Goal: Task Accomplishment & Management: Use online tool/utility

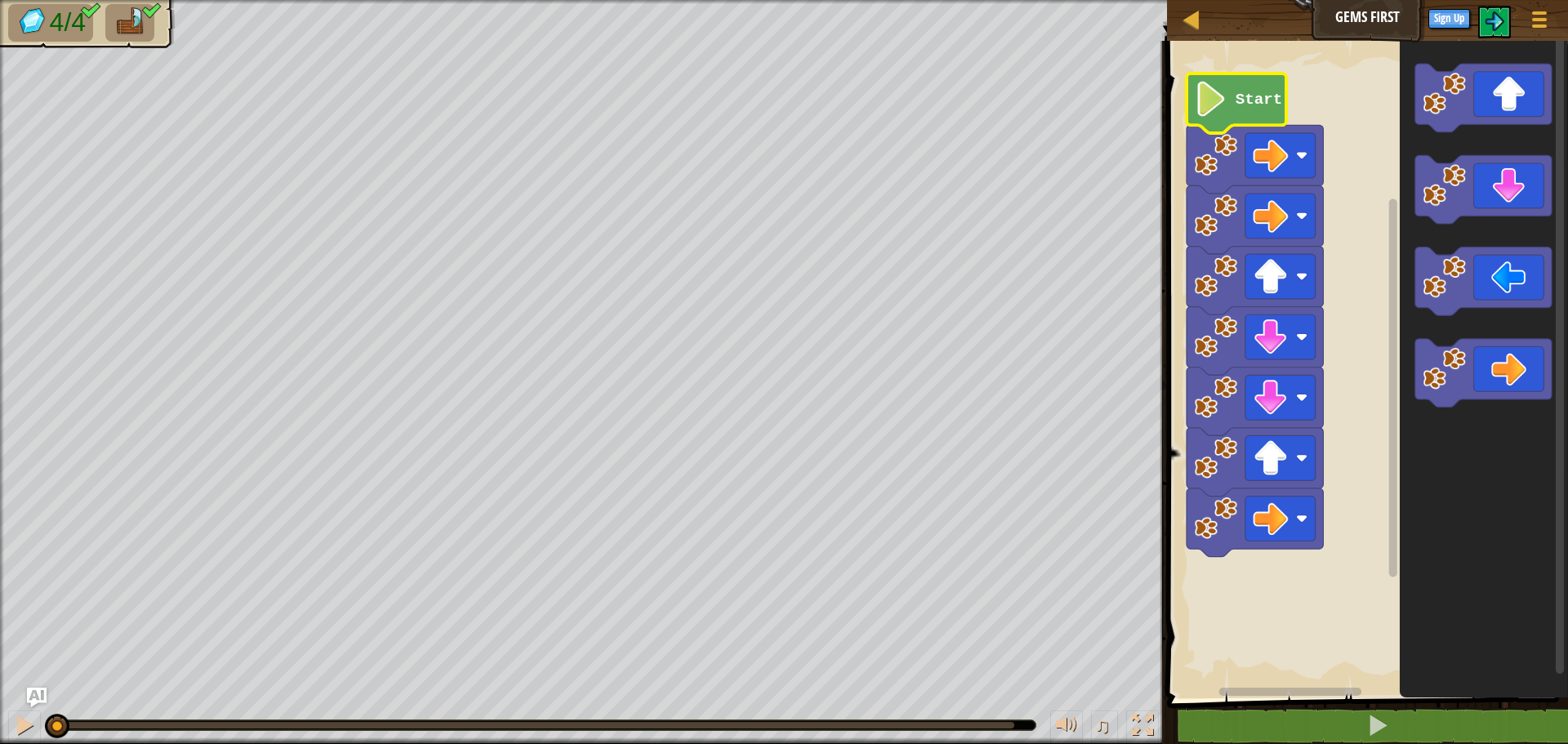
click at [1219, 110] on image "Blockly Workspace" at bounding box center [1211, 99] width 34 height 35
click at [1193, 12] on div at bounding box center [1192, 19] width 20 height 20
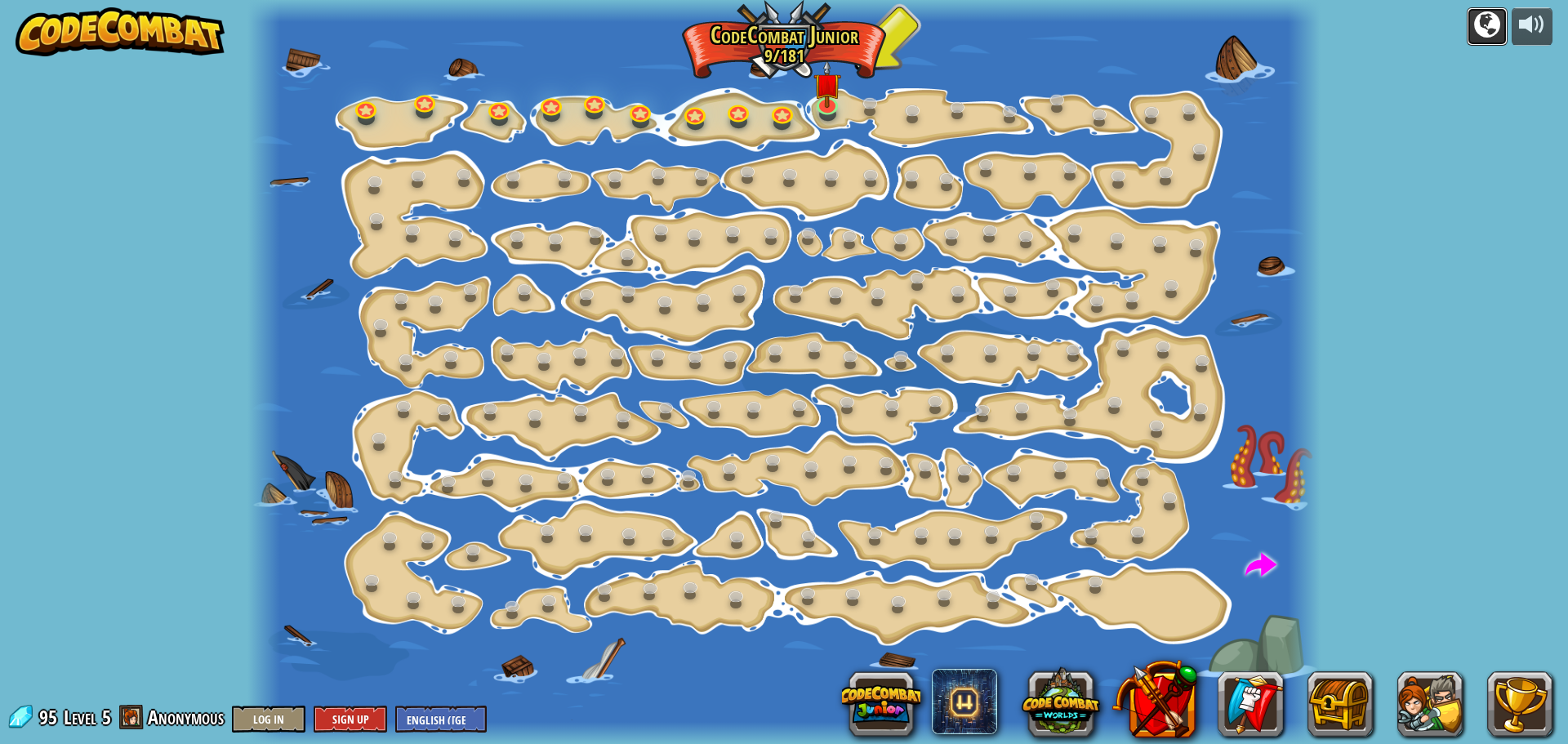
click at [1492, 19] on div at bounding box center [1487, 25] width 27 height 27
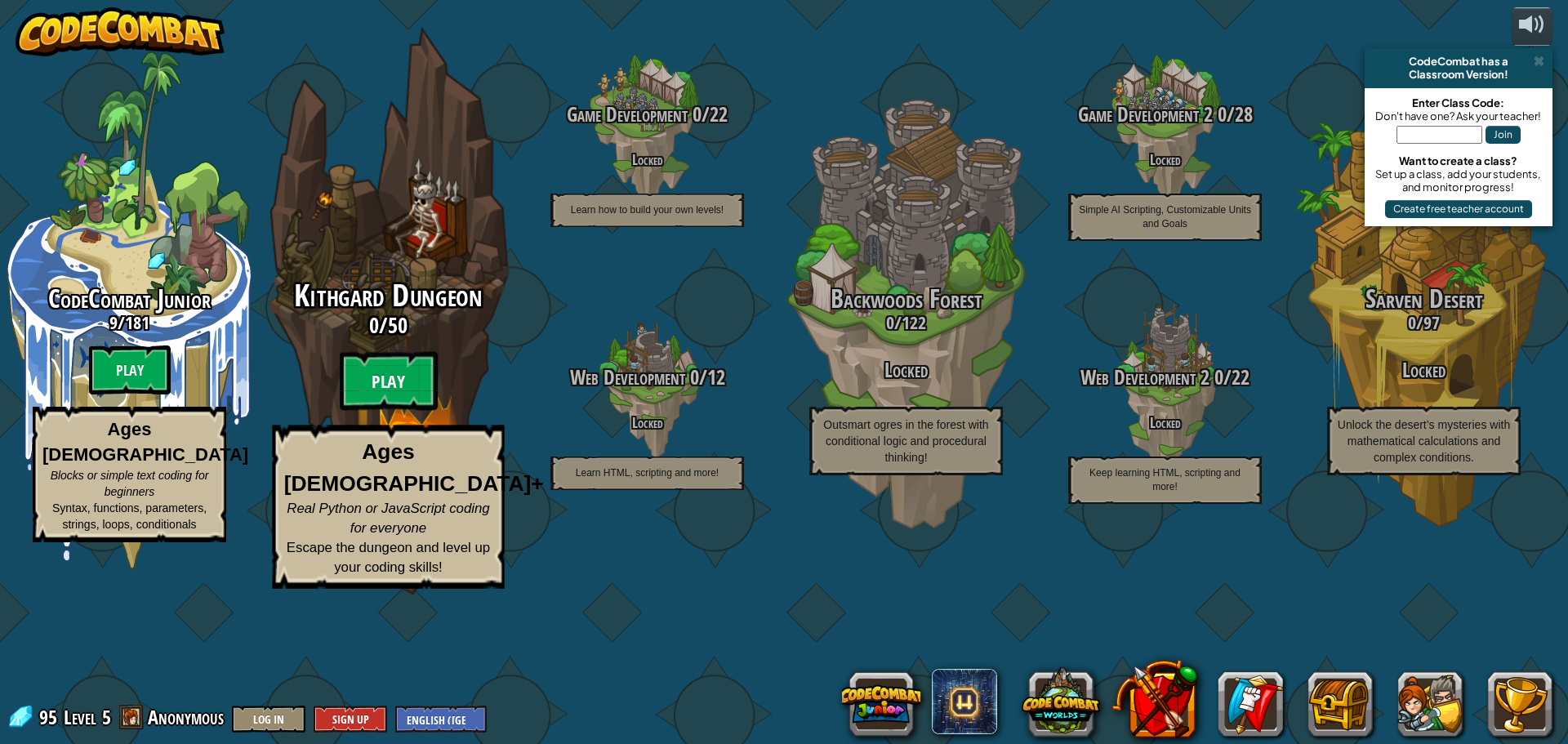
click at [409, 411] on btn "Play" at bounding box center [389, 382] width 98 height 58
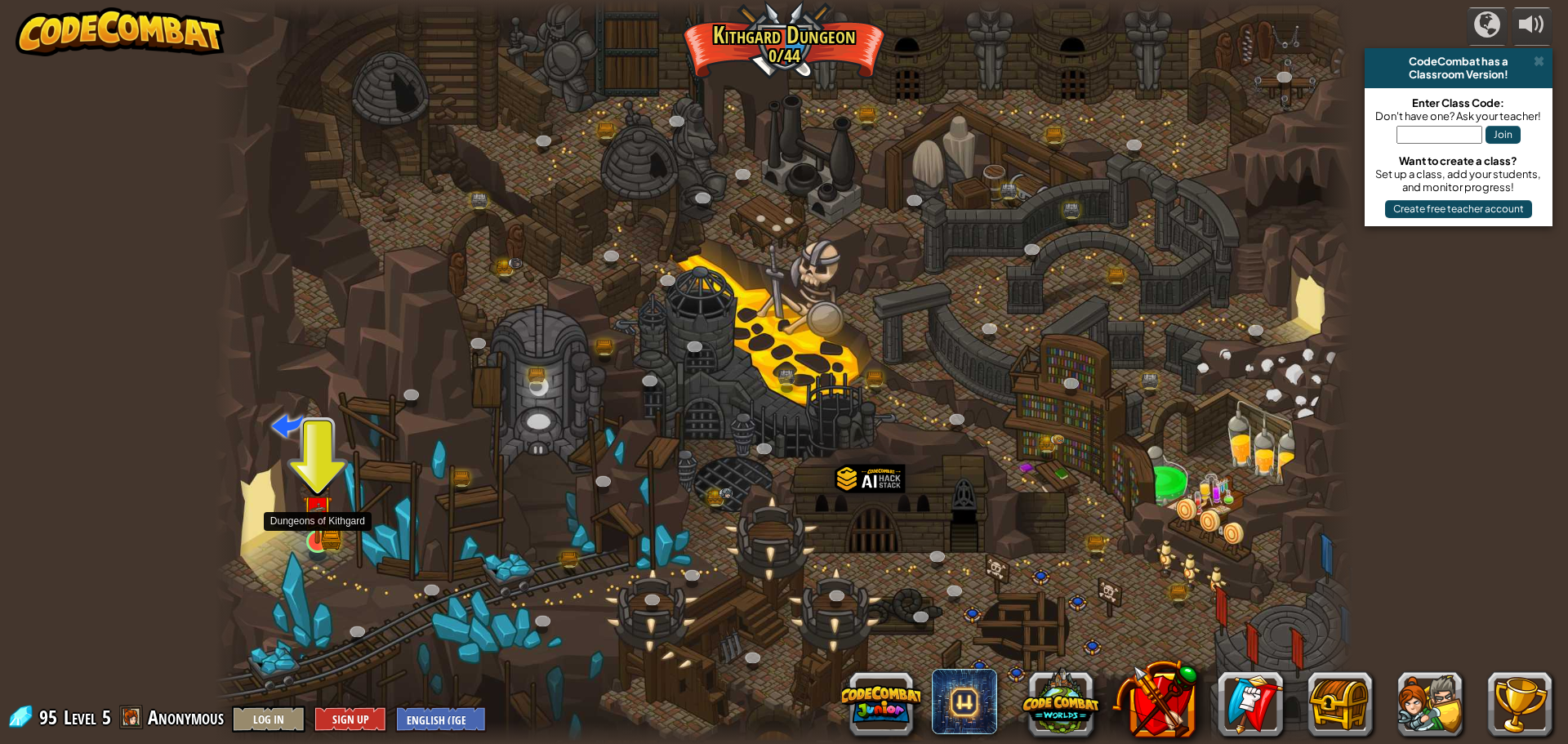
click at [311, 532] on img at bounding box center [317, 511] width 30 height 67
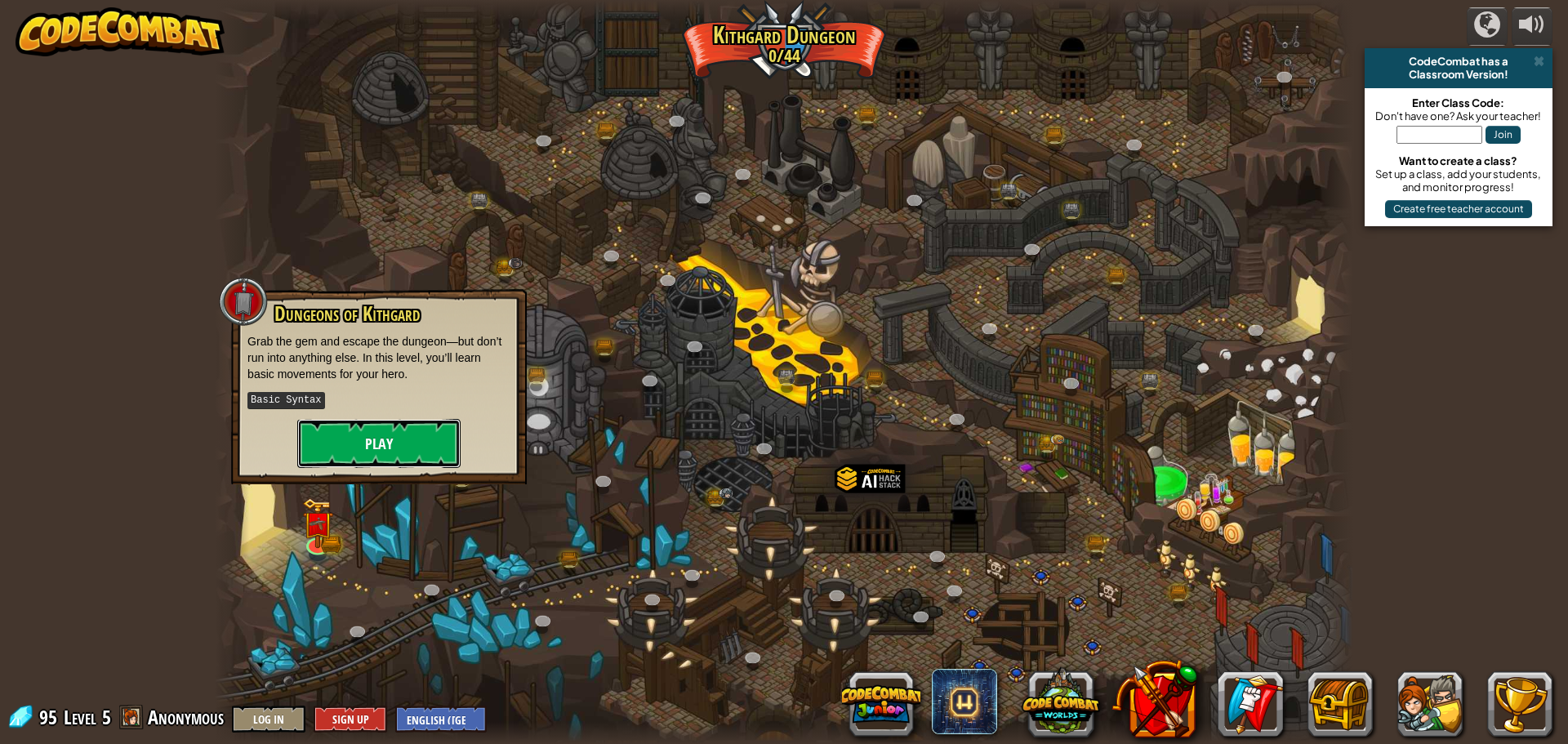
click at [380, 423] on button "Play" at bounding box center [379, 443] width 163 height 49
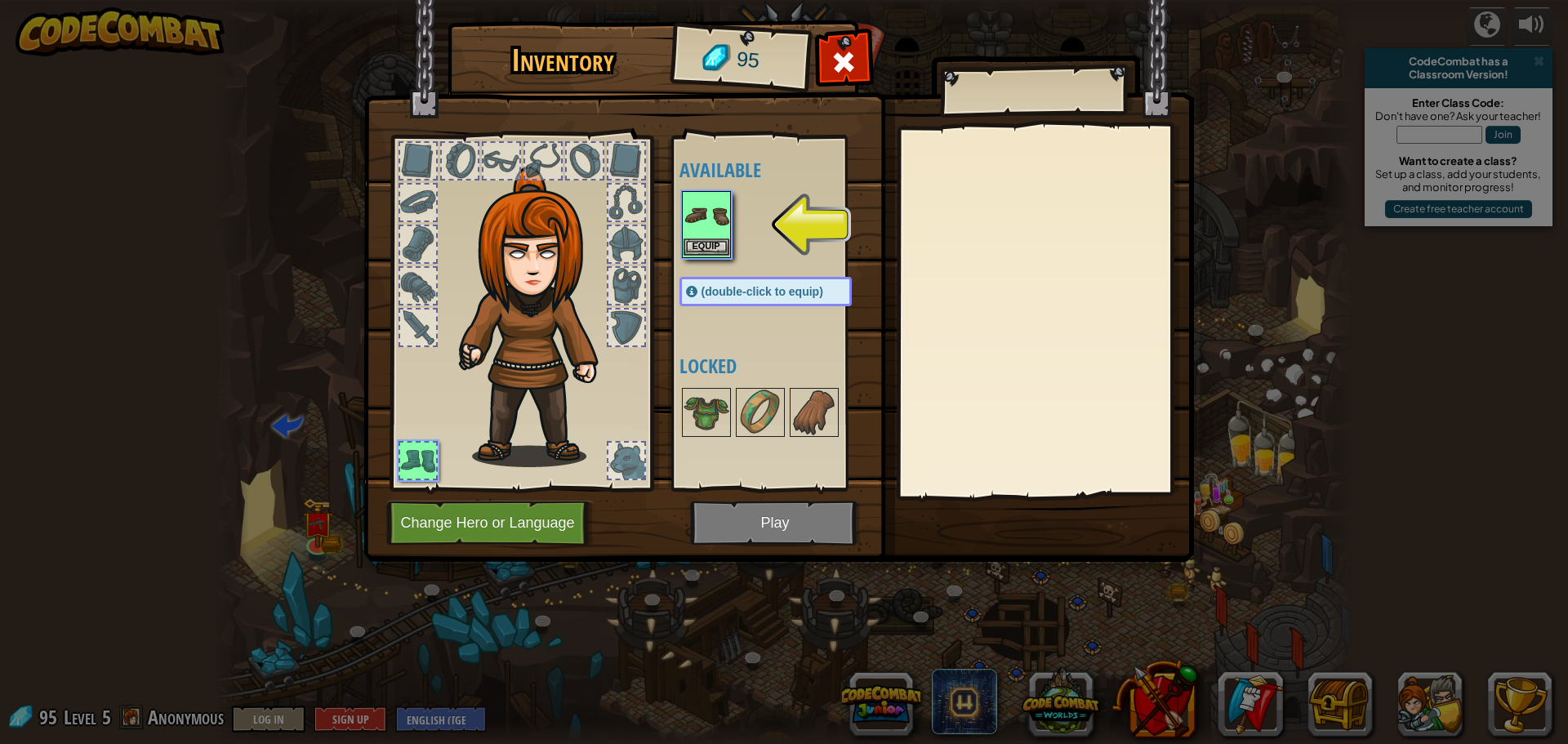
click at [709, 229] on img at bounding box center [707, 216] width 46 height 46
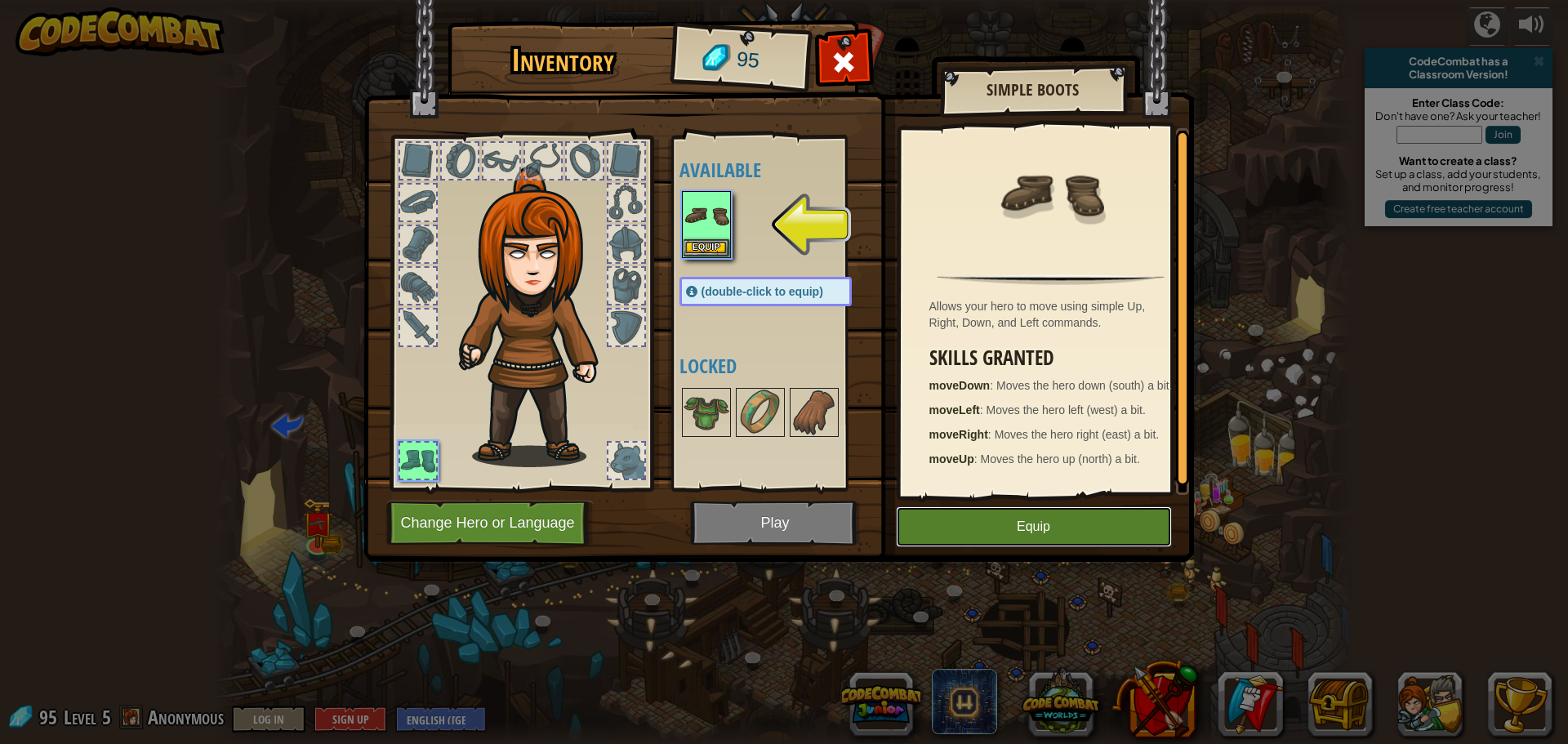
click at [1078, 536] on button "Equip" at bounding box center [1034, 527] width 276 height 41
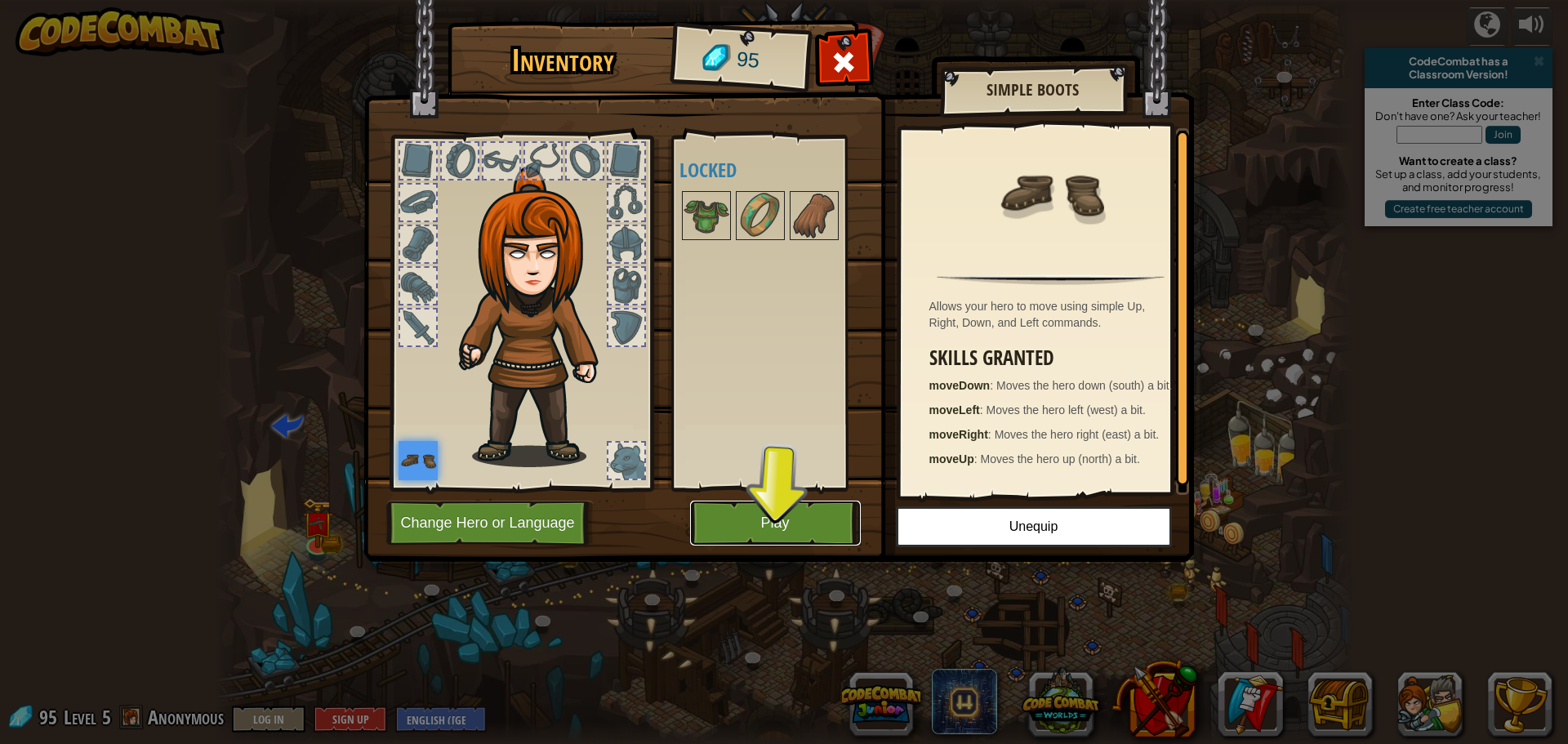
click at [799, 519] on button "Play" at bounding box center [775, 523] width 171 height 45
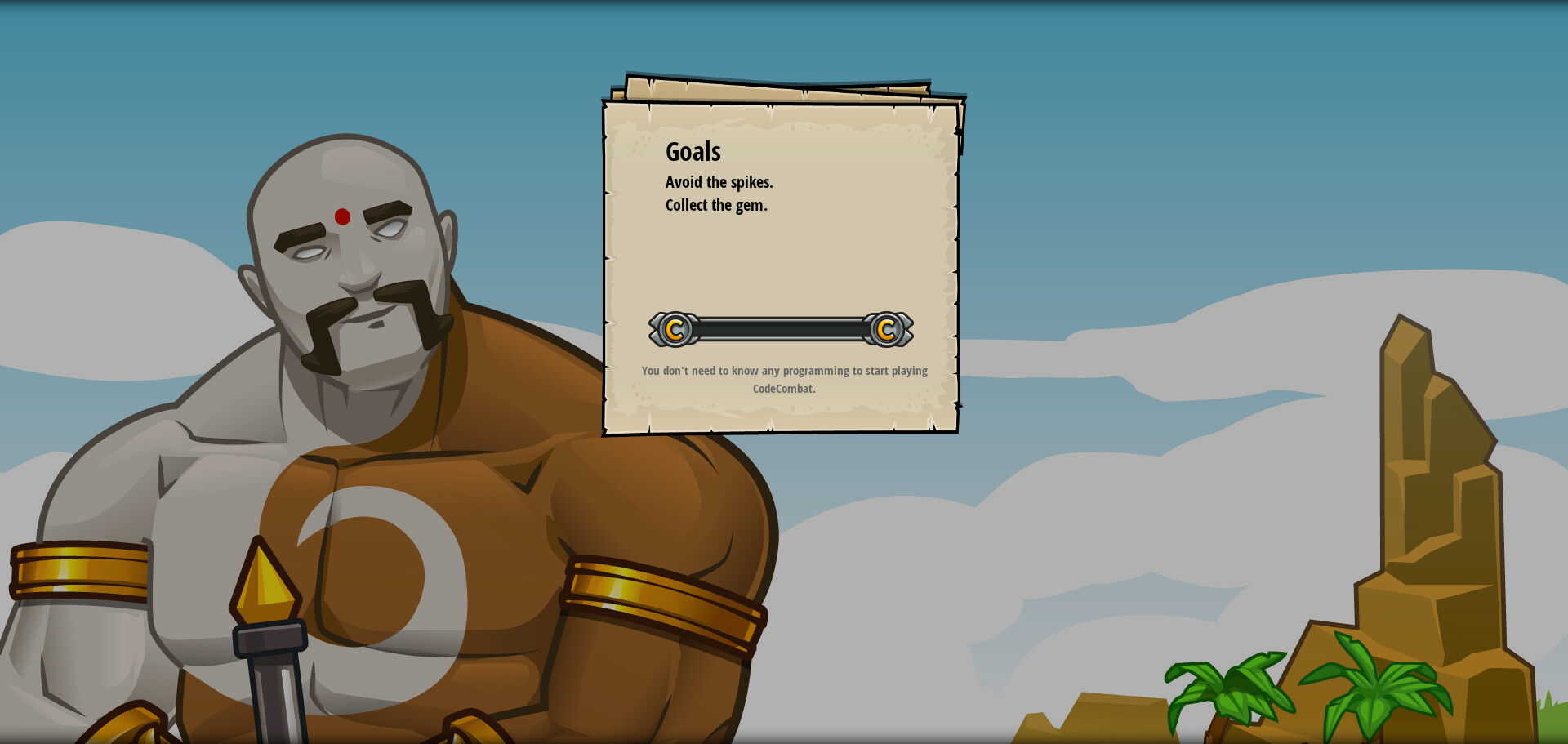
click at [798, 524] on div "Goals Avoid the spikes. Collect the gem. Start Level Error loading from server.…" at bounding box center [784, 372] width 1568 height 744
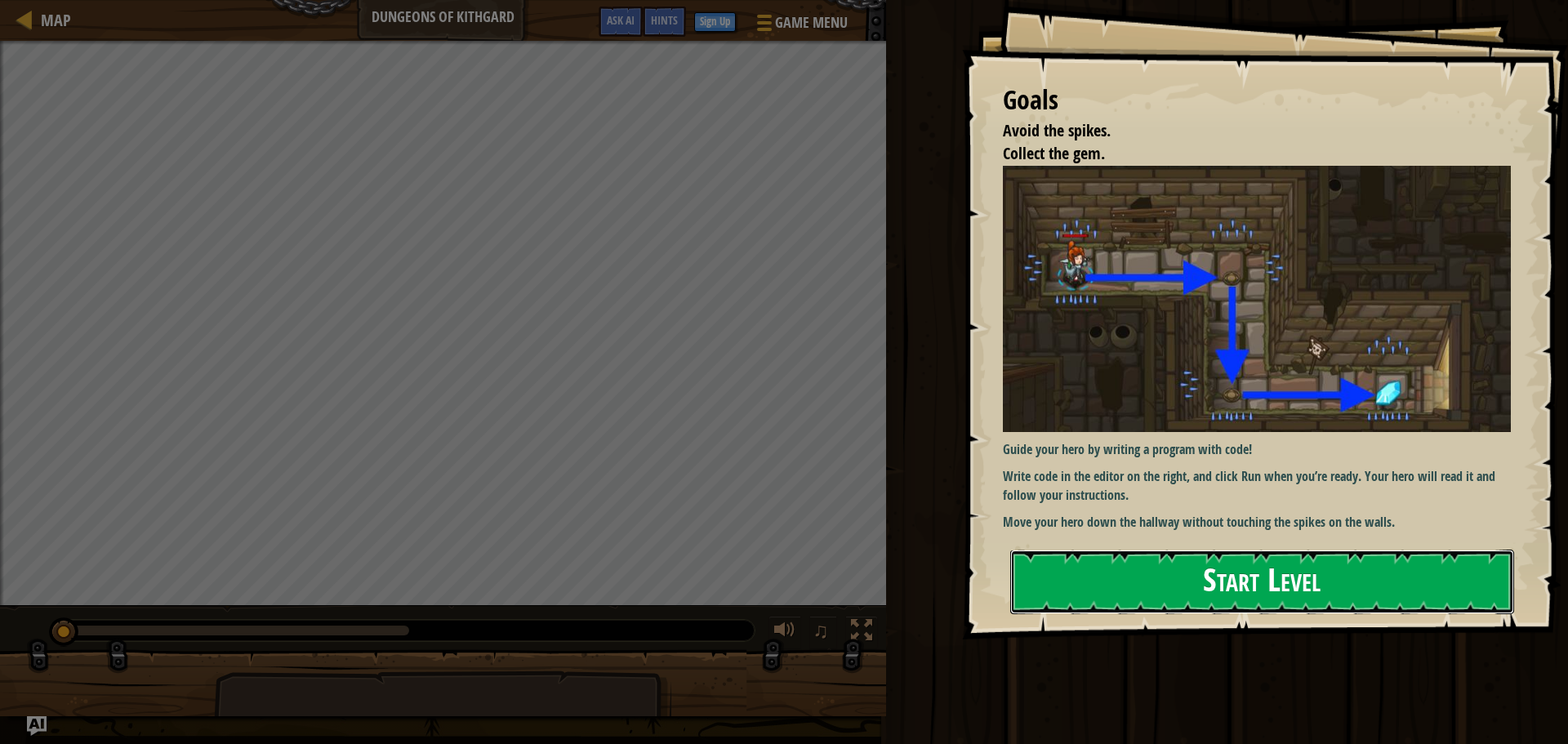
click at [1186, 572] on button "Start Level" at bounding box center [1262, 582] width 504 height 65
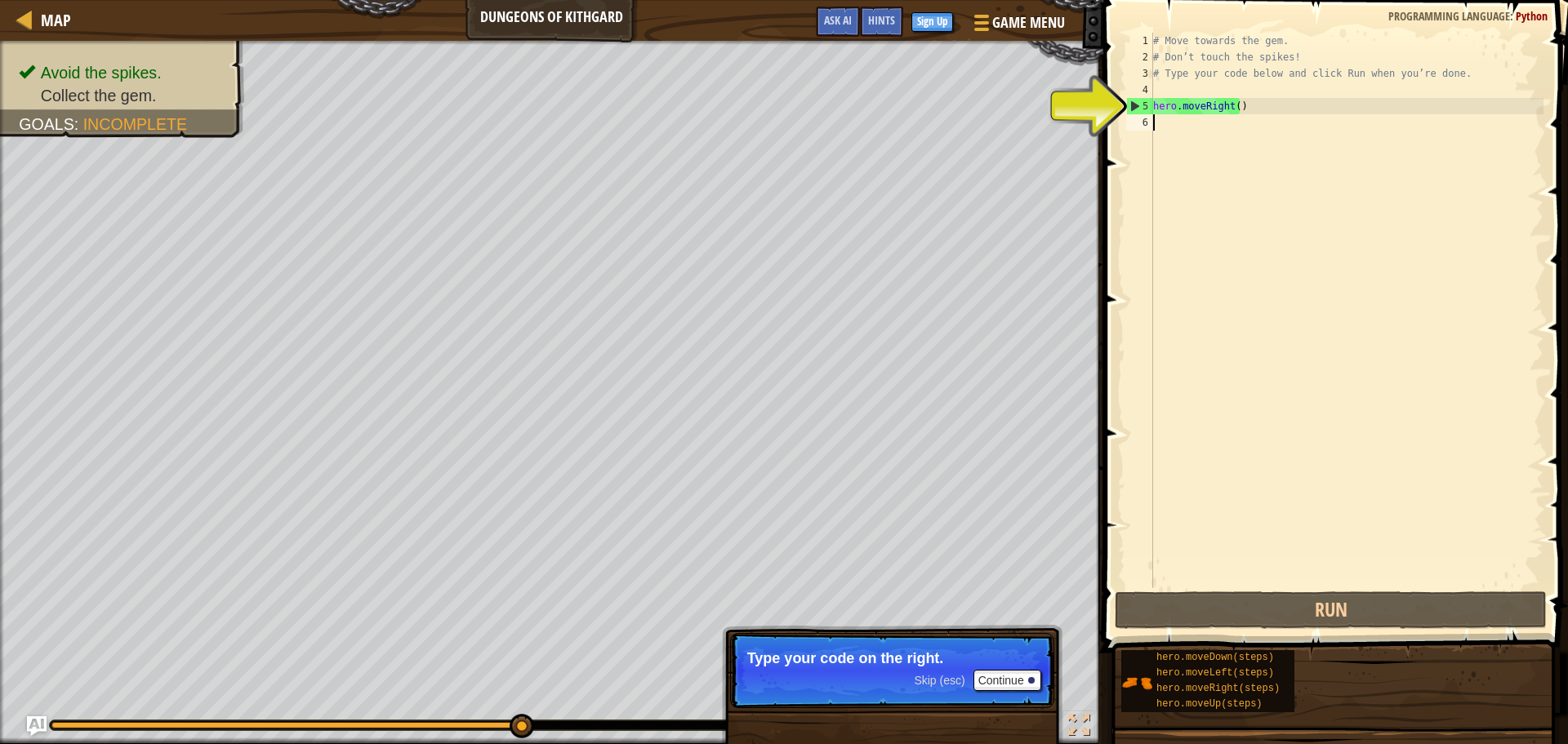
click at [1202, 103] on div "# Move towards the gem. # Don’t touch the spikes! # Type your code below and cl…" at bounding box center [1347, 327] width 394 height 588
click at [1130, 109] on div "5" at bounding box center [1140, 106] width 27 height 16
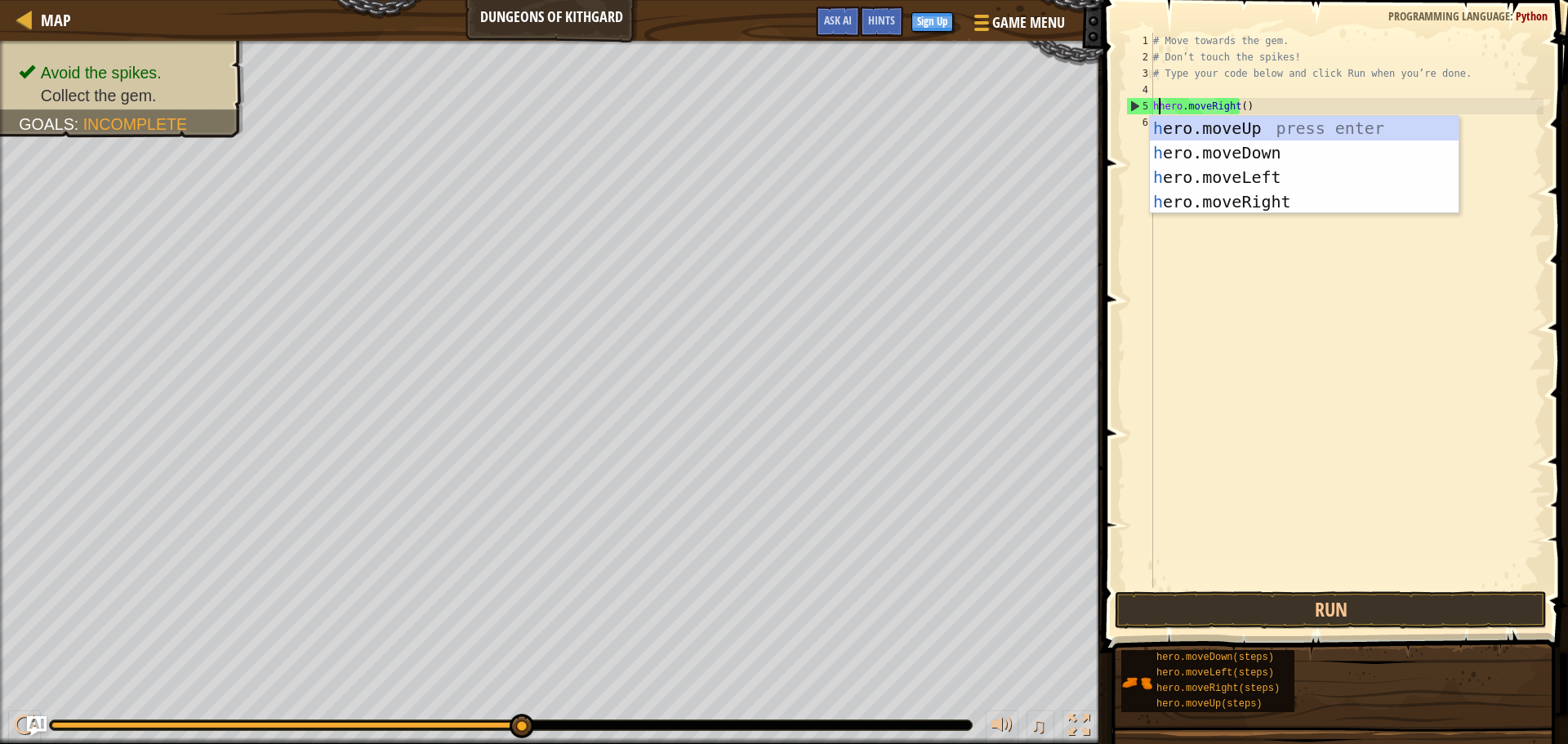
scroll to position [7, 1]
click at [1208, 143] on div "her o.moveUp press enter her o.moveDown press enter her o.moveLeft press enter …" at bounding box center [1304, 190] width 309 height 147
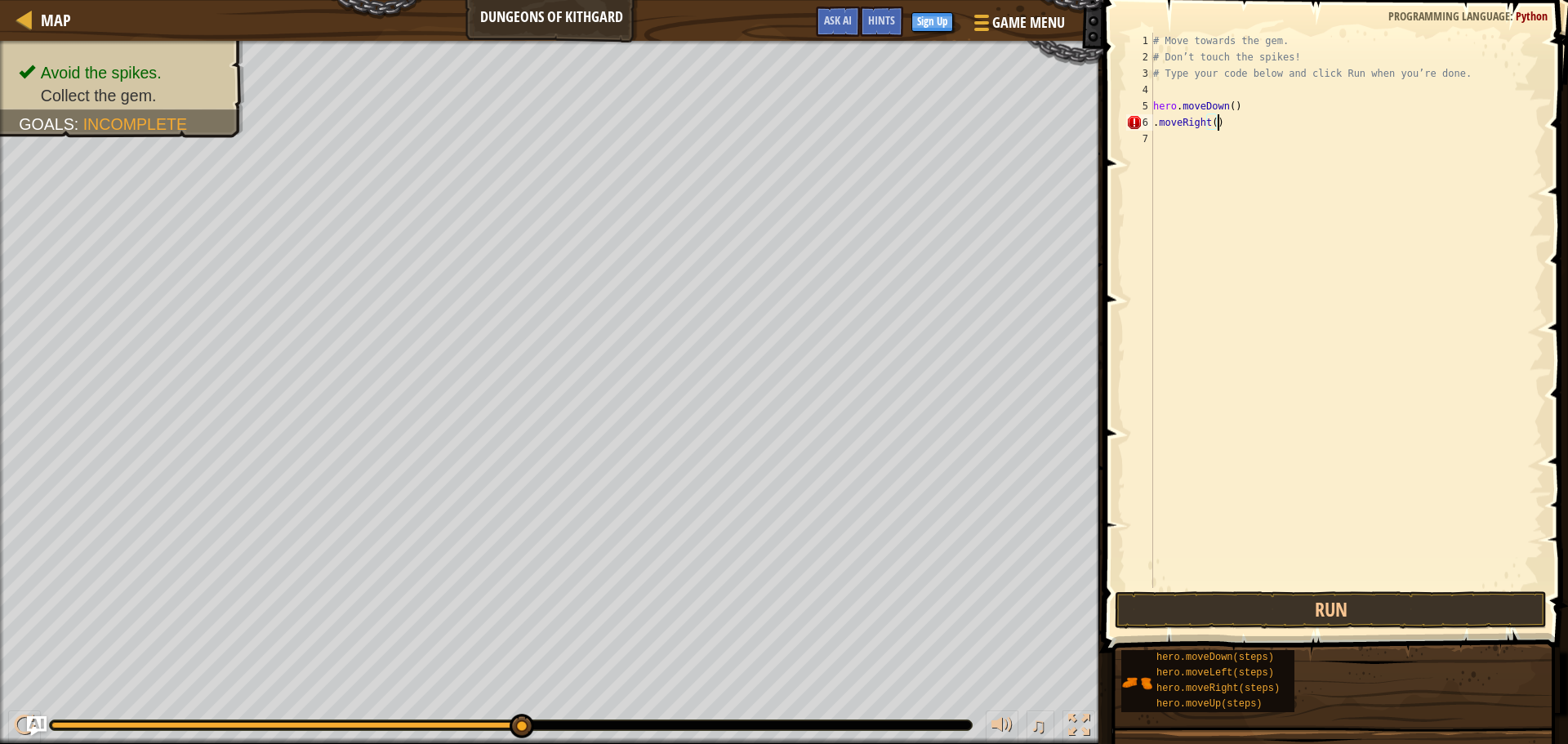
click at [1216, 123] on div "# Move towards the gem. # Don’t touch the spikes! # Type your code below and cl…" at bounding box center [1347, 327] width 394 height 588
type textarea "."
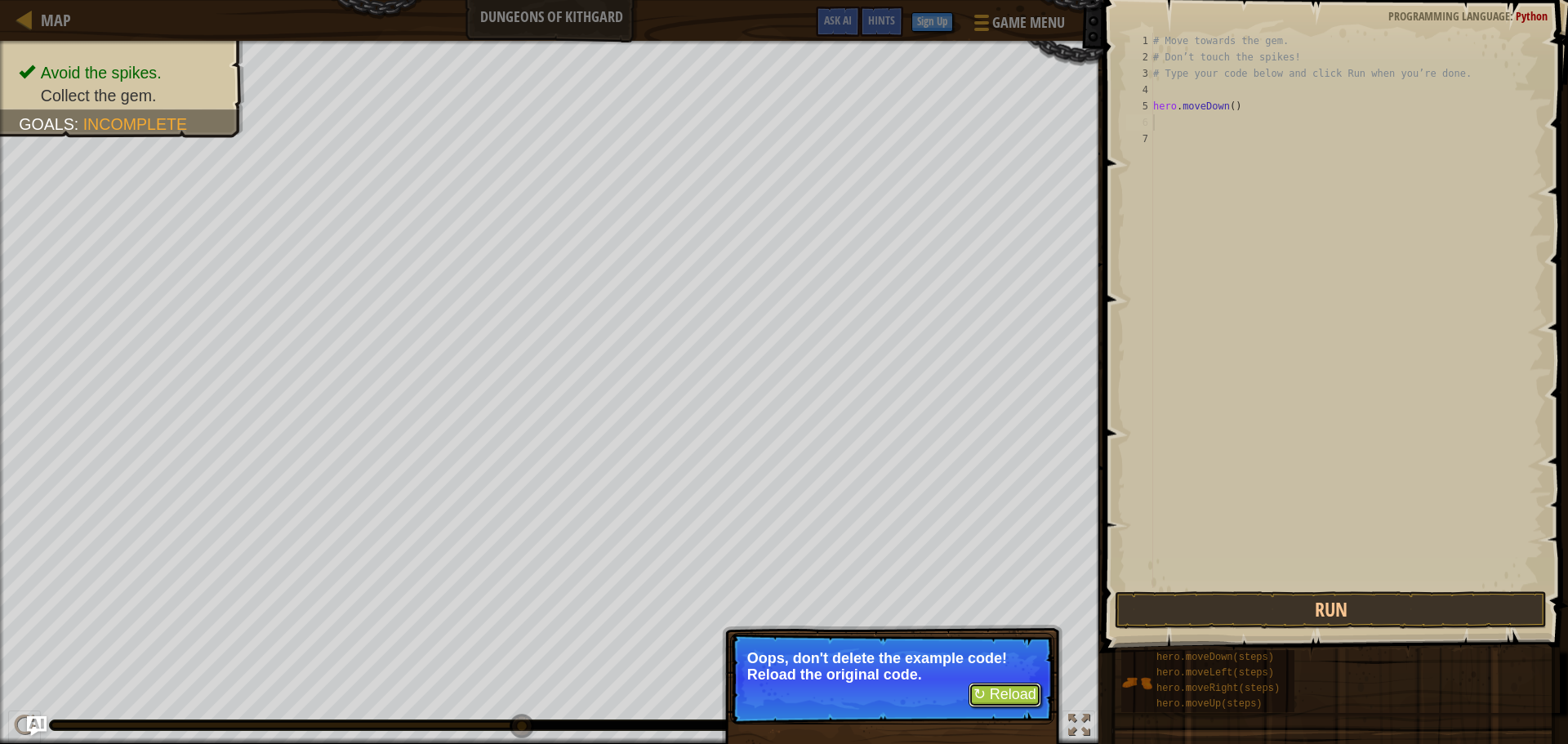
click at [1015, 696] on button "↻ Reload" at bounding box center [1005, 695] width 73 height 25
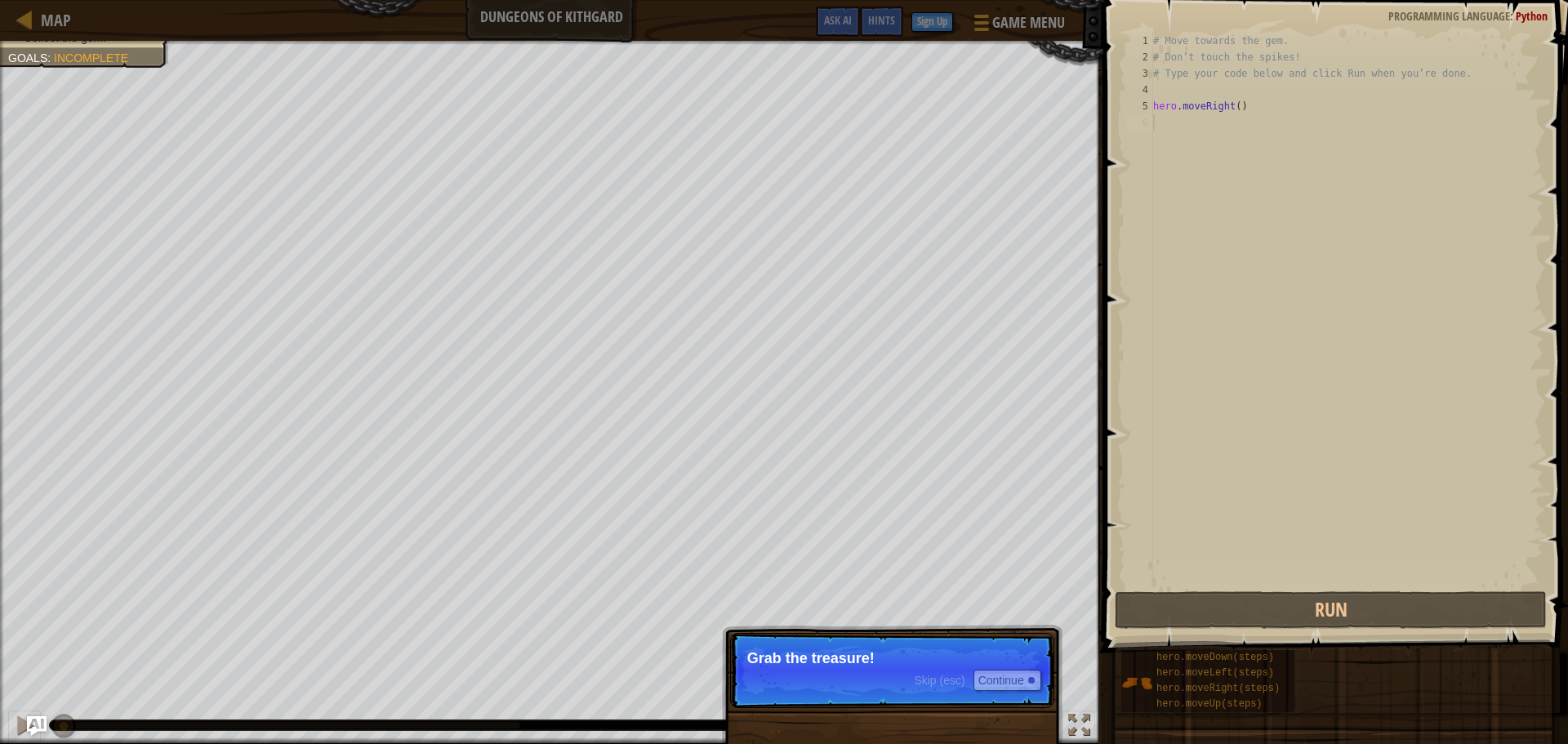
click at [1167, 130] on div "# Move towards the gem. # Don’t touch the spikes! # Type your code below and cl…" at bounding box center [1347, 327] width 394 height 588
click at [987, 676] on button "Continue" at bounding box center [1007, 680] width 68 height 21
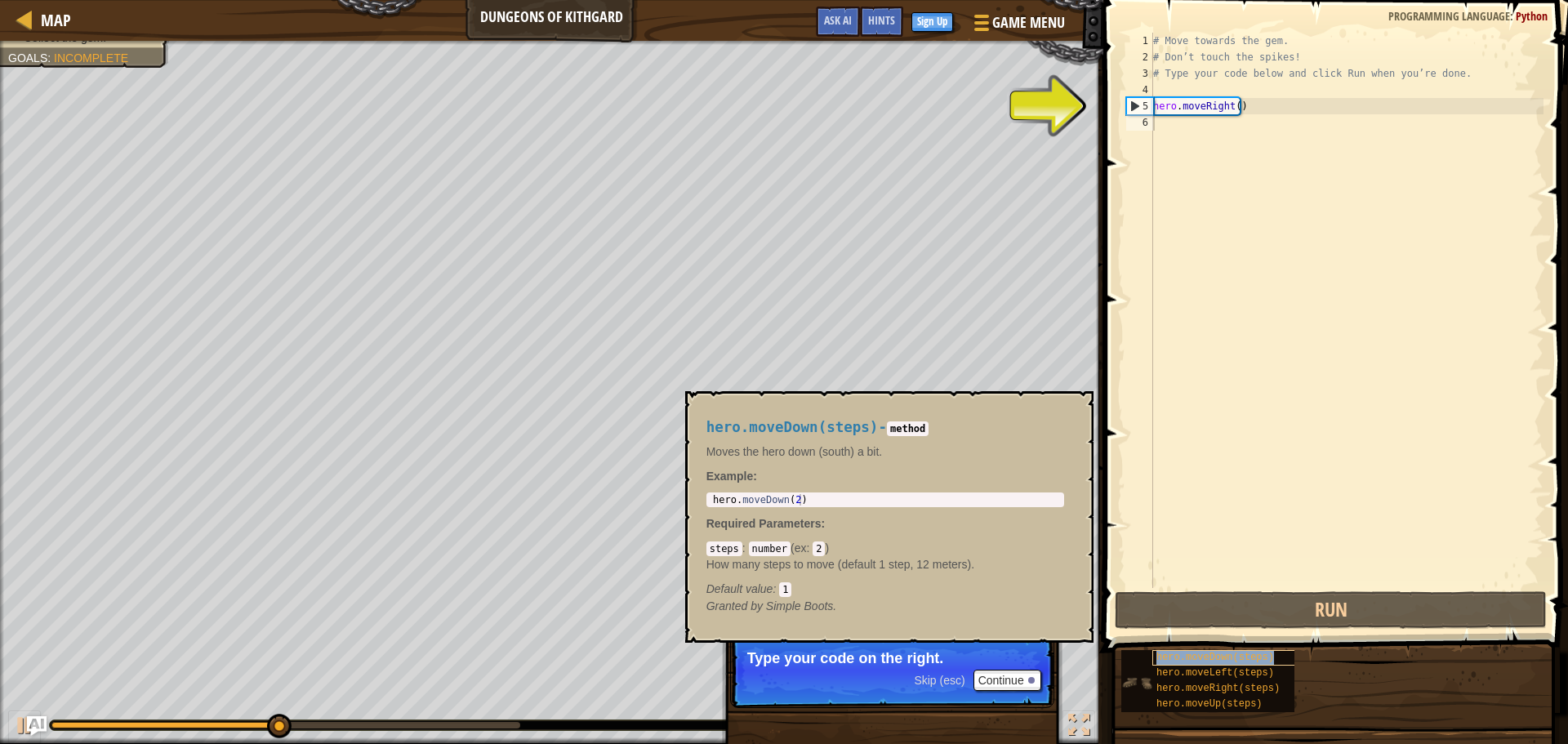
click at [1173, 658] on span "hero.moveDown(steps)" at bounding box center [1215, 657] width 118 height 12
click at [1020, 678] on button "Continue" at bounding box center [1007, 680] width 68 height 21
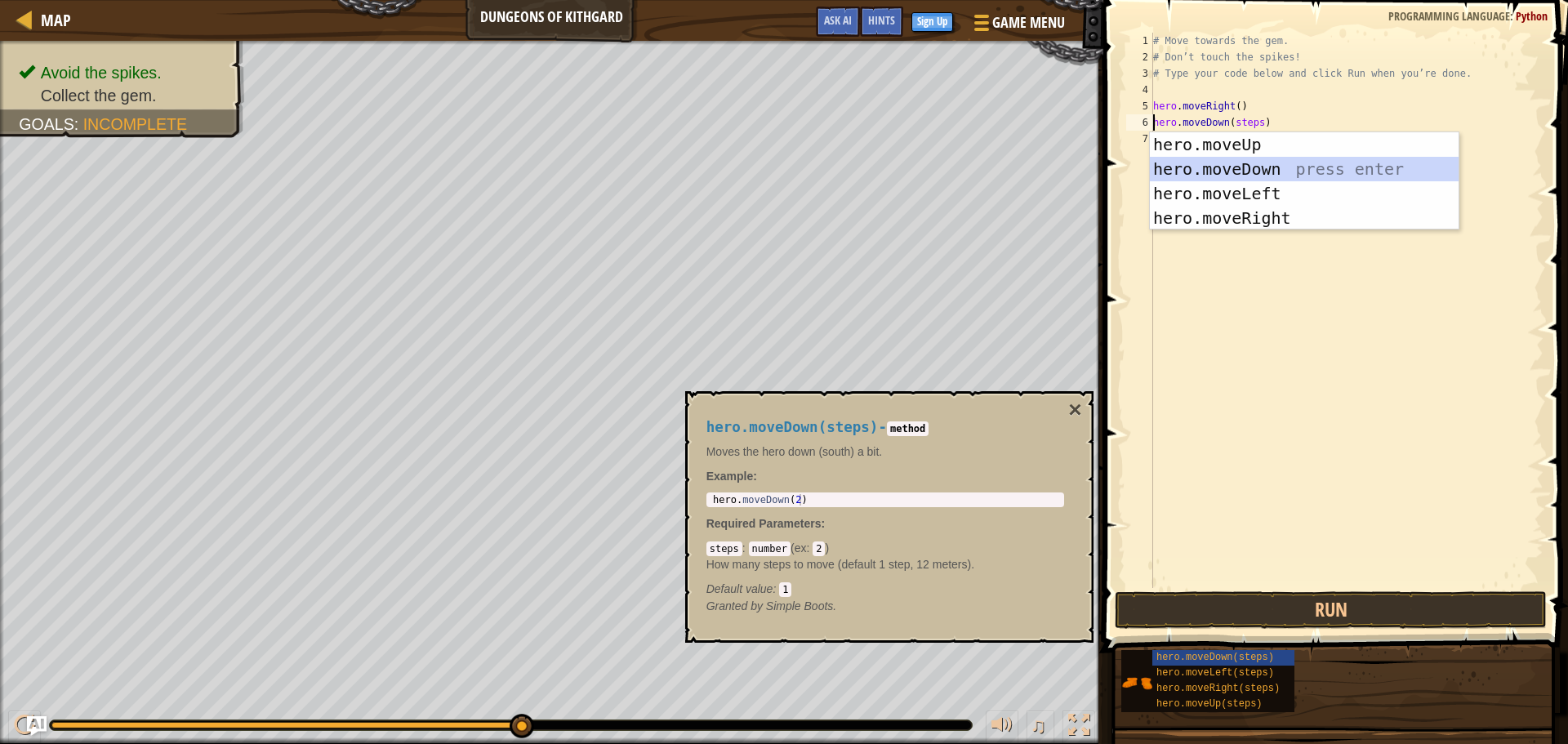
click at [1224, 167] on div "hero.moveUp press enter hero.moveDown press enter hero.moveLeft press enter her…" at bounding box center [1304, 205] width 309 height 147
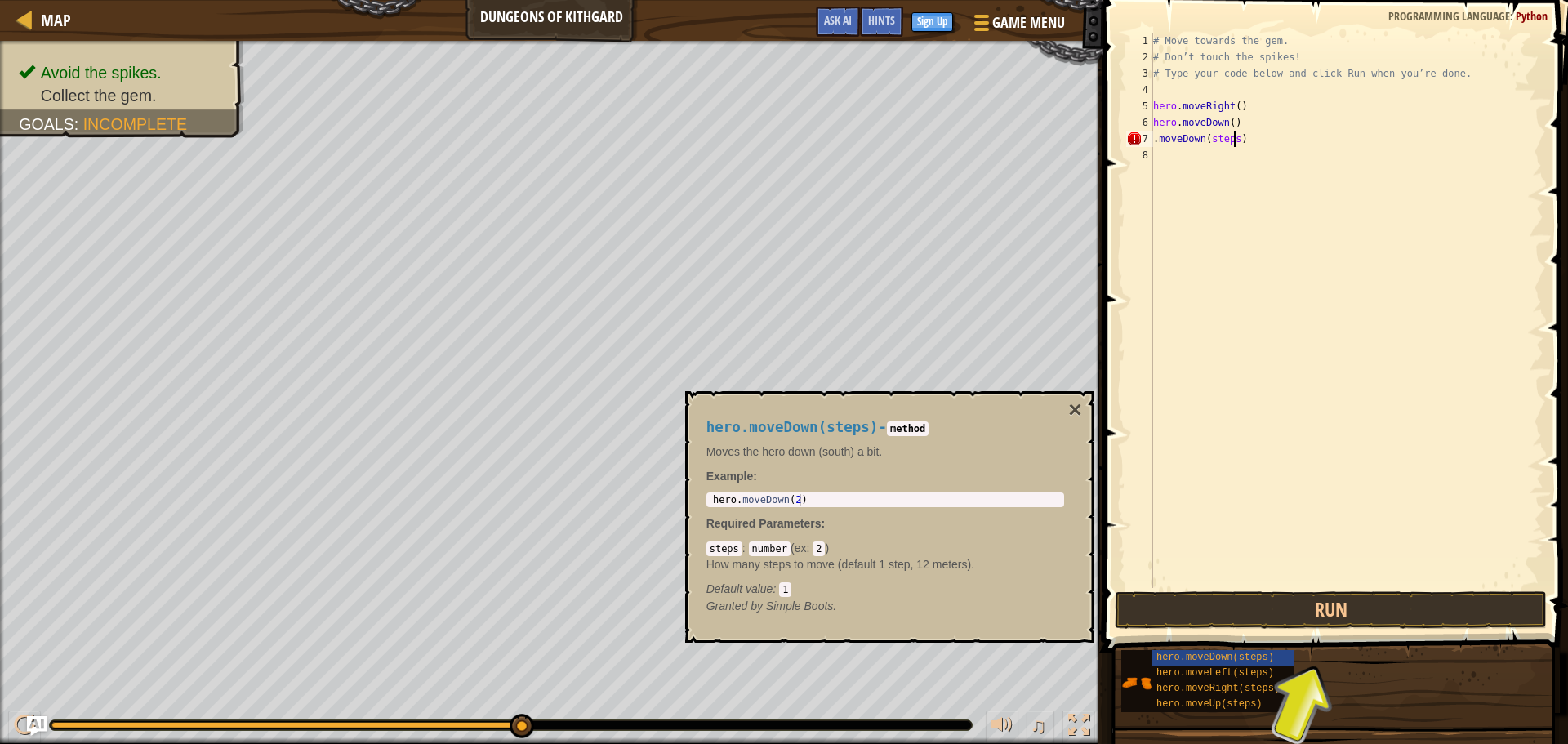
click at [1235, 142] on div "# Move towards the gem. # Don’t touch the spikes! # Type your code below and cl…" at bounding box center [1347, 327] width 394 height 588
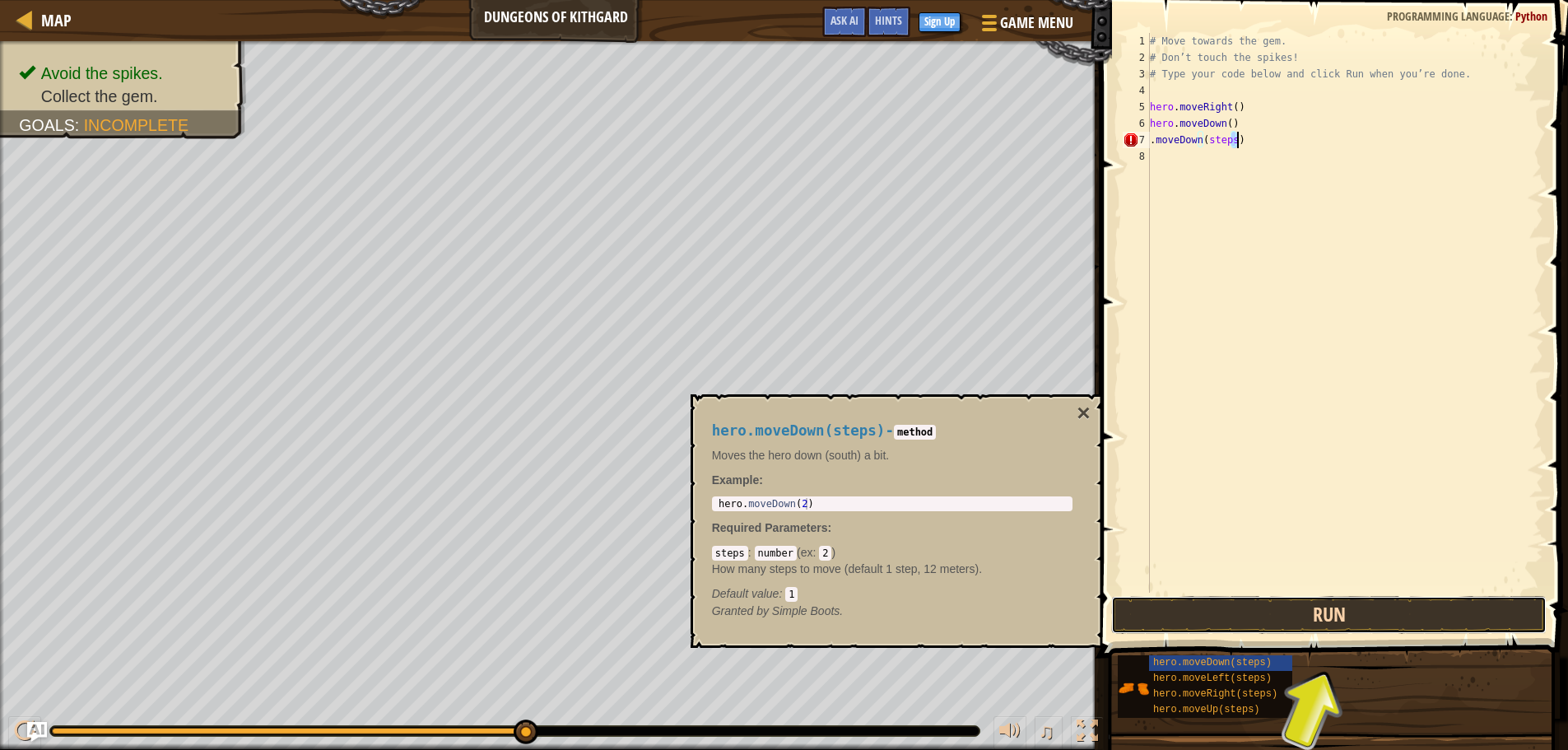
click at [1179, 623] on button "Run" at bounding box center [1329, 615] width 436 height 38
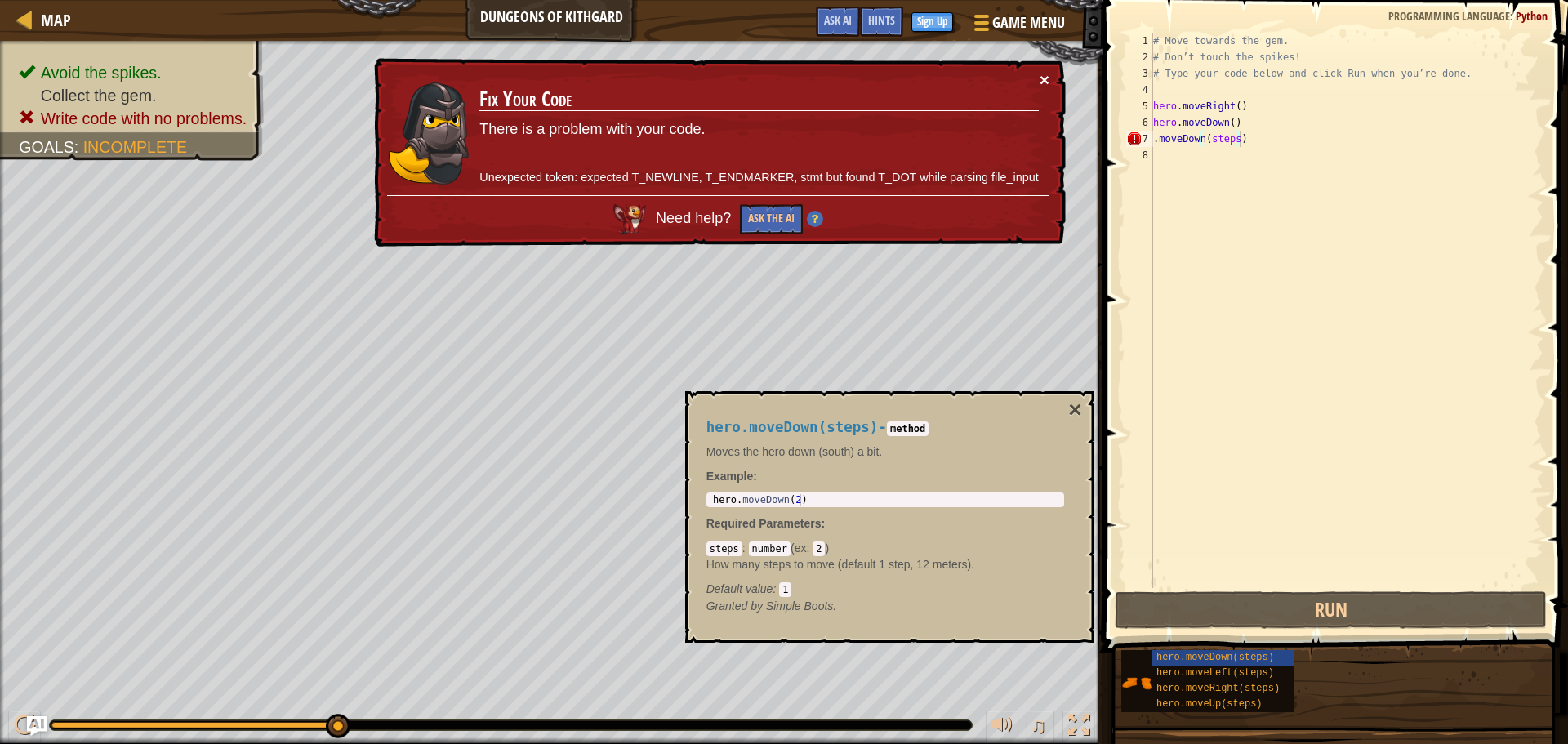
click at [1041, 77] on button "×" at bounding box center [1044, 79] width 10 height 17
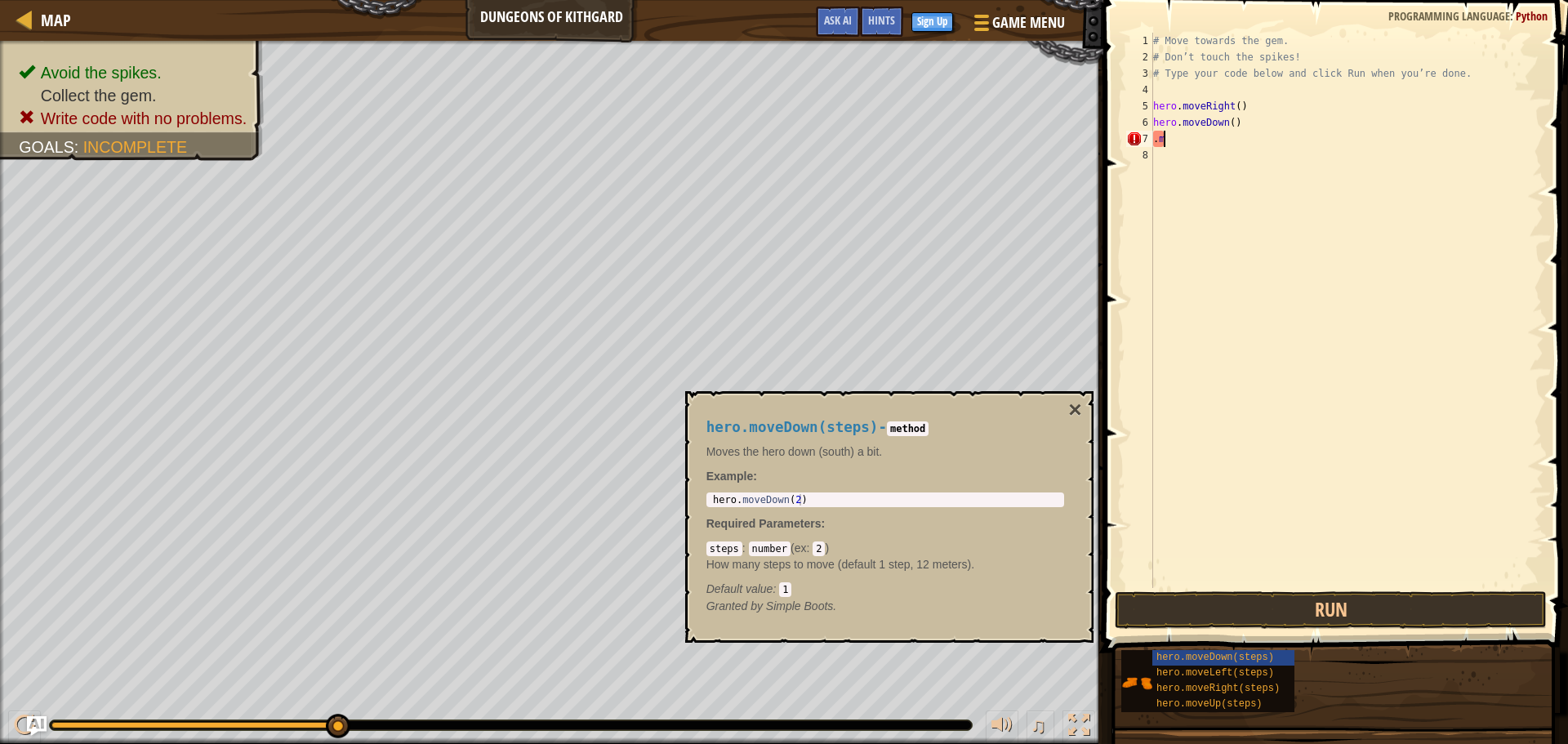
type textarea "."
click at [1263, 607] on button "Run" at bounding box center [1331, 610] width 432 height 37
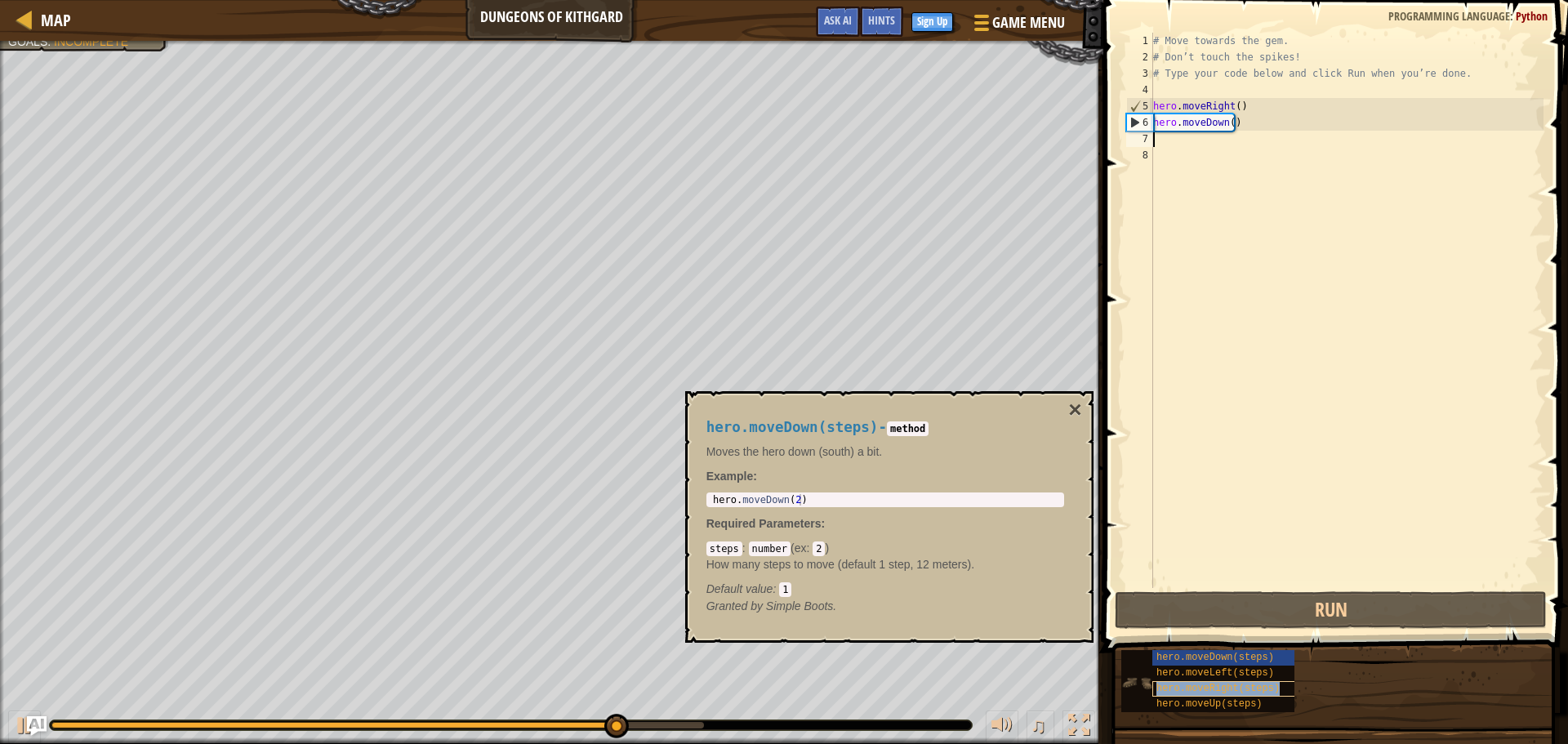
click at [1224, 689] on span "hero.moveRight(steps)" at bounding box center [1217, 688] width 123 height 12
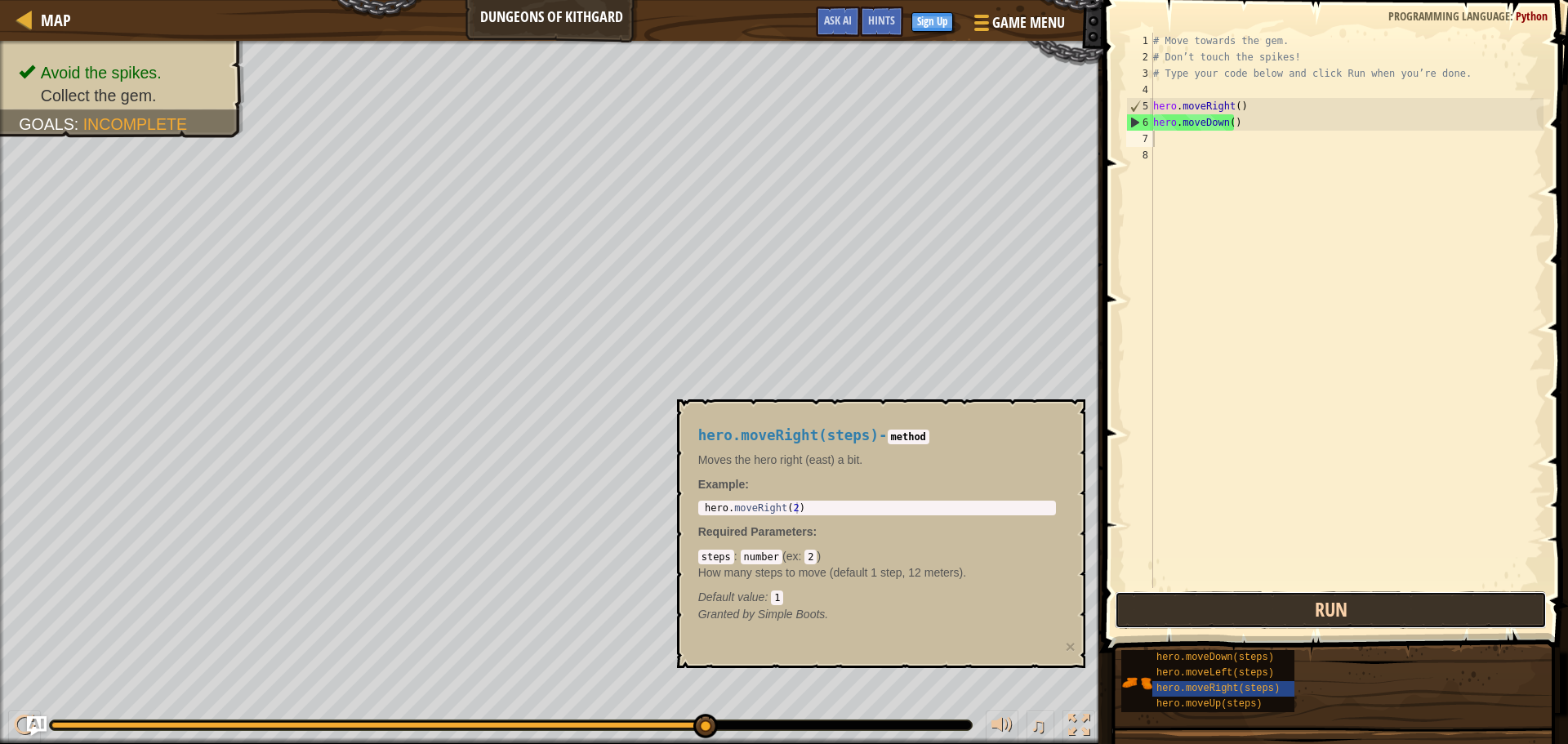
click at [1267, 604] on button "Run" at bounding box center [1331, 610] width 432 height 37
click at [1320, 599] on button "Run" at bounding box center [1331, 610] width 432 height 37
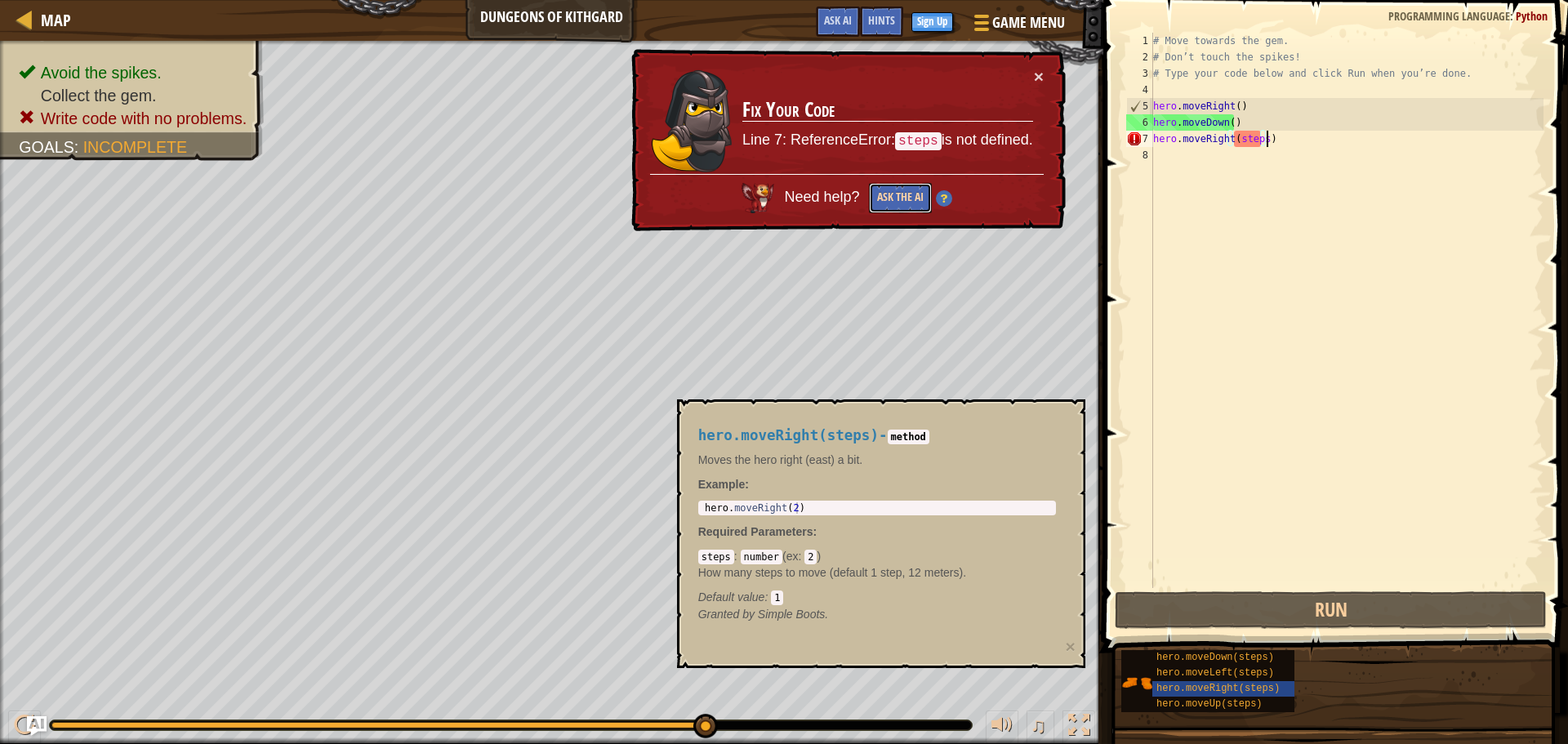
click at [892, 195] on button "Ask the AI" at bounding box center [900, 198] width 63 height 30
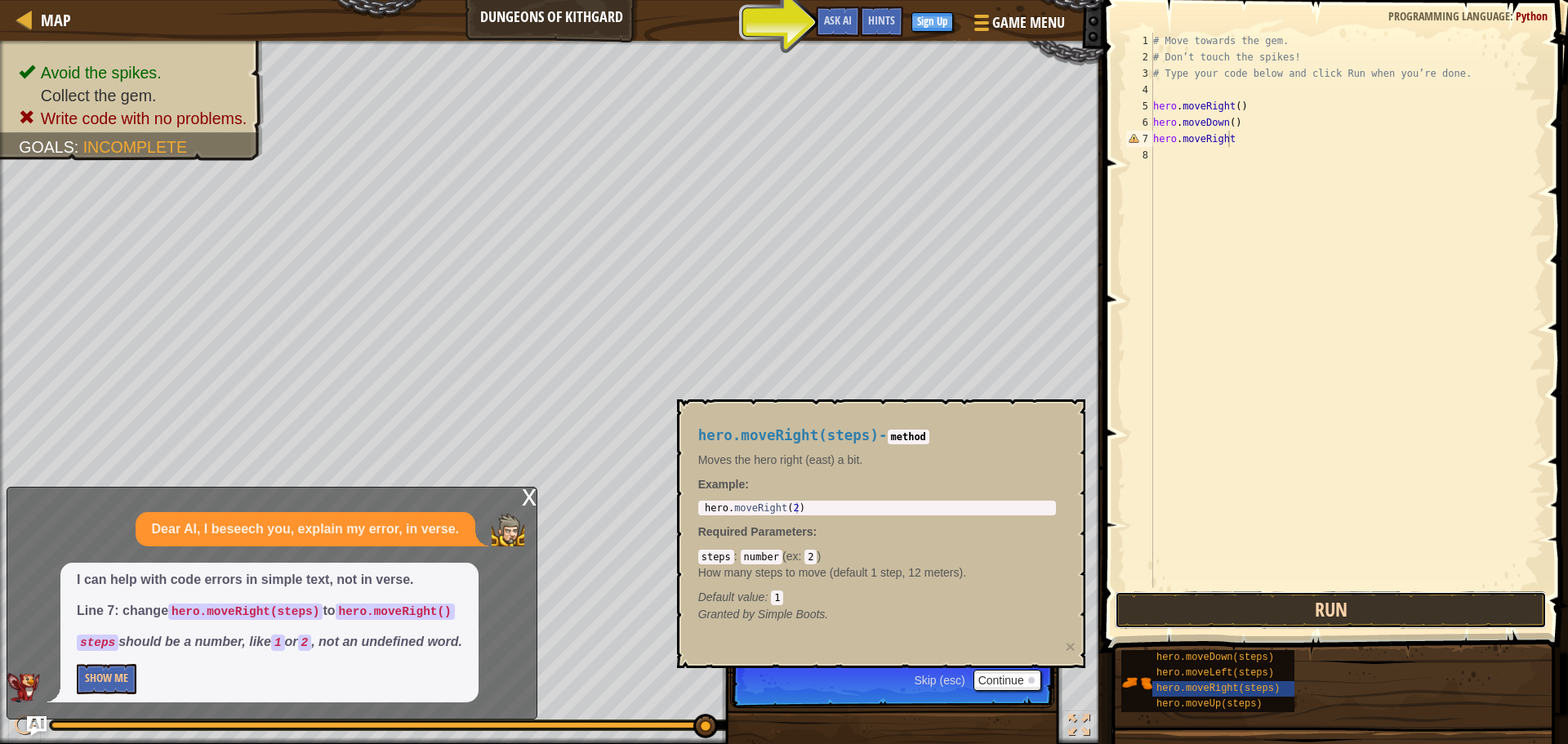
click at [1300, 616] on button "Run" at bounding box center [1331, 610] width 432 height 37
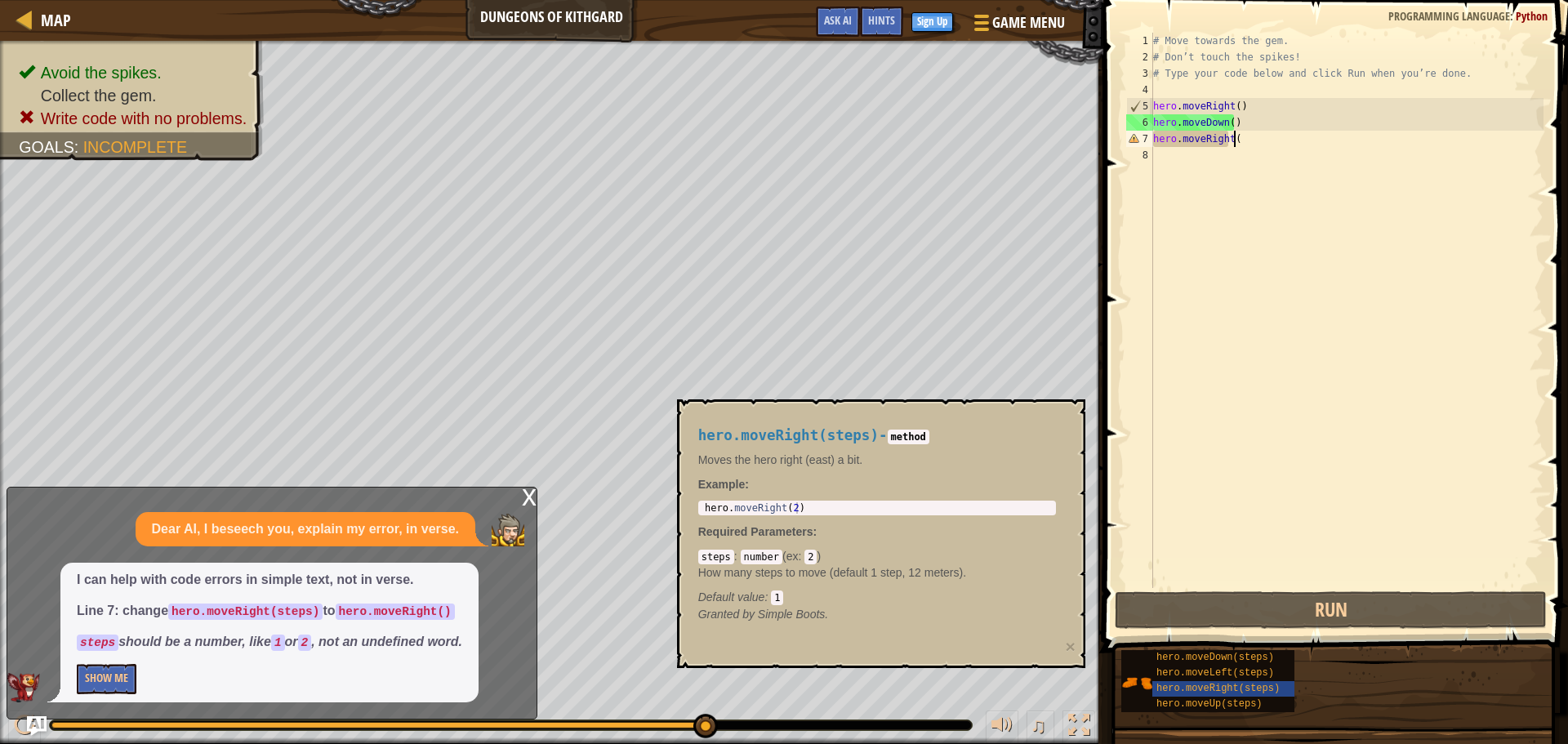
scroll to position [7, 5]
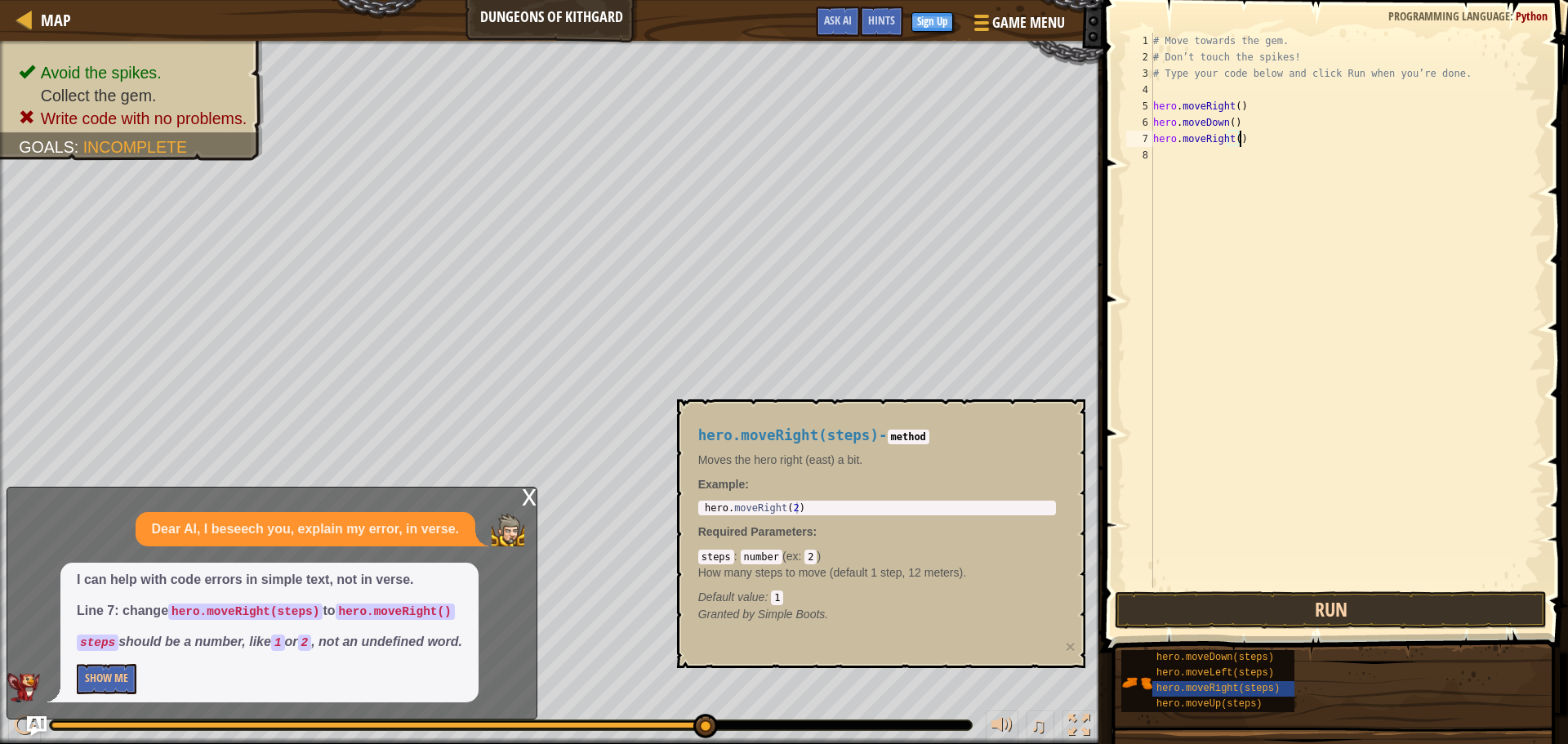
type textarea "hero.moveRight()"
click at [1240, 605] on button "Run" at bounding box center [1331, 610] width 432 height 37
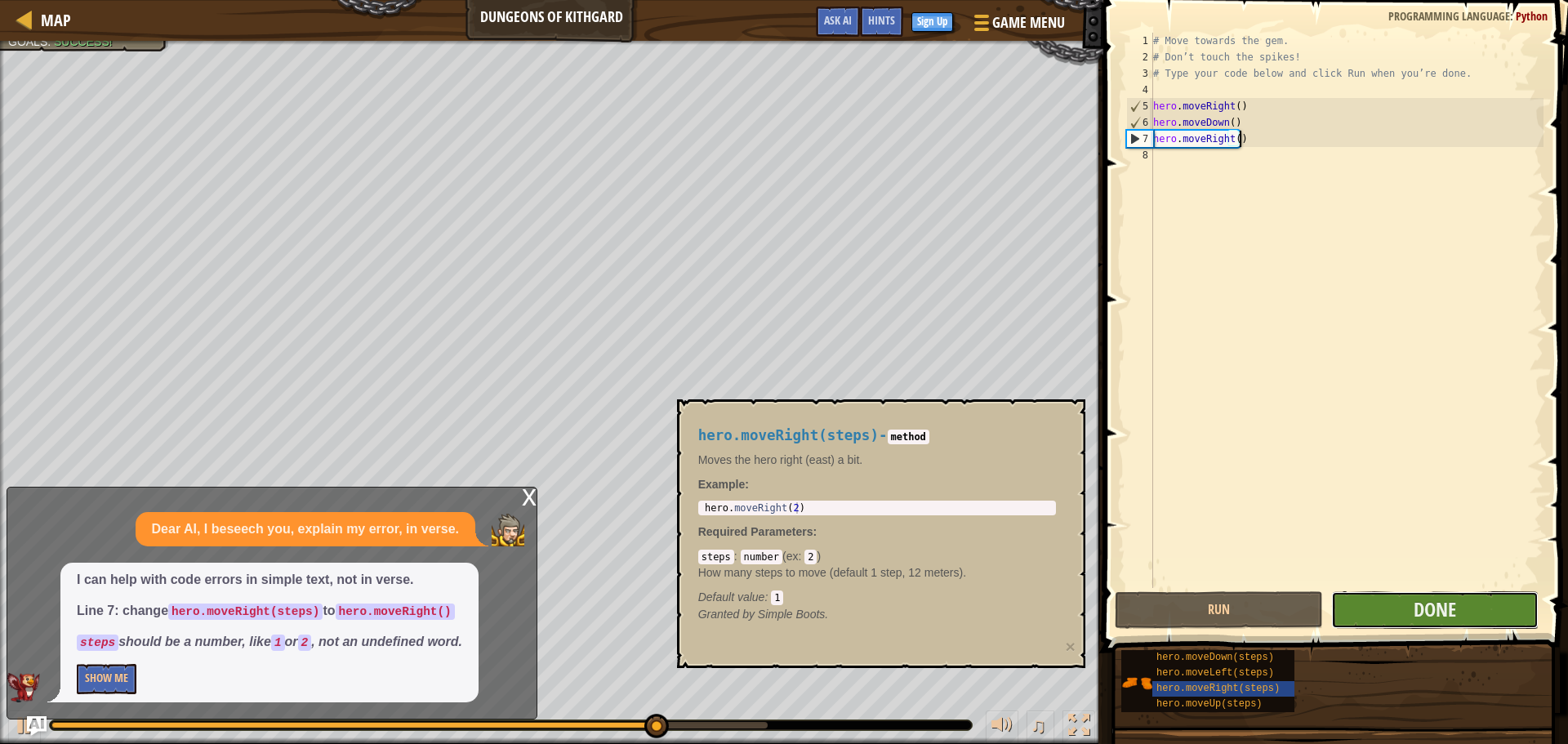
click at [1369, 604] on button "Done" at bounding box center [1434, 610] width 207 height 37
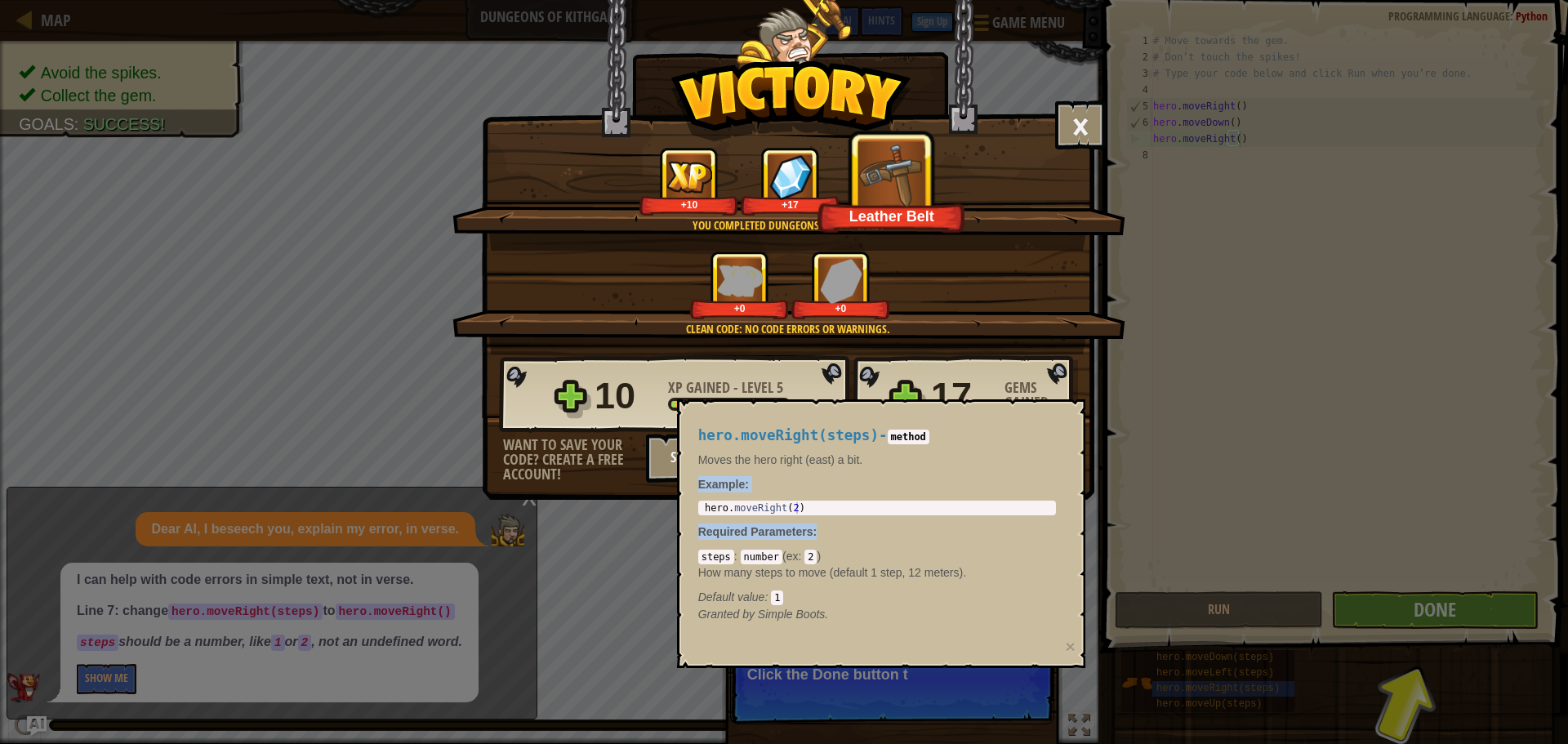
drag, startPoint x: 1015, startPoint y: 448, endPoint x: 931, endPoint y: 447, distance: 84.0
click at [946, 463] on div "hero.moveRight(steps) - method Moves the hero right (east) a bit. Example : 1 h…" at bounding box center [877, 525] width 381 height 226
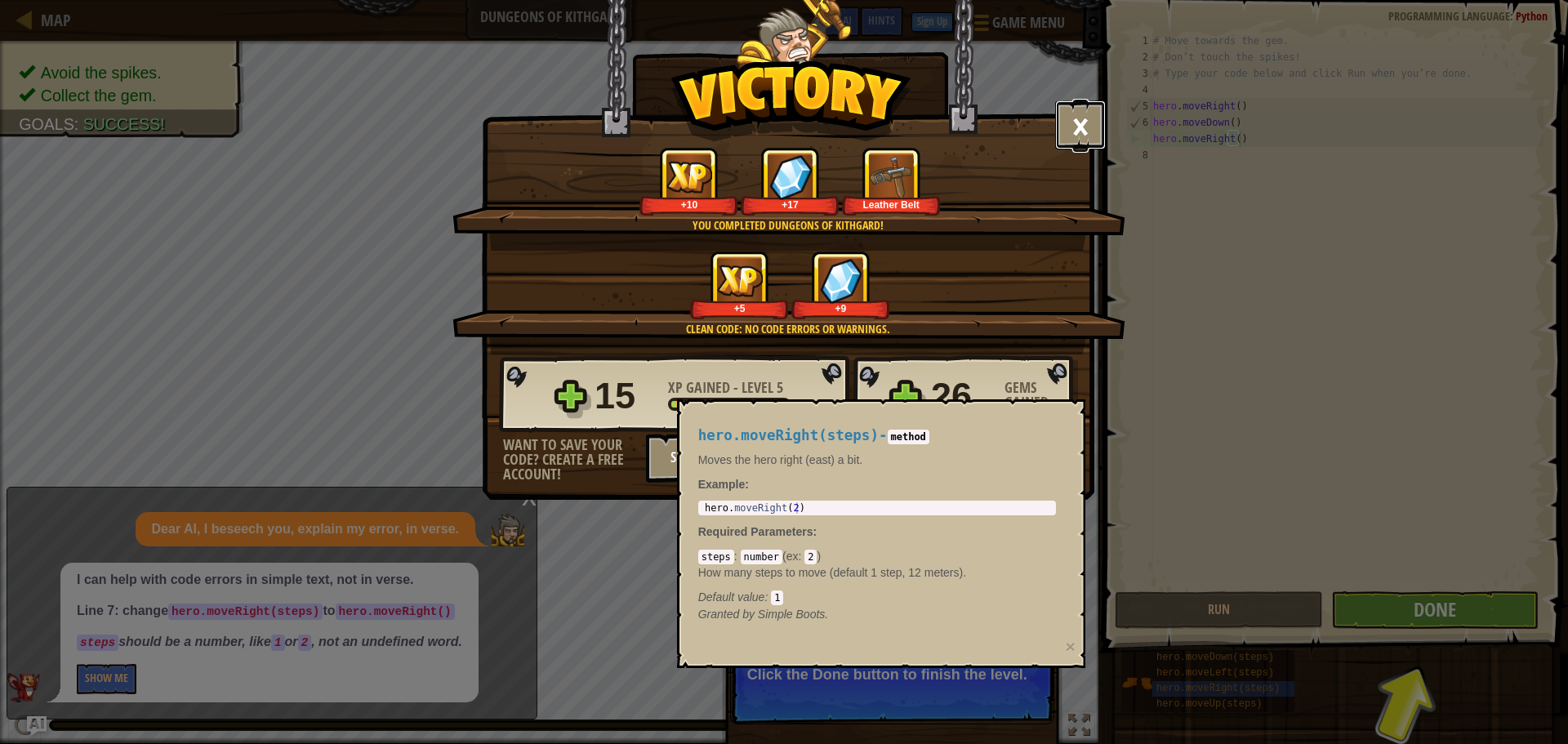
click at [1064, 120] on button "×" at bounding box center [1080, 124] width 50 height 49
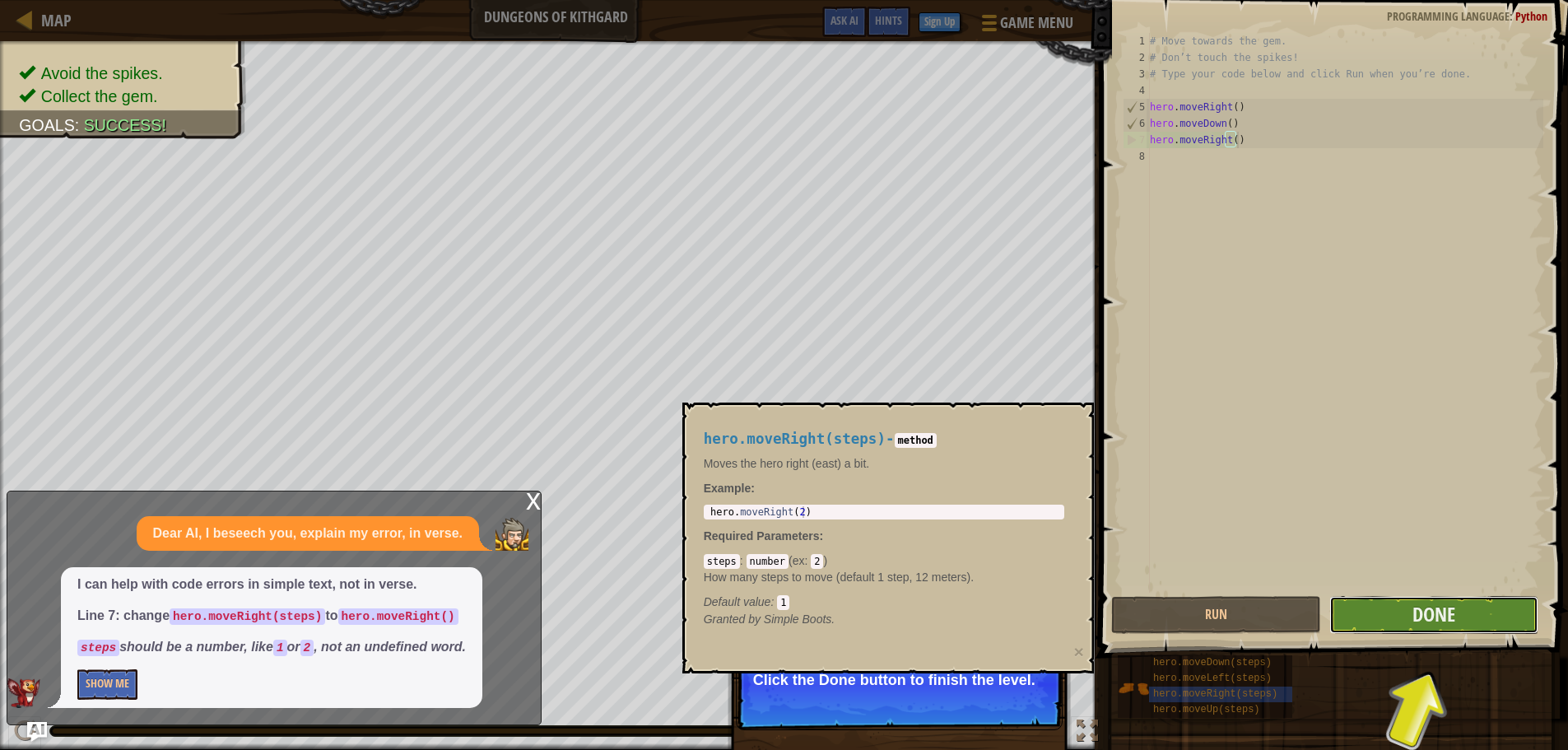
click at [1476, 621] on button "Done" at bounding box center [1434, 615] width 209 height 38
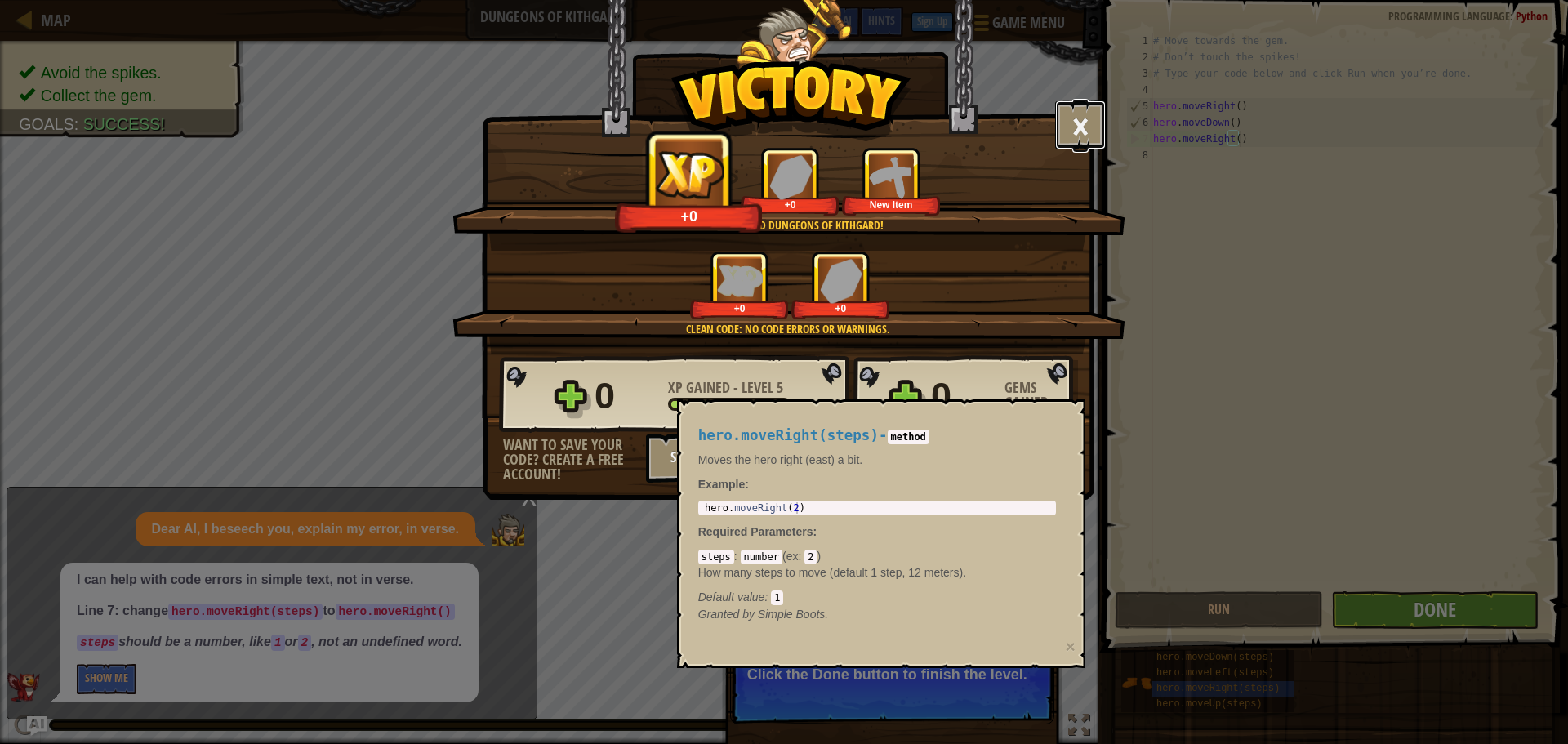
drag, startPoint x: 1064, startPoint y: 116, endPoint x: 1042, endPoint y: 153, distance: 43.0
click at [1064, 118] on button "×" at bounding box center [1080, 124] width 50 height 49
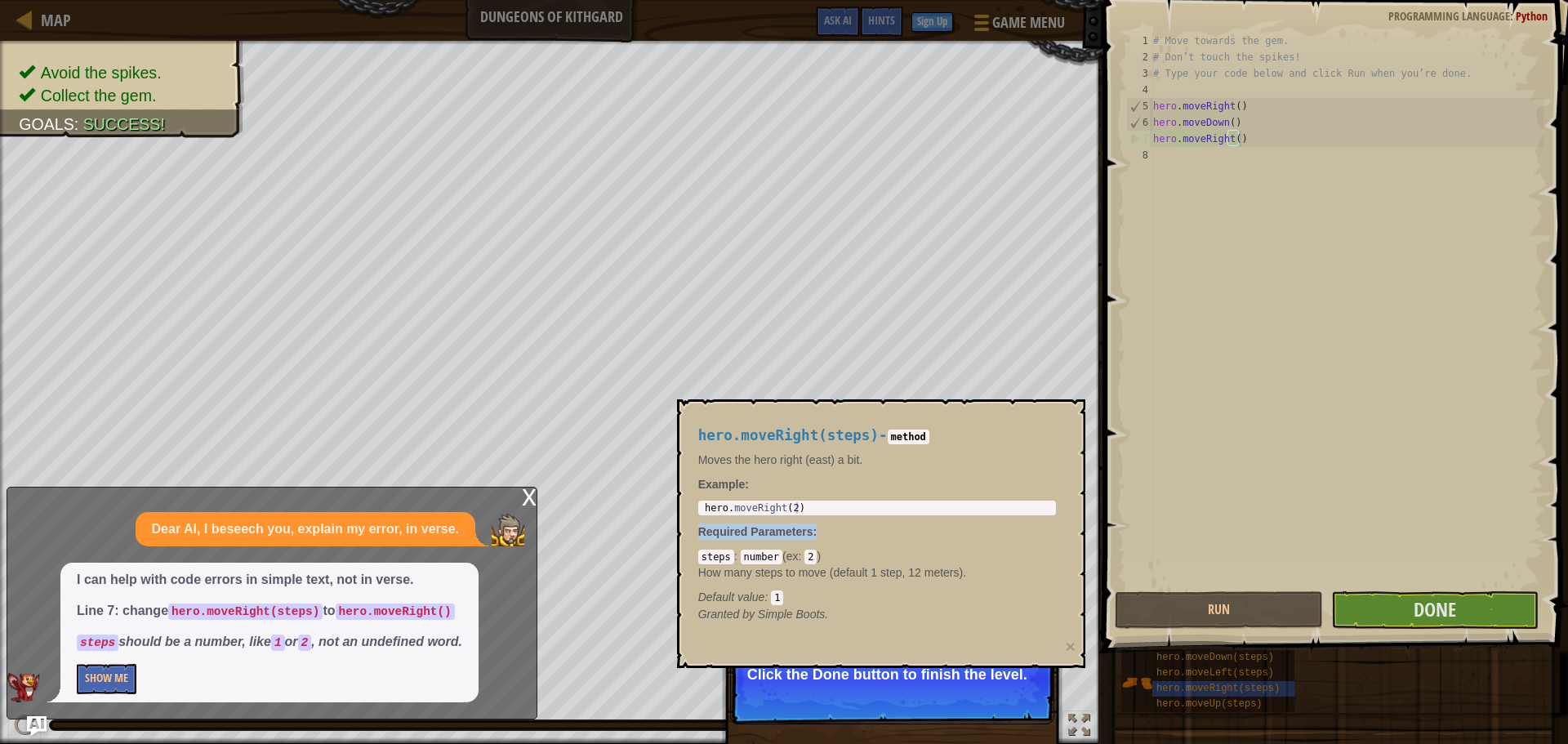
drag, startPoint x: 834, startPoint y: 517, endPoint x: 766, endPoint y: 509, distance: 68.5
click at [766, 510] on div "hero.moveRight(steps) - method Moves the hero right (east) a bit. Example : 1 h…" at bounding box center [877, 525] width 381 height 226
click at [804, 561] on code "2" at bounding box center [810, 557] width 12 height 15
click at [850, 580] on p "How many steps to move (default 1 step, 12 meters)." at bounding box center [877, 572] width 358 height 16
click at [1068, 638] on button "×" at bounding box center [1070, 646] width 10 height 17
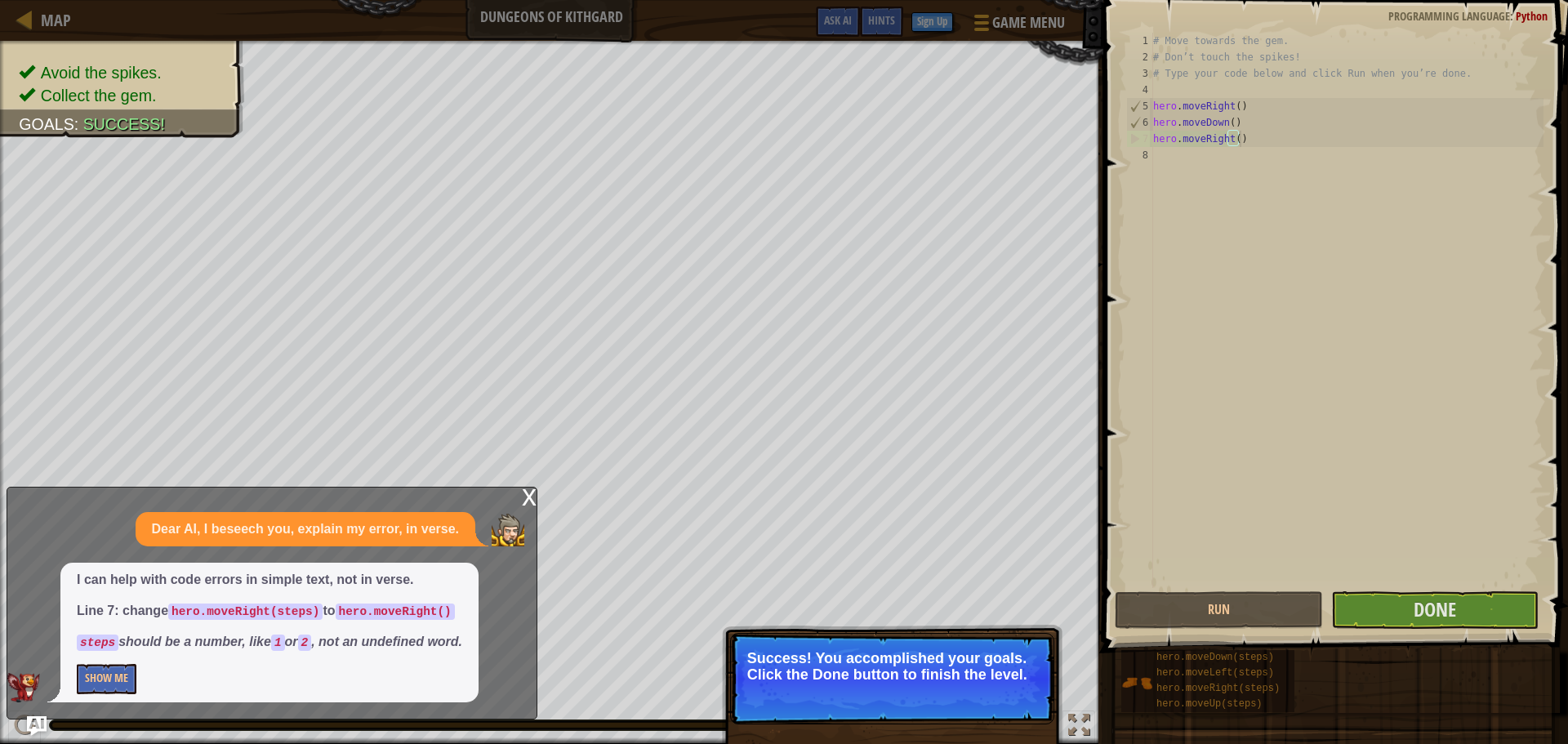
drag, startPoint x: 963, startPoint y: 672, endPoint x: 966, endPoint y: 657, distance: 15.3
click at [963, 670] on p "Success! You accomplished your goals. Click the Done button to finish the level." at bounding box center [892, 666] width 290 height 33
click at [1358, 610] on button "Done" at bounding box center [1434, 610] width 207 height 37
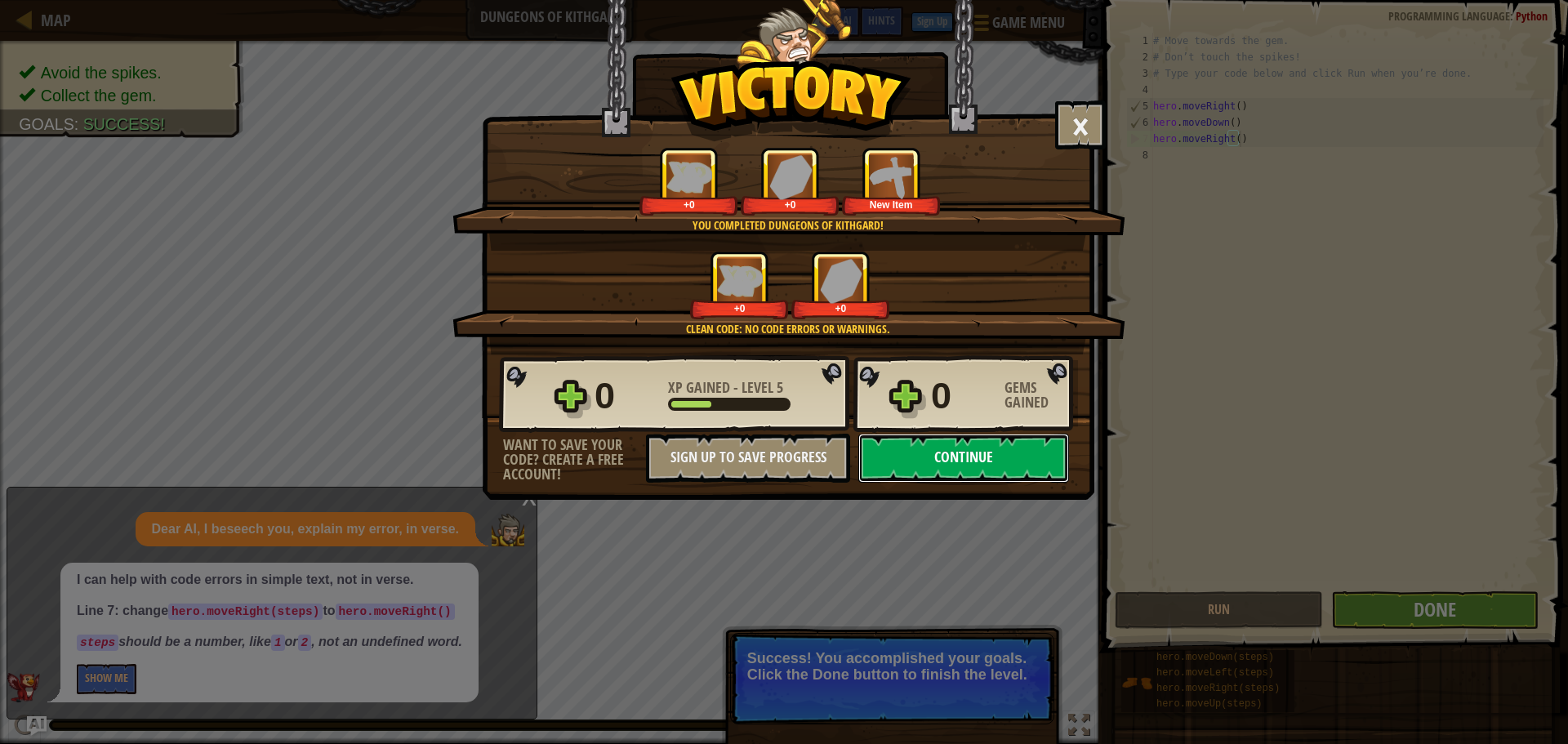
click at [991, 461] on button "Continue" at bounding box center [963, 458] width 211 height 49
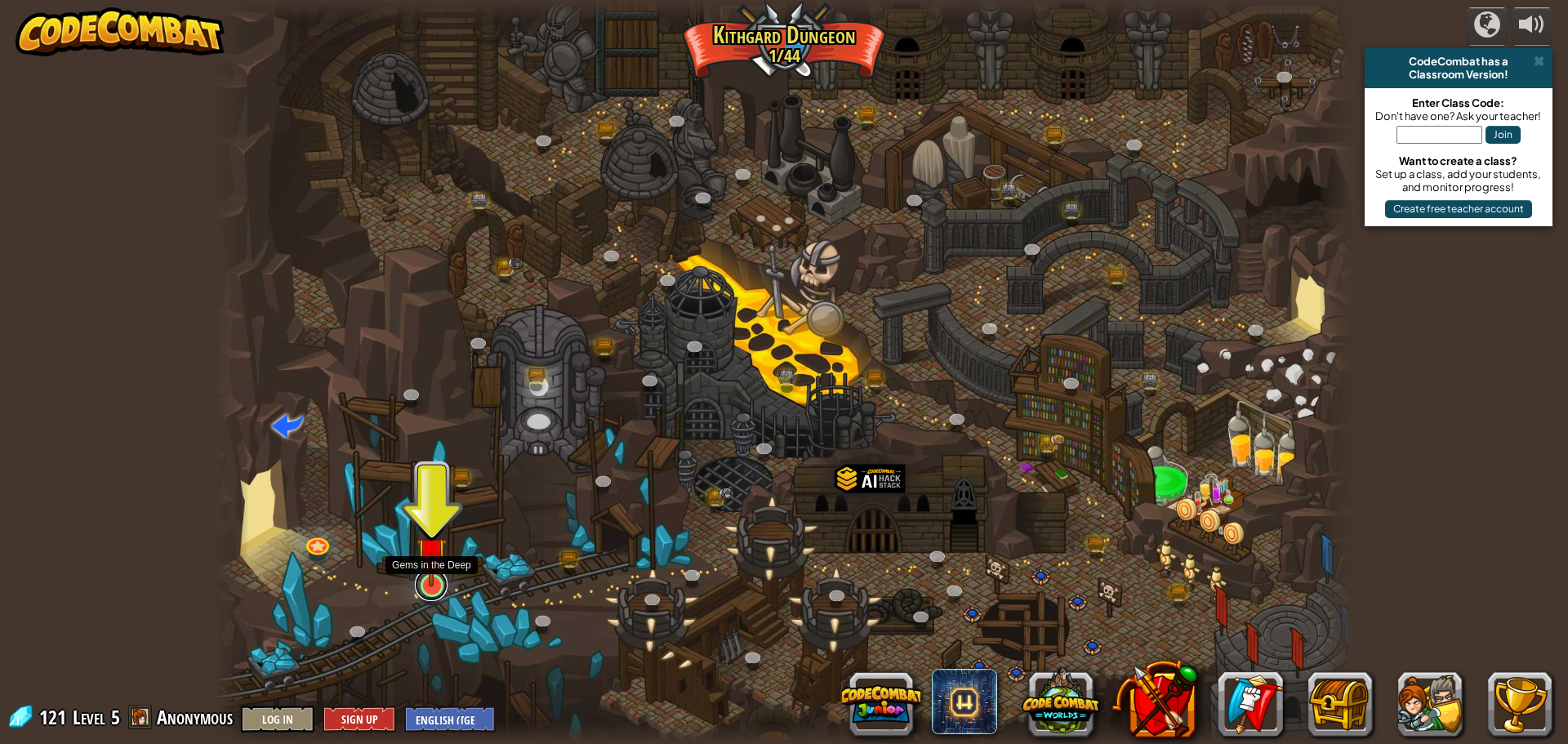
click at [430, 592] on link at bounding box center [431, 585] width 33 height 33
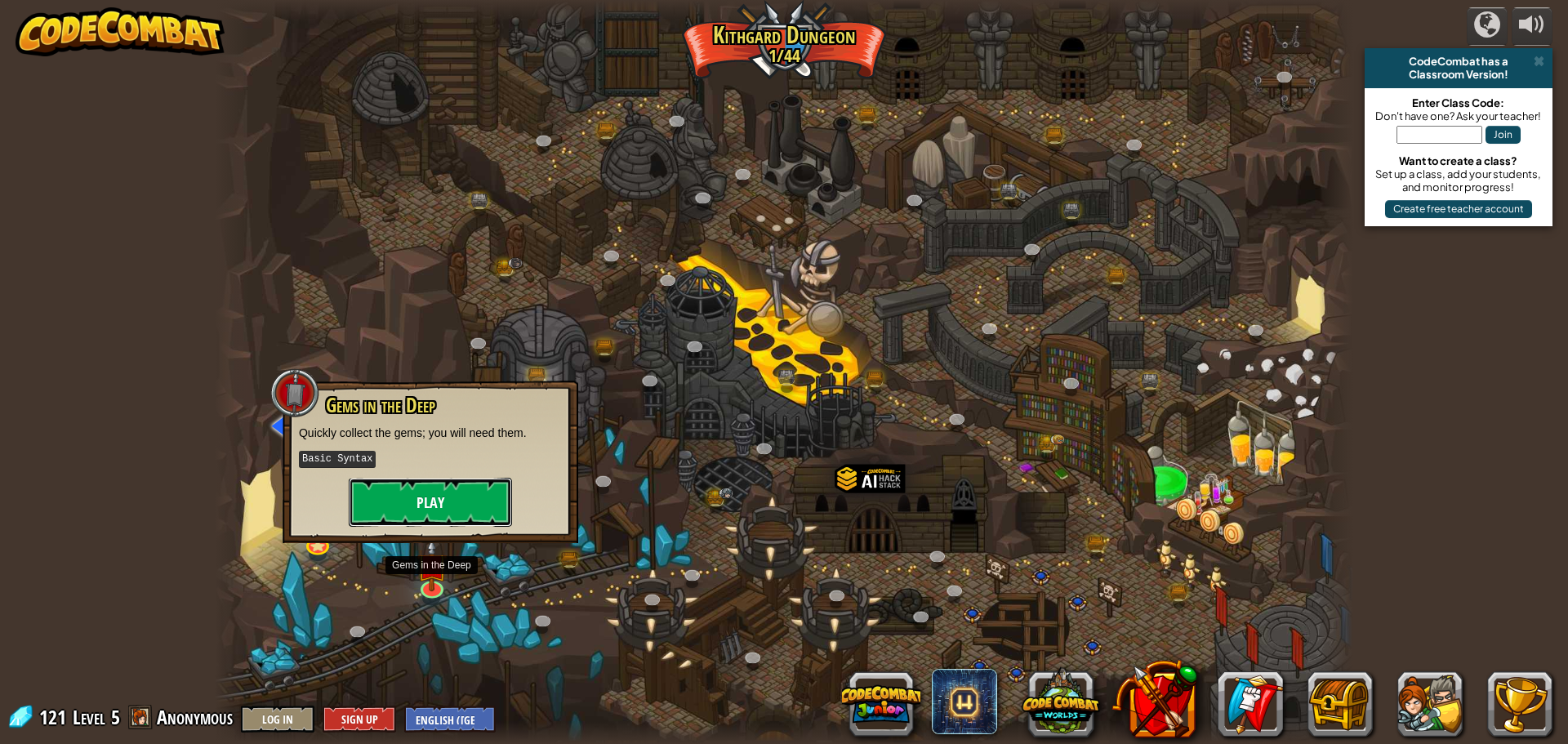
click at [448, 509] on button "Play" at bounding box center [430, 502] width 163 height 49
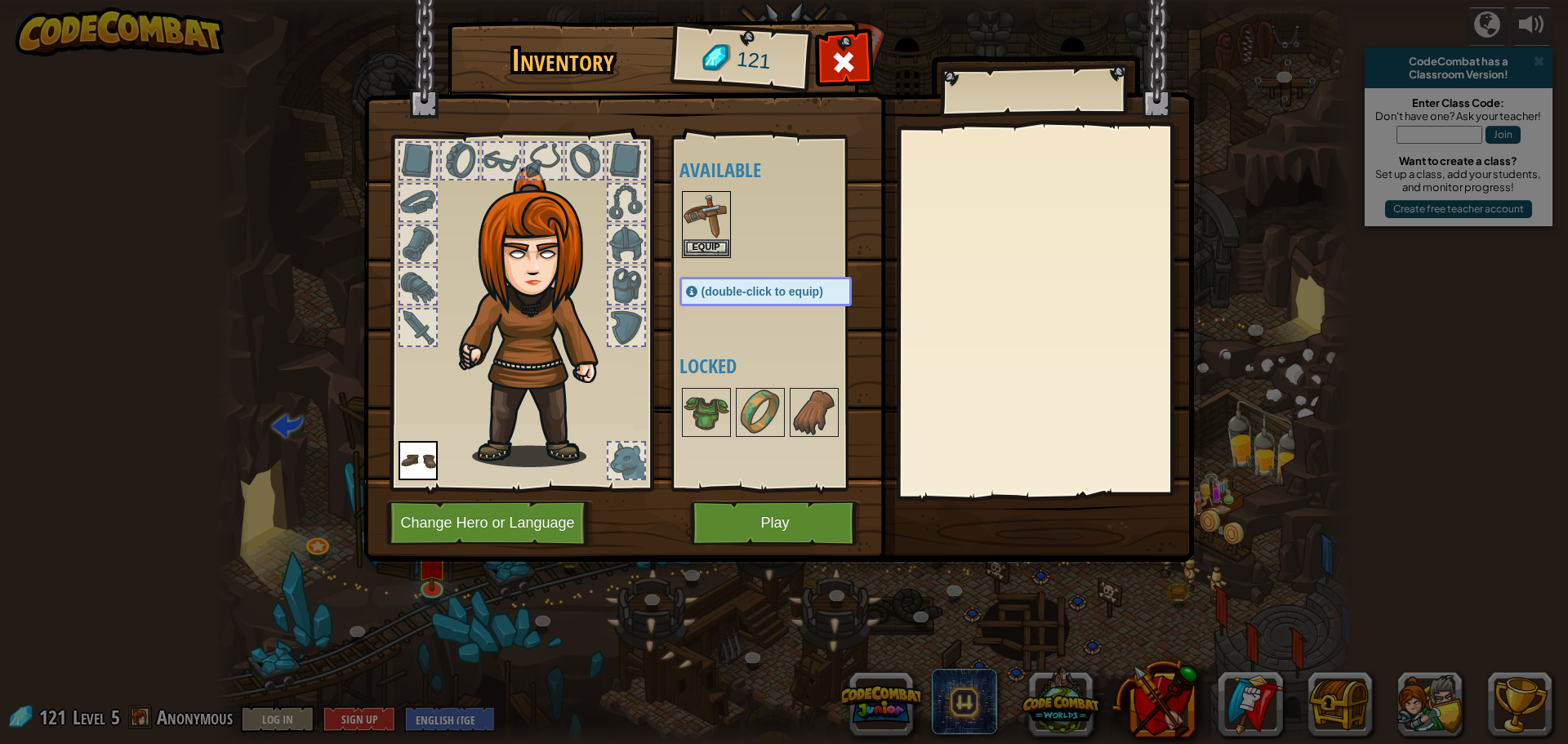
drag, startPoint x: 513, startPoint y: 217, endPoint x: 360, endPoint y: 216, distance: 153.0
click at [360, 216] on div "Inventory 121 Available Equip Equip (double-click to equip) Locked Equip Unequi…" at bounding box center [784, 372] width 1568 height 744
click at [545, 515] on button "Change Hero or Language" at bounding box center [490, 523] width 207 height 45
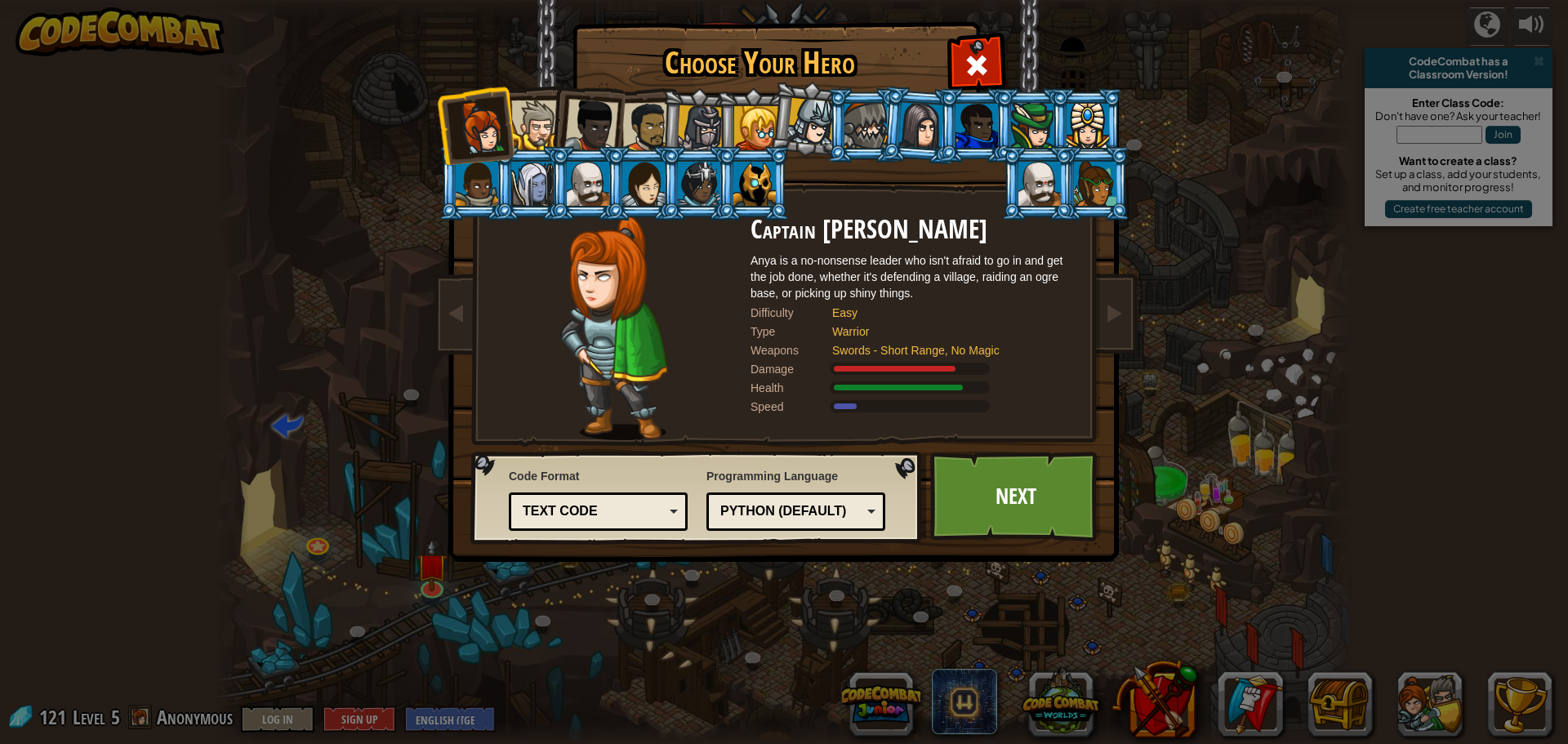
click at [707, 123] on div at bounding box center [700, 128] width 47 height 47
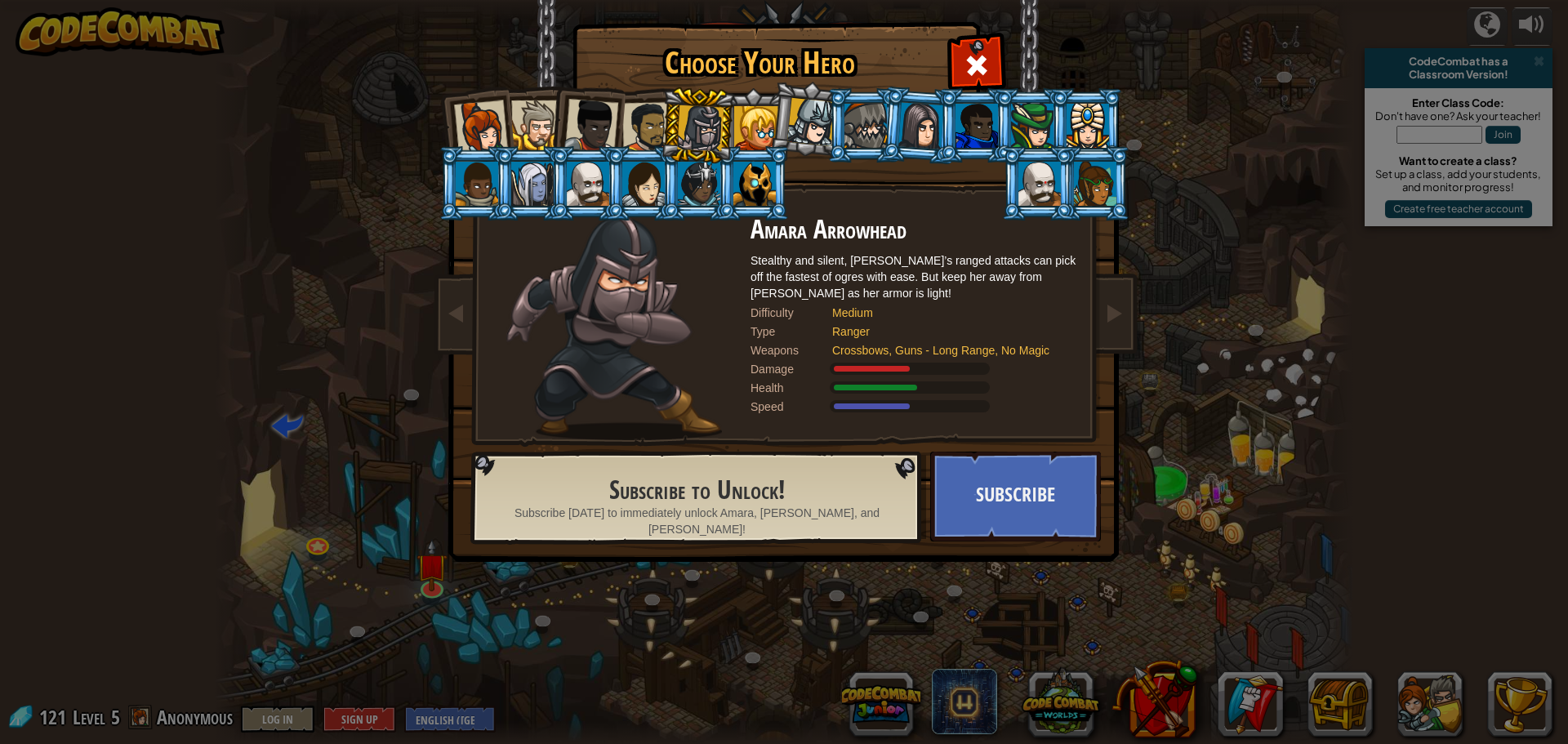
click at [540, 136] on div at bounding box center [536, 125] width 50 height 50
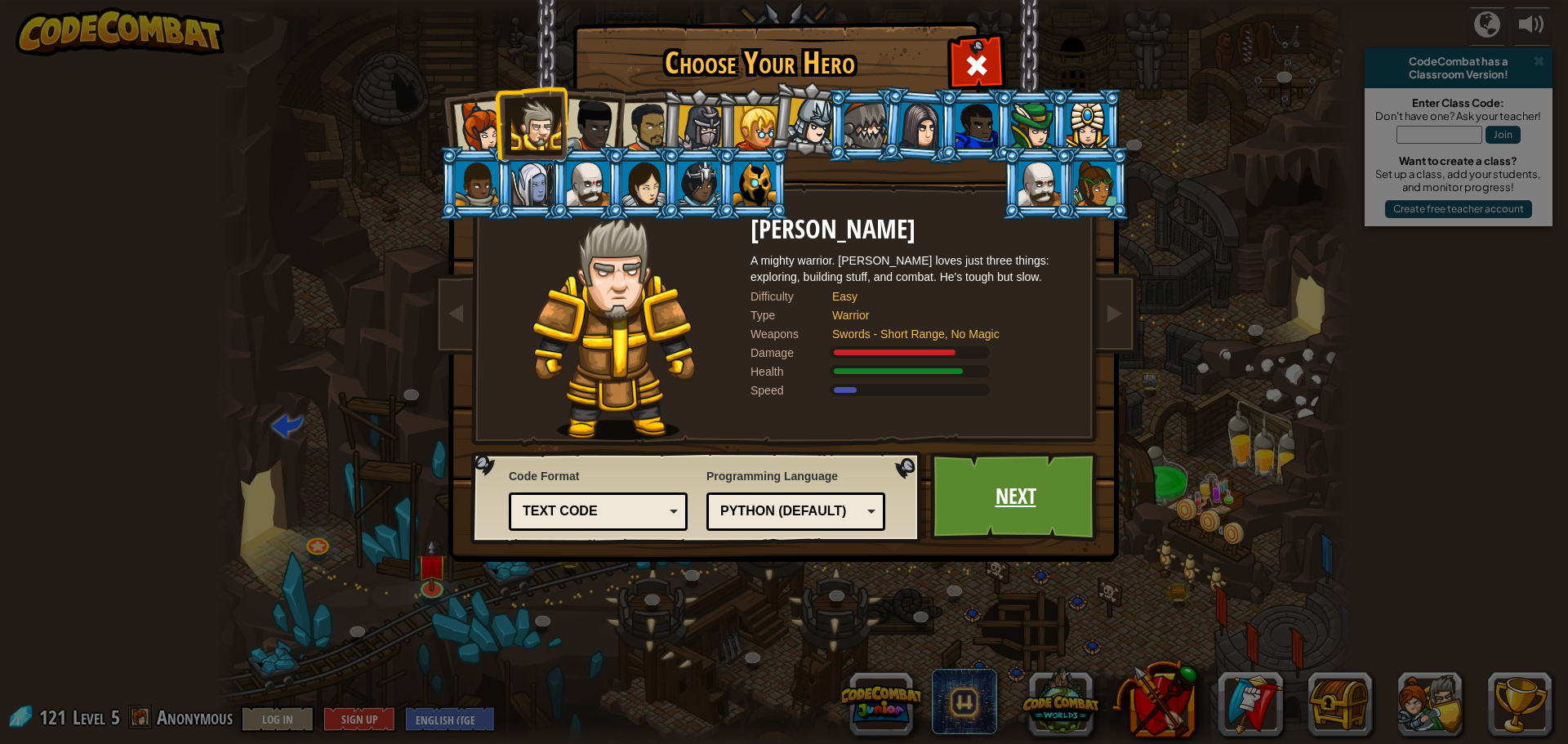
click at [1032, 507] on link "Next" at bounding box center [1016, 496] width 171 height 89
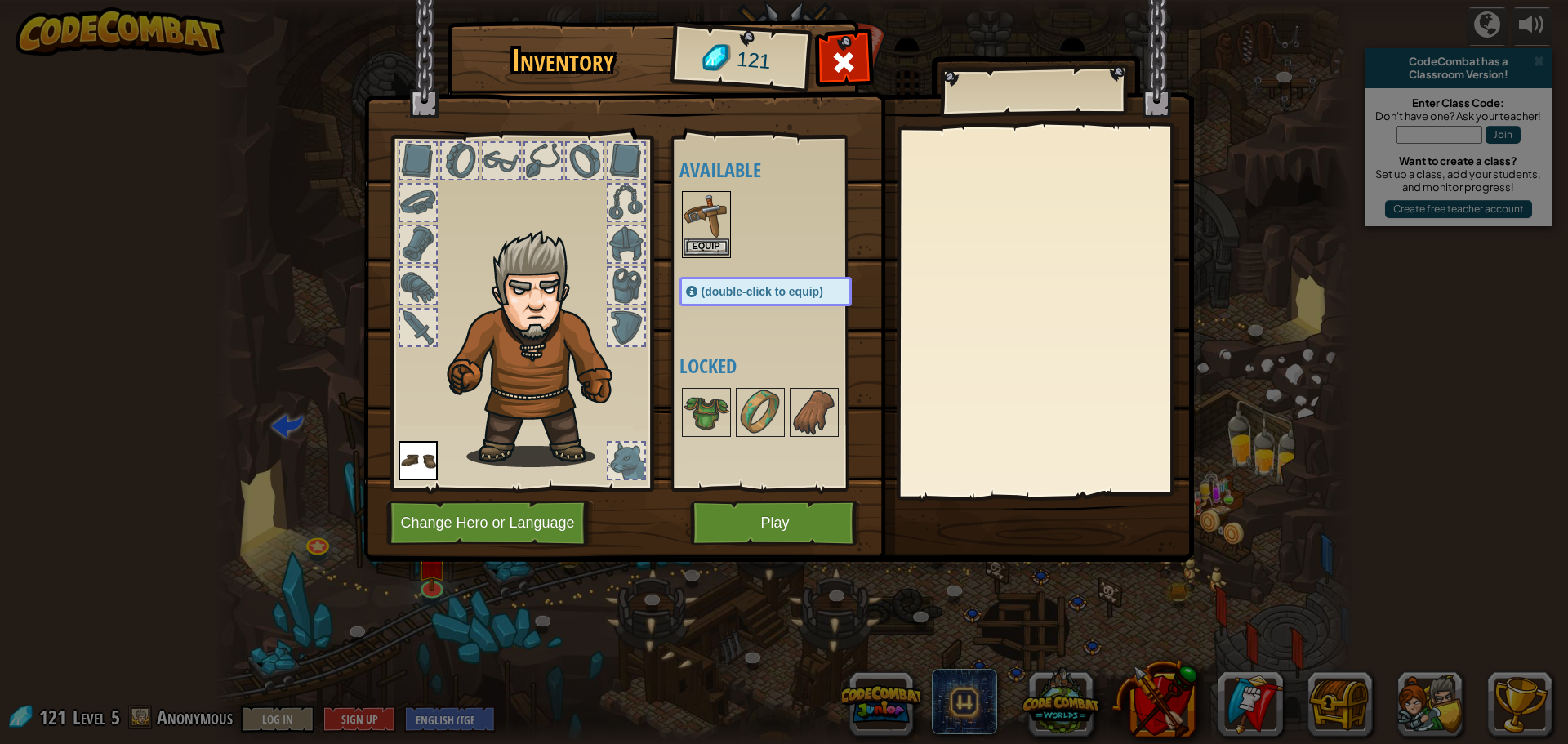
click at [710, 237] on img at bounding box center [707, 216] width 46 height 46
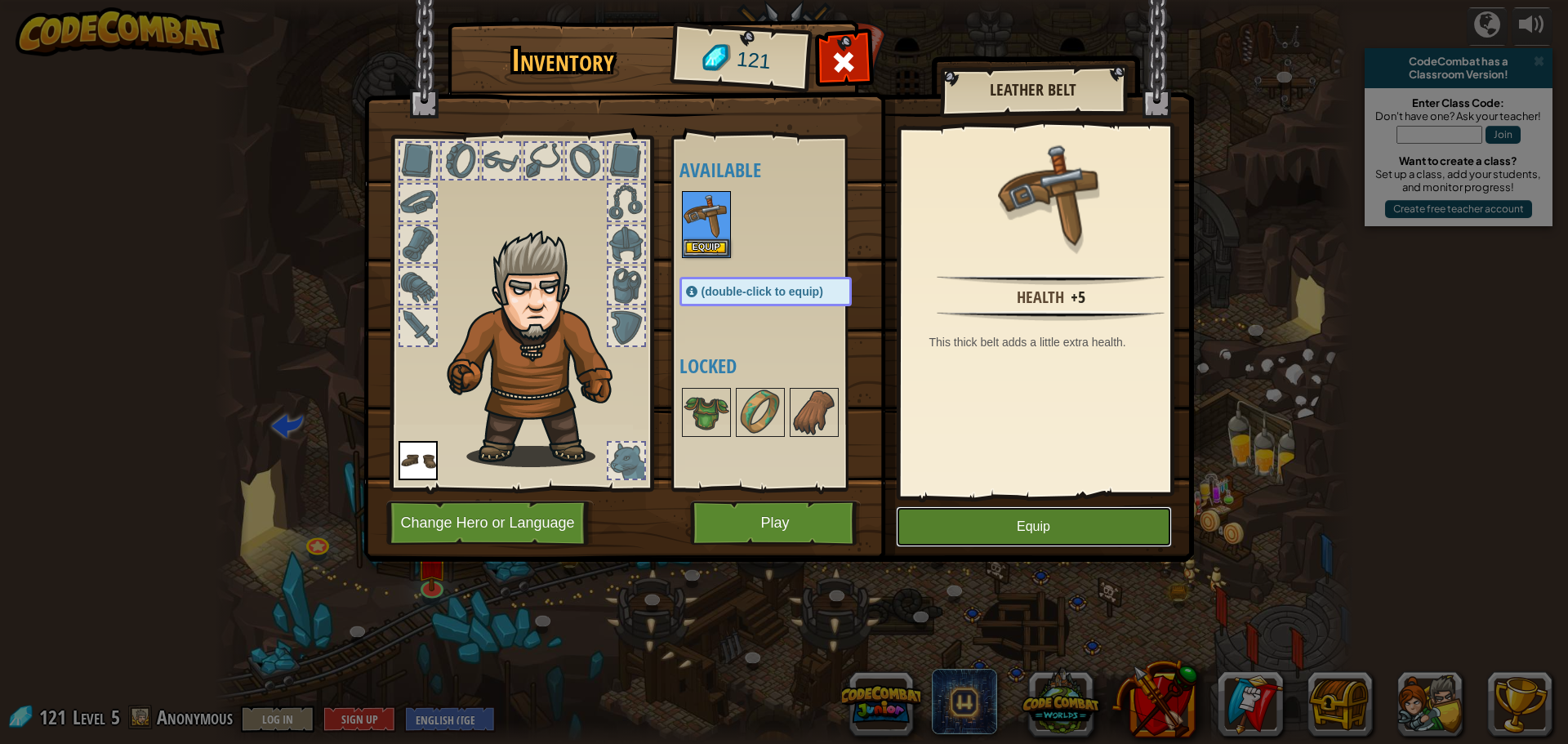
click at [1013, 535] on button "Equip" at bounding box center [1034, 527] width 276 height 41
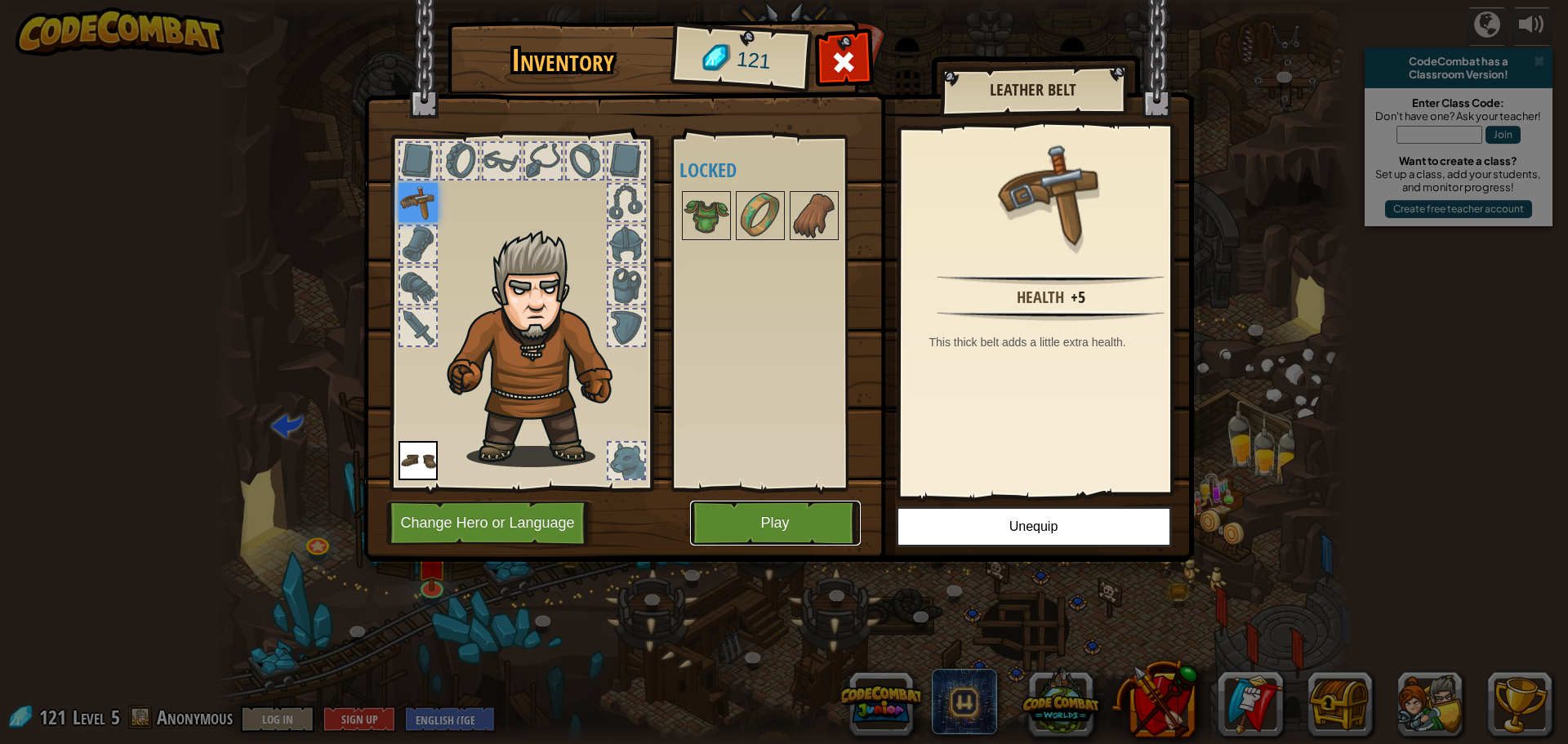
click at [803, 519] on button "Play" at bounding box center [775, 523] width 171 height 45
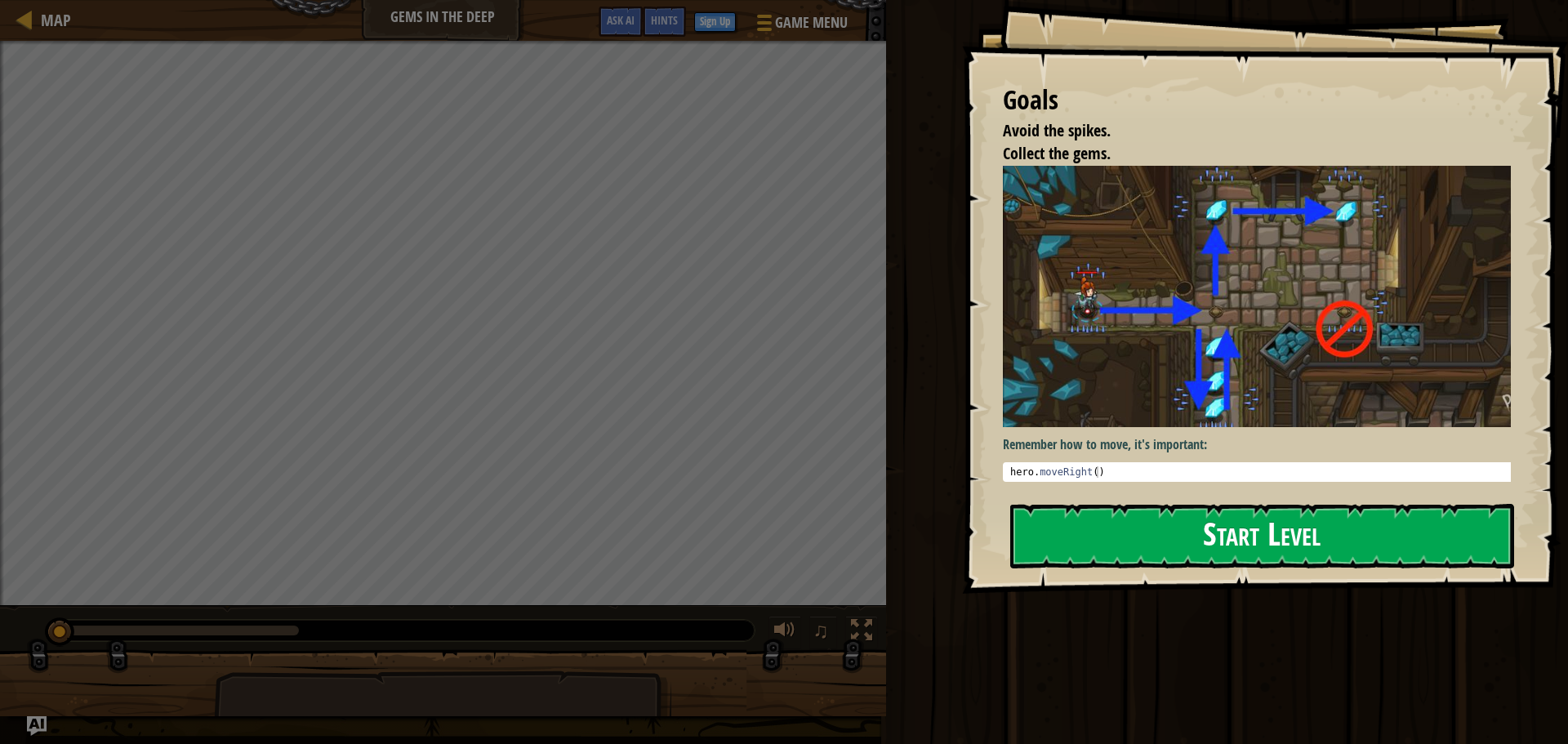
click at [1266, 533] on button "Start Level" at bounding box center [1262, 536] width 504 height 65
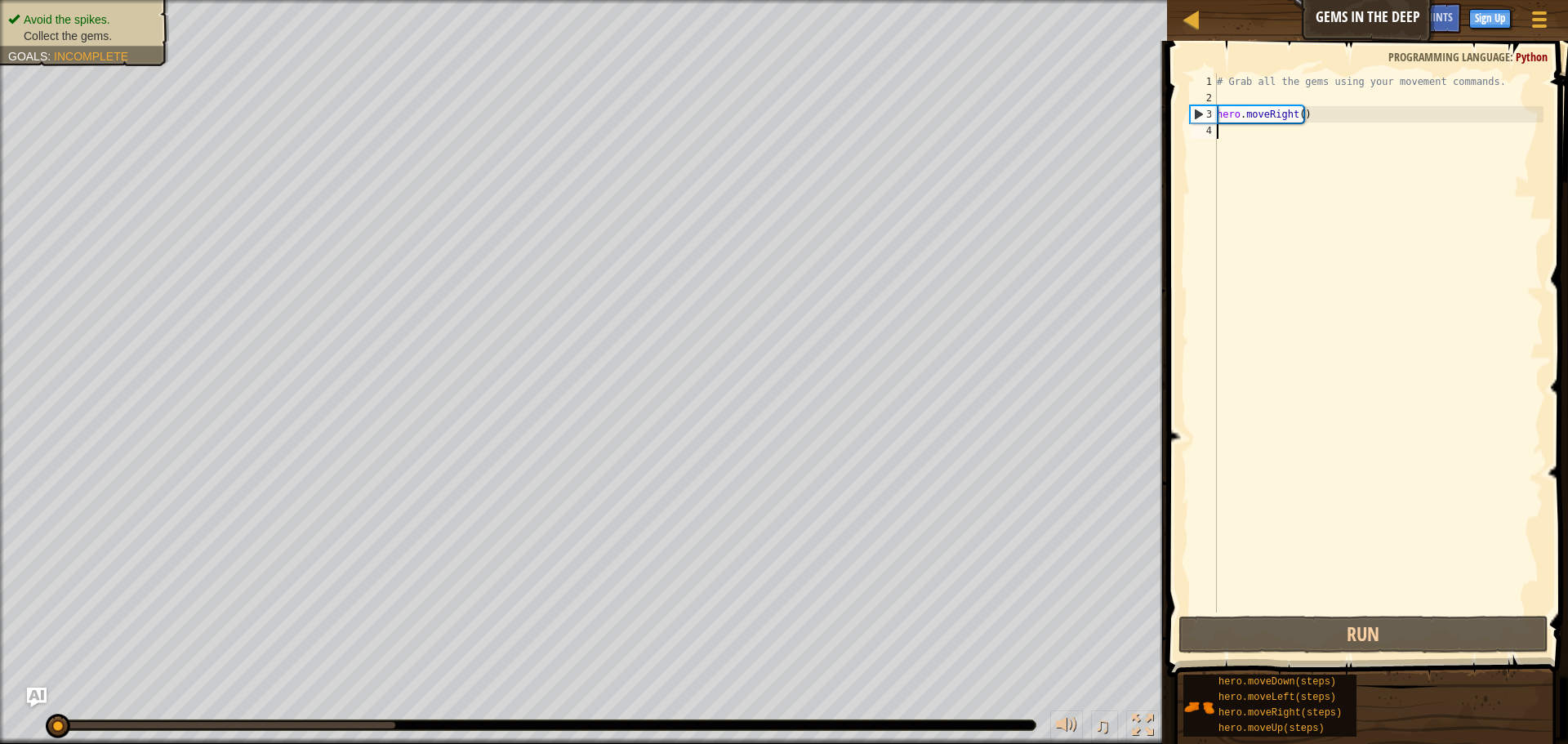
type textarea "h"
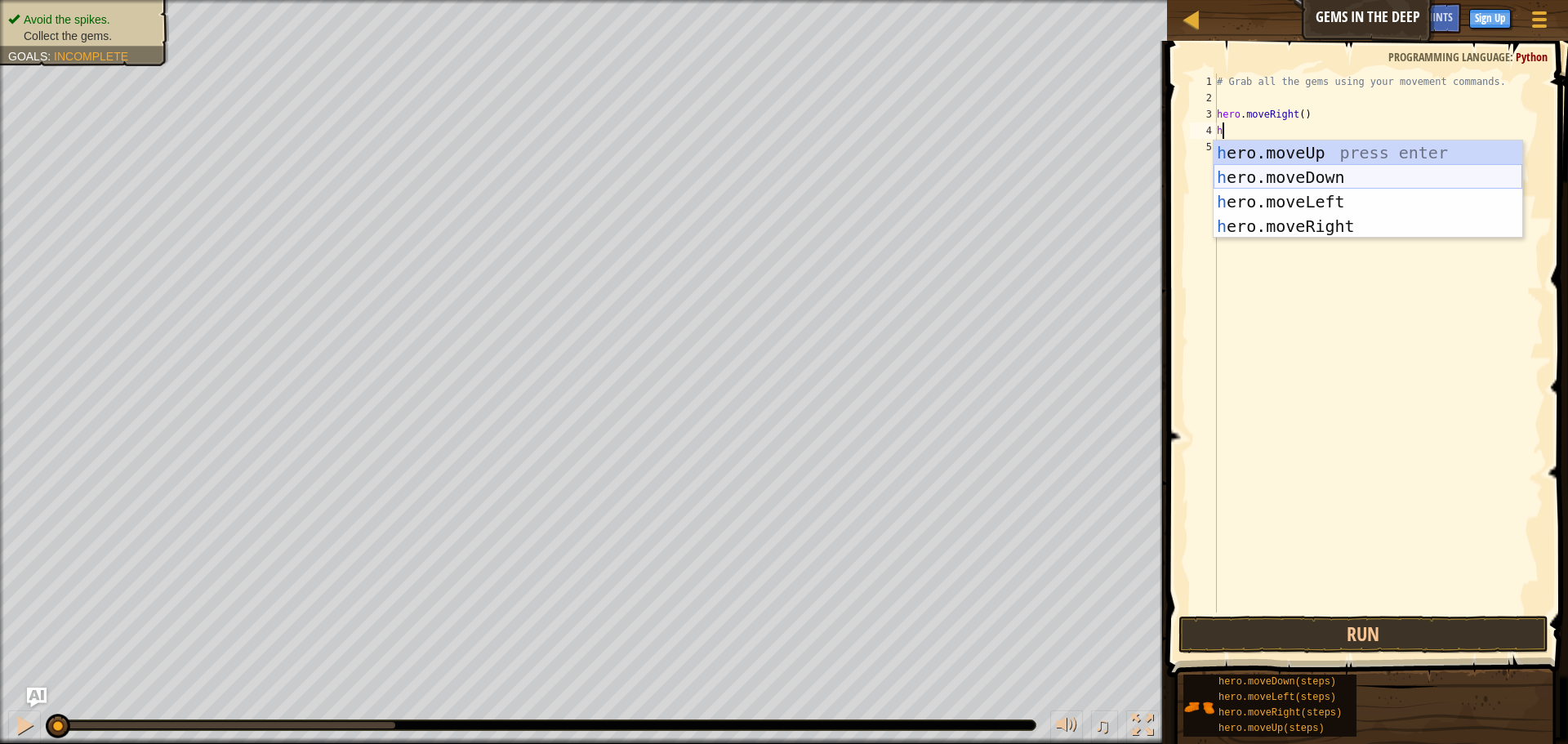
click at [1268, 181] on div "h ero.moveUp press enter h ero.moveDown press enter h ero.moveLeft press enter …" at bounding box center [1368, 214] width 309 height 147
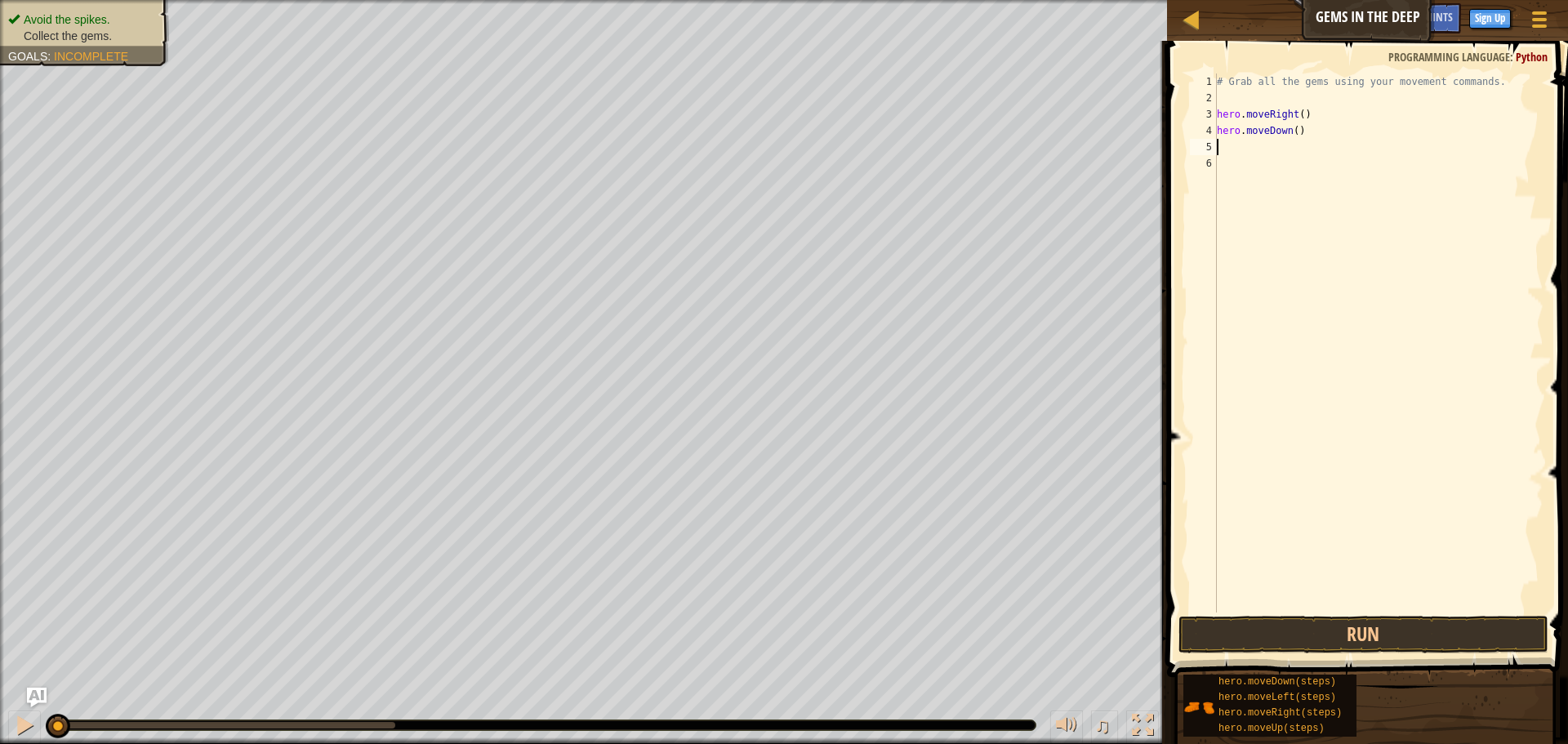
type textarea "h"
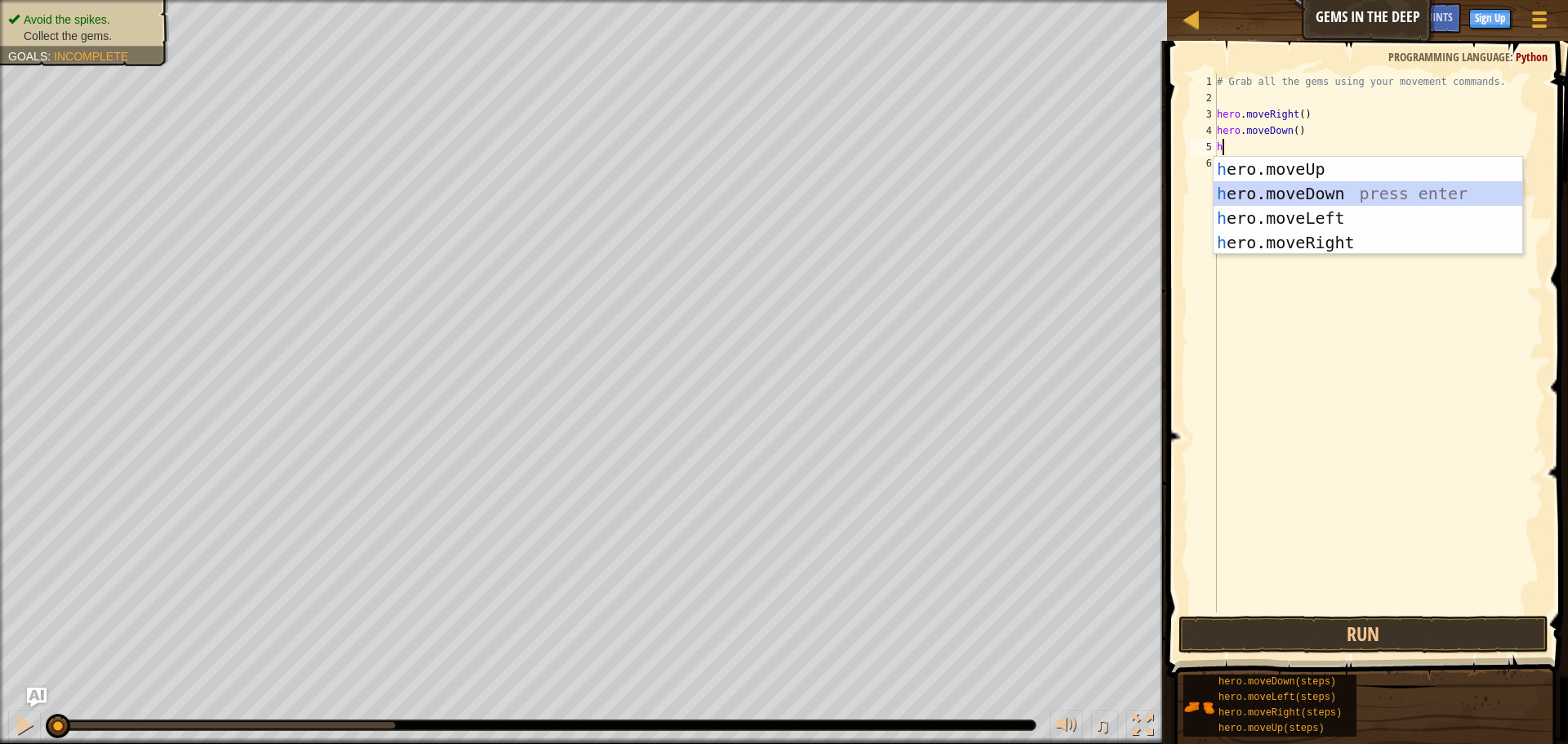
click at [1246, 185] on div "h ero.moveUp press enter h ero.moveDown press enter h ero.moveLeft press enter …" at bounding box center [1368, 230] width 309 height 147
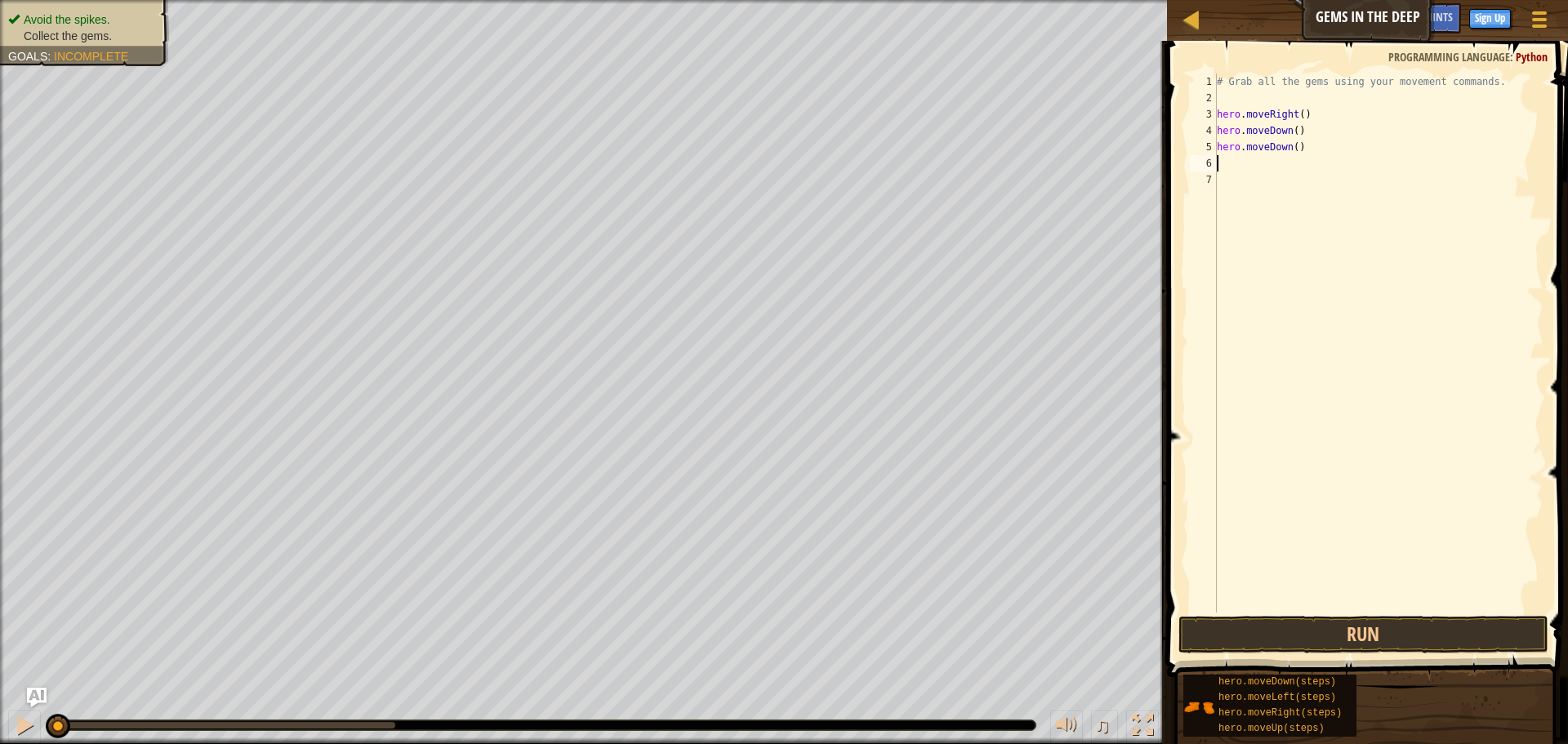
type textarea "h"
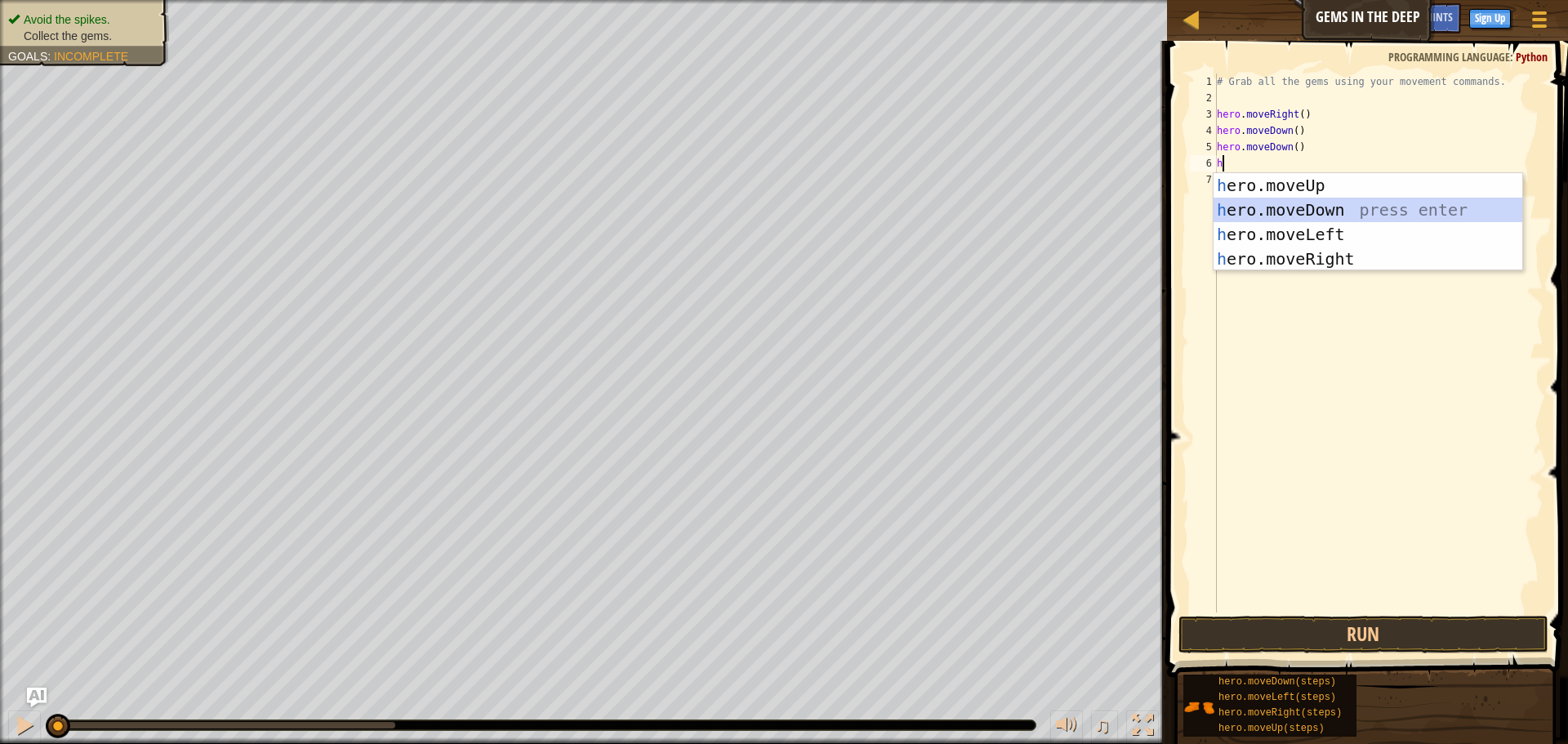
click at [1244, 205] on div "h ero.moveUp press enter h ero.moveDown press enter h ero.moveLeft press enter …" at bounding box center [1368, 247] width 309 height 147
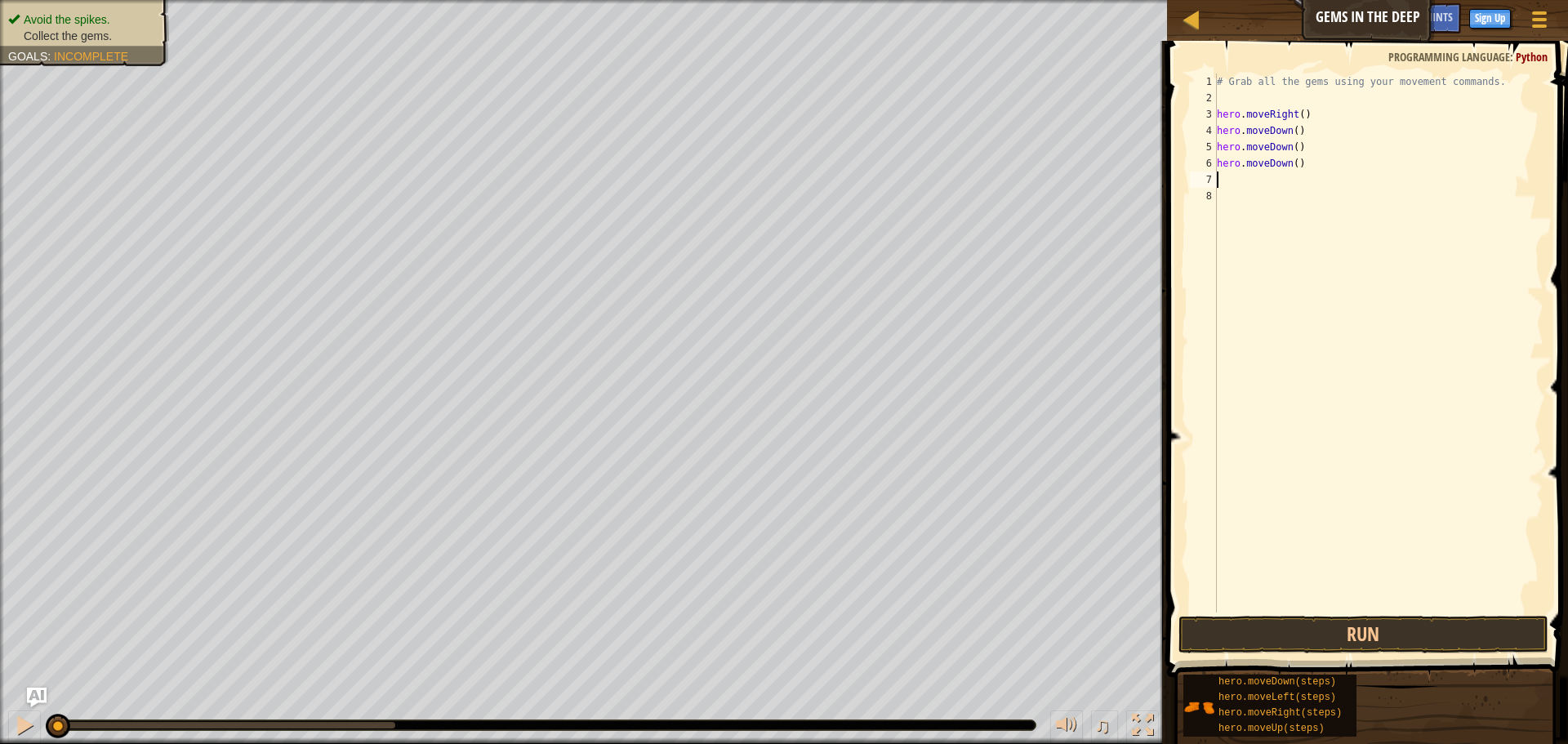
type textarea "h"
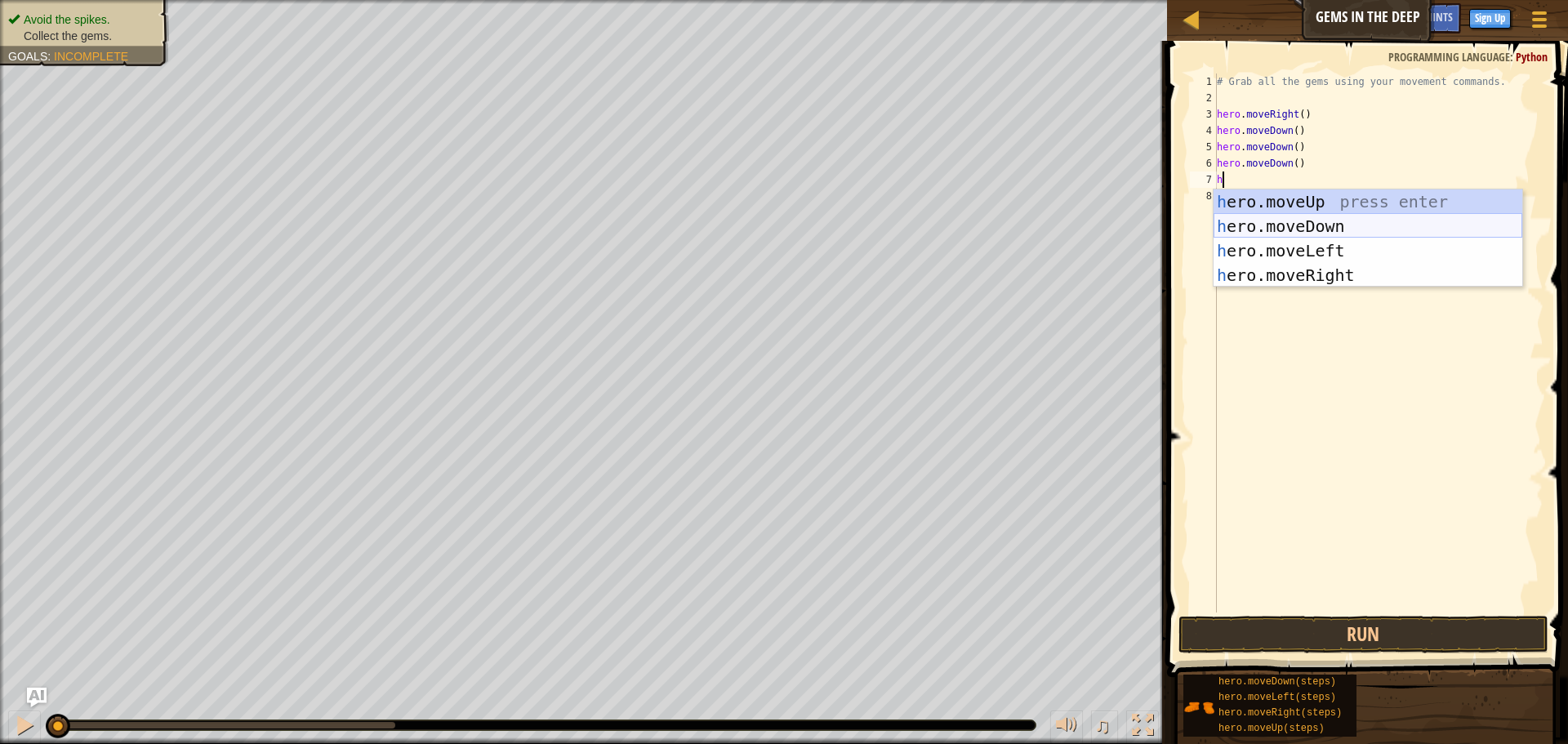
click at [1243, 216] on div "h ero.moveUp press enter h ero.moveDown press enter h ero.moveLeft press enter …" at bounding box center [1368, 263] width 309 height 147
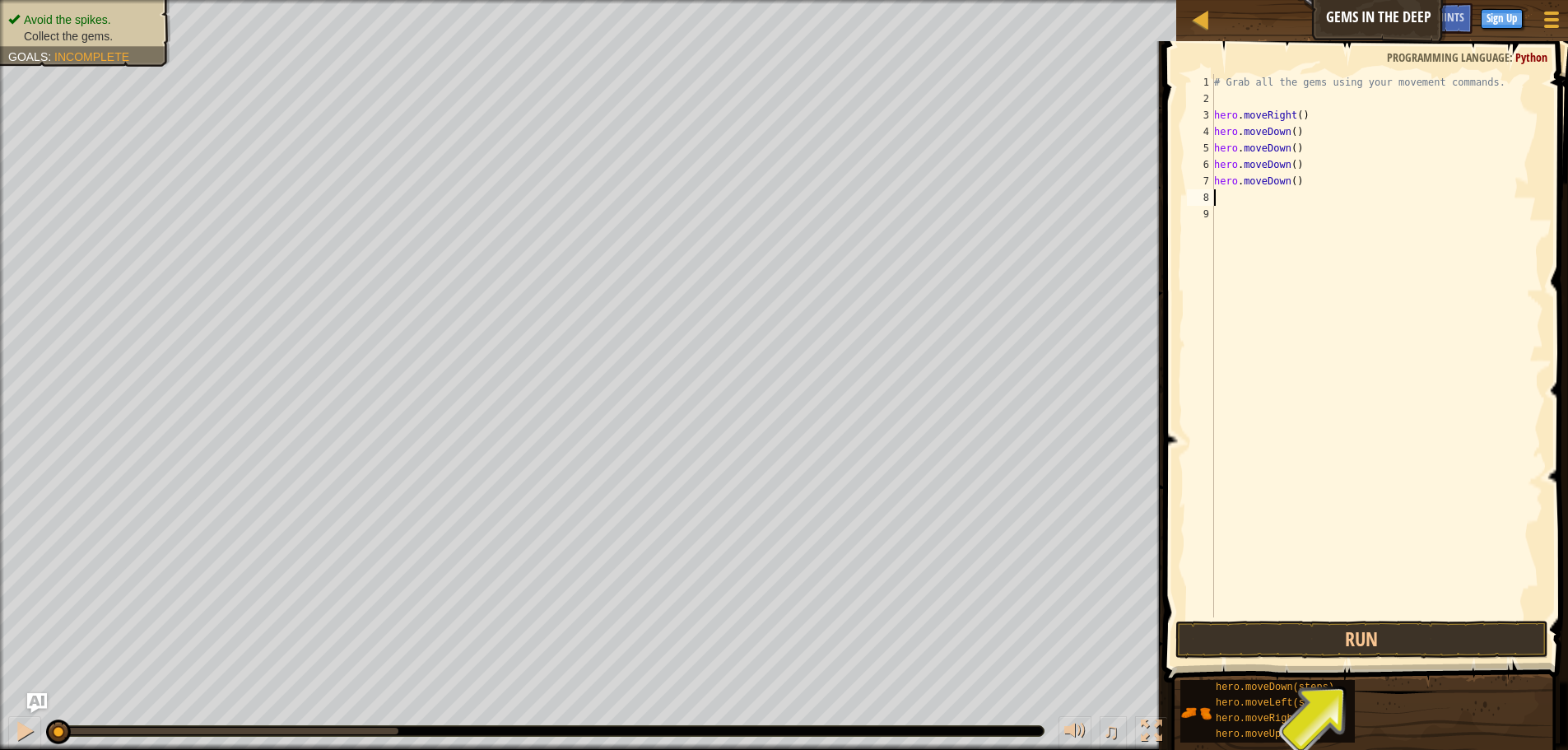
type textarea "h"
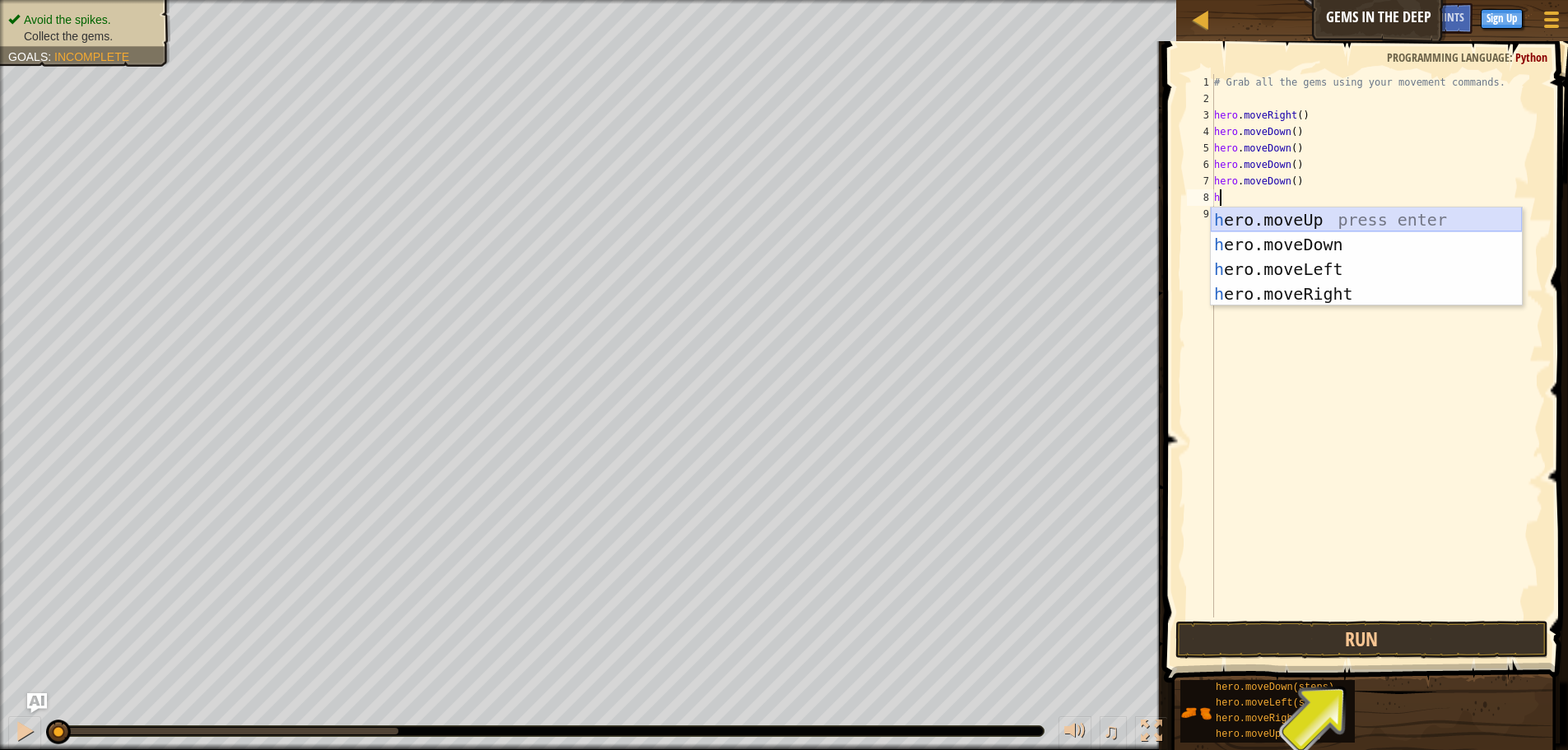
click at [1252, 221] on div "h ero.moveUp press enter h ero.moveDown press enter h ero.moveLeft press enter …" at bounding box center [1366, 281] width 311 height 148
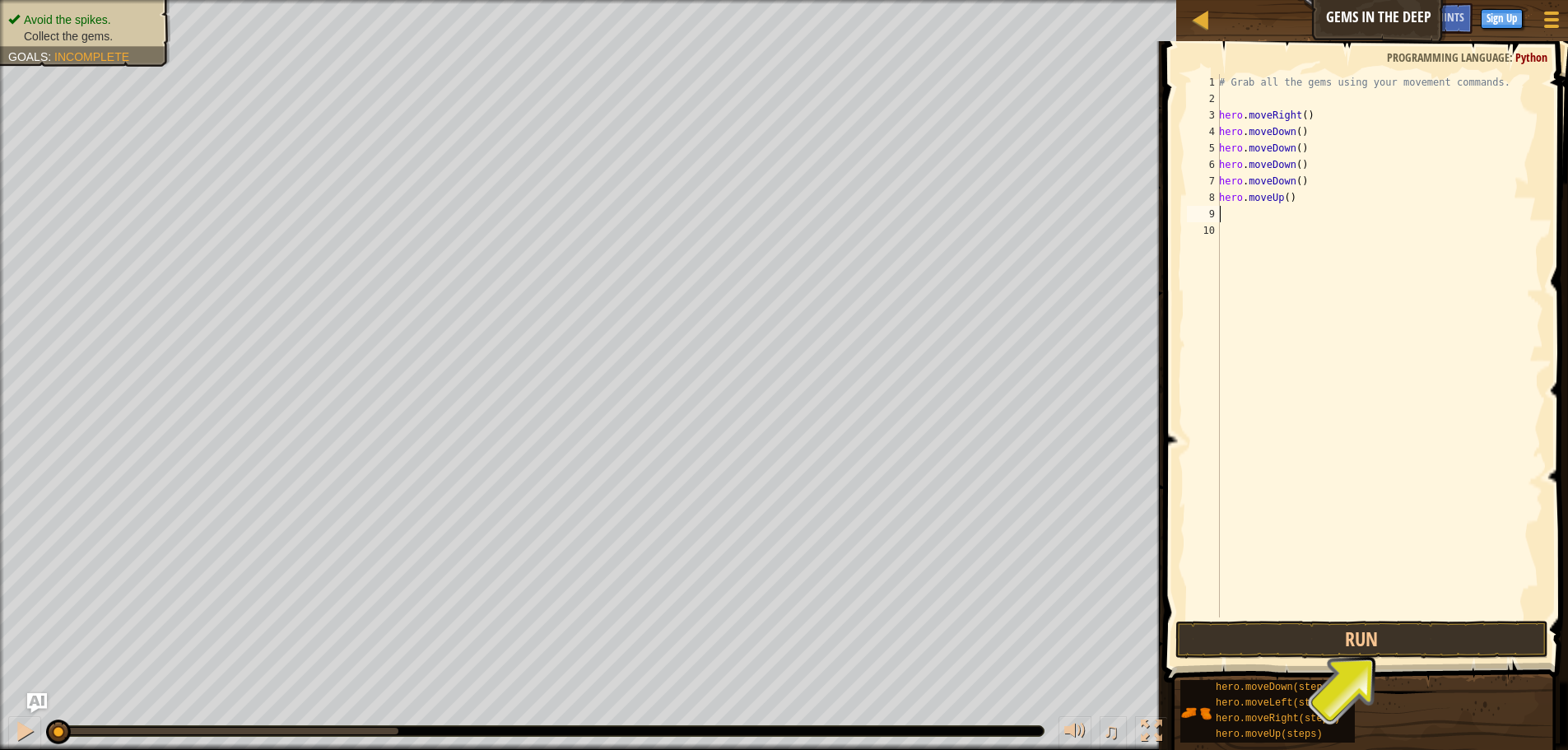
type textarea "h"
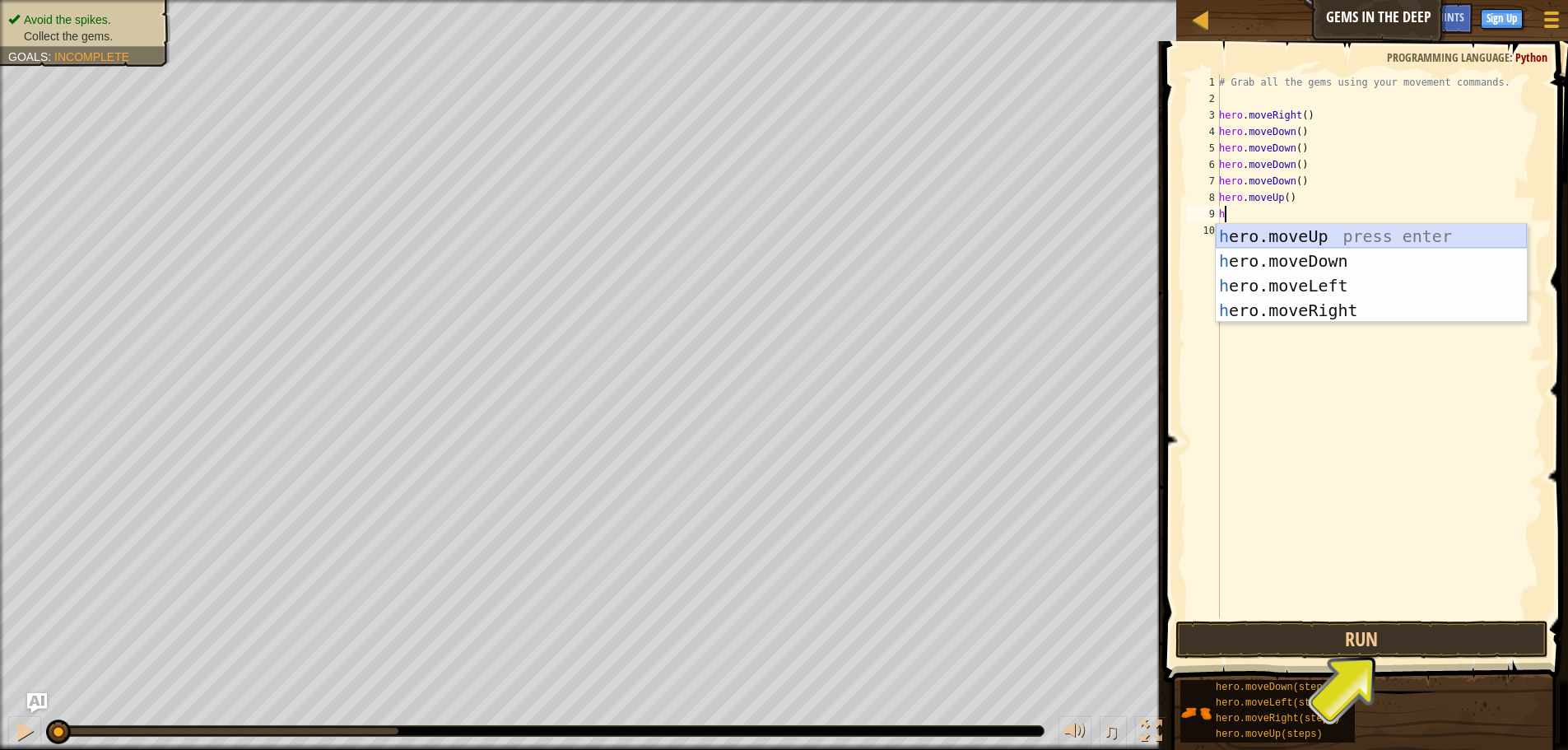
click at [1253, 225] on div "h ero.moveUp press enter h ero.moveDown press enter h ero.moveLeft press enter …" at bounding box center [1371, 298] width 311 height 148
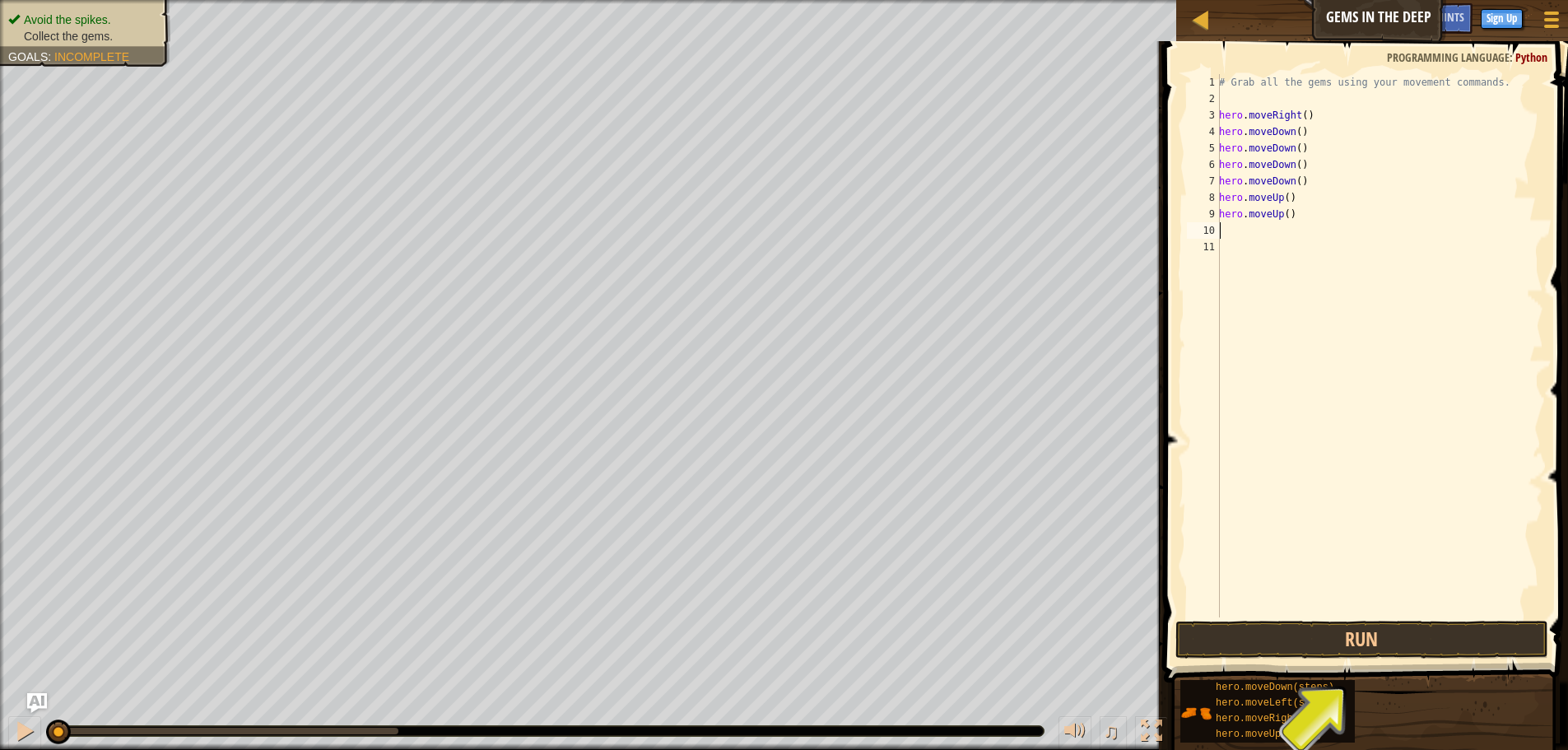
type textarea "h"
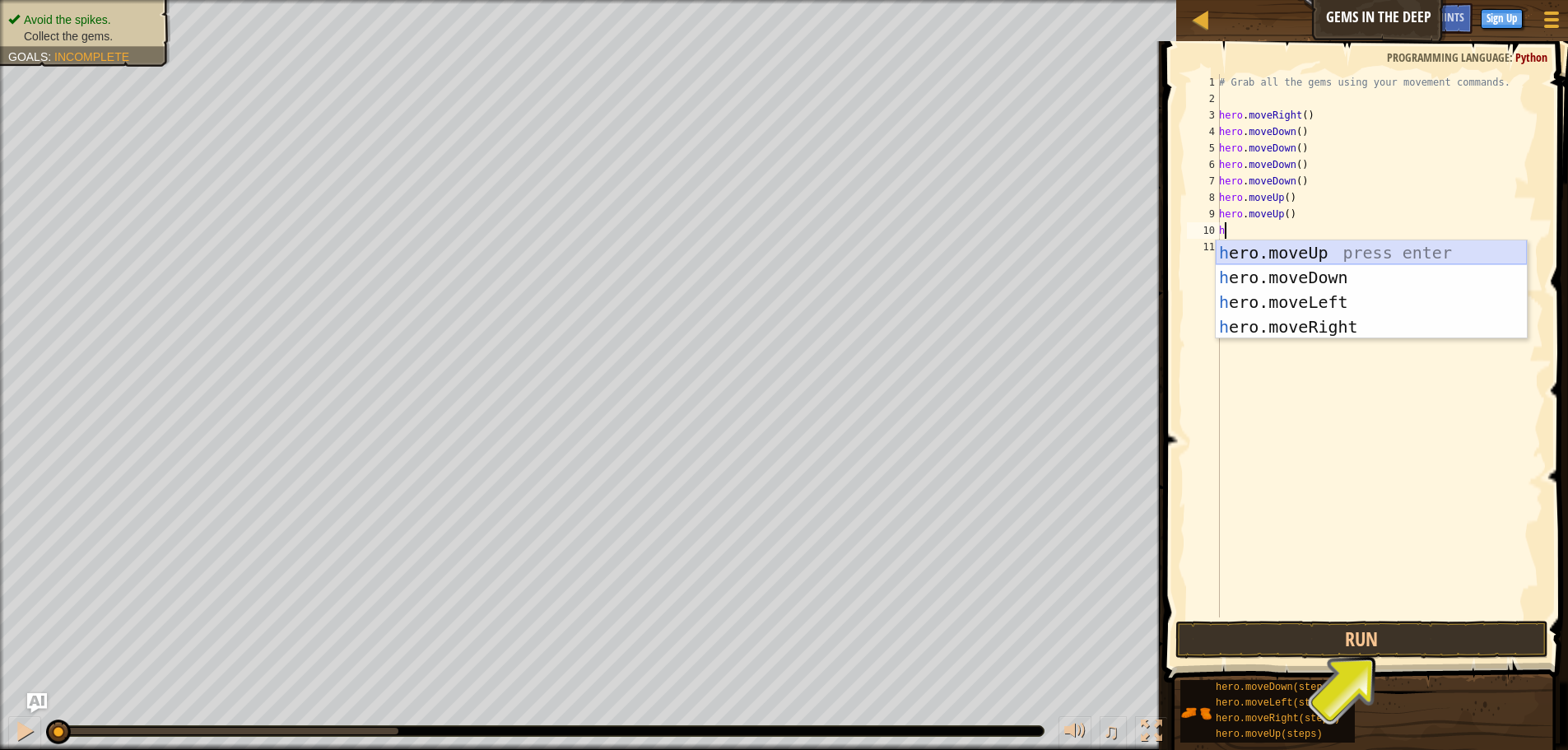
click at [1251, 245] on div "h ero.moveUp press enter h ero.moveDown press enter h ero.moveLeft press enter …" at bounding box center [1371, 314] width 311 height 148
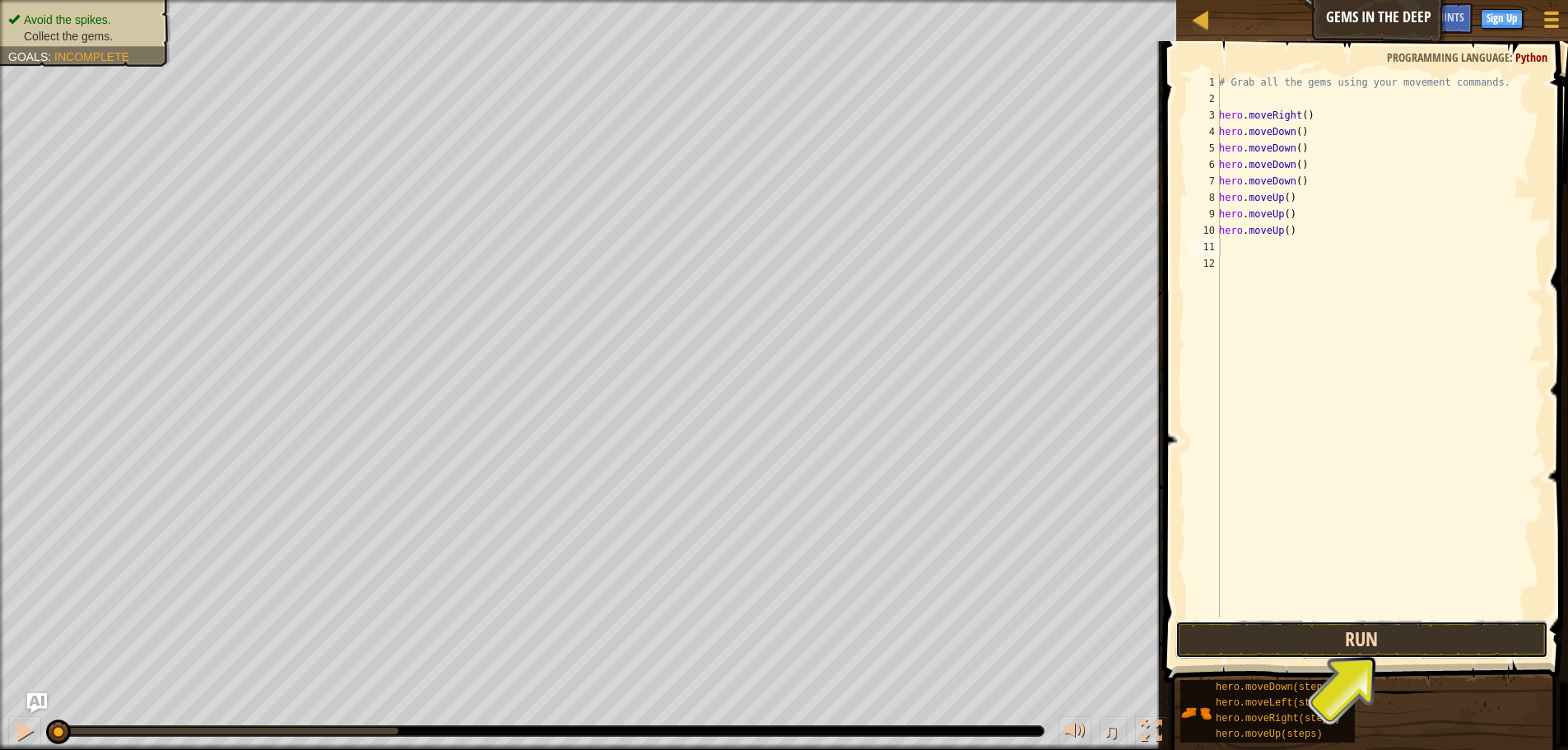
click at [1319, 642] on button "Run" at bounding box center [1362, 639] width 373 height 38
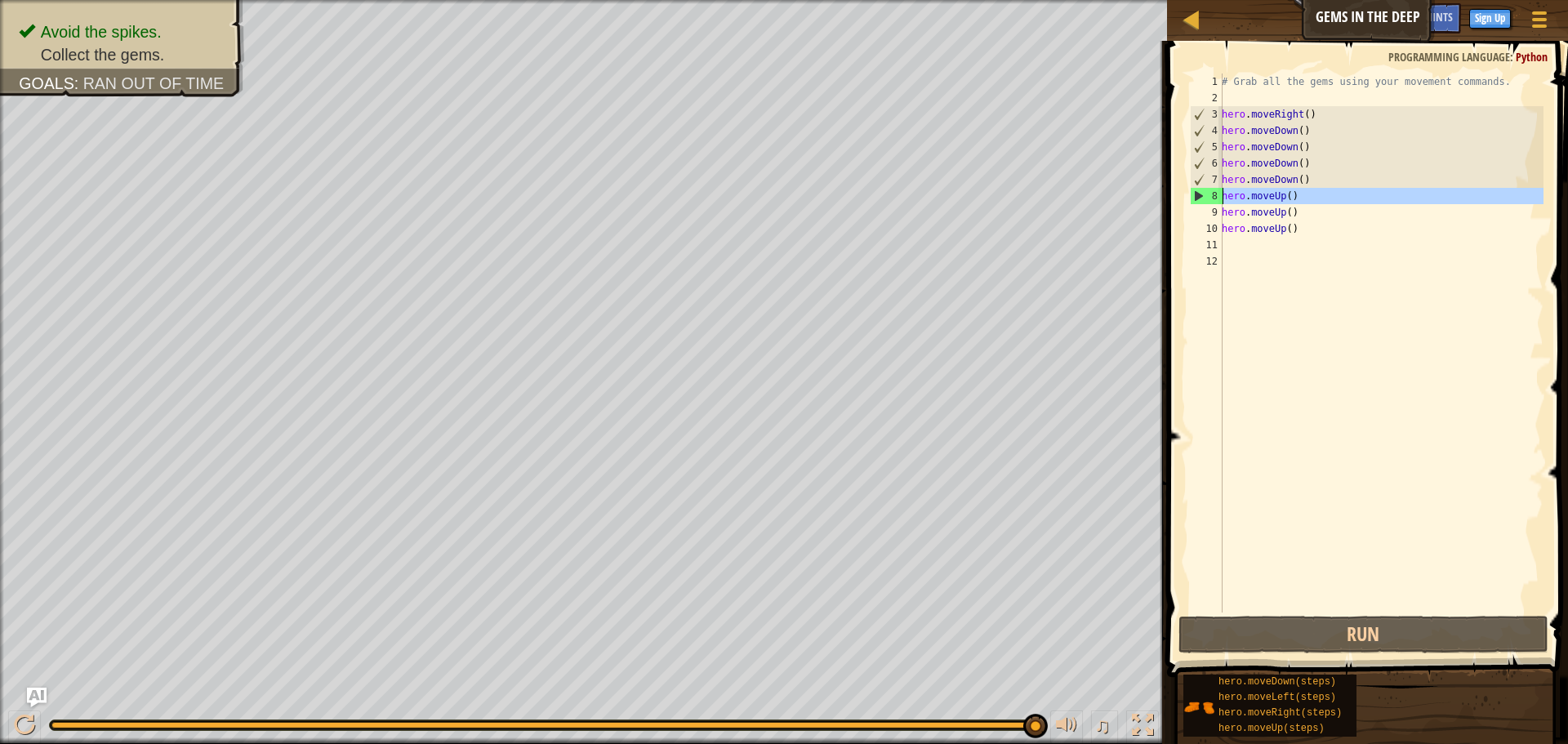
click at [1199, 195] on div "8" at bounding box center [1207, 196] width 32 height 16
type textarea "hero.moveUp()"
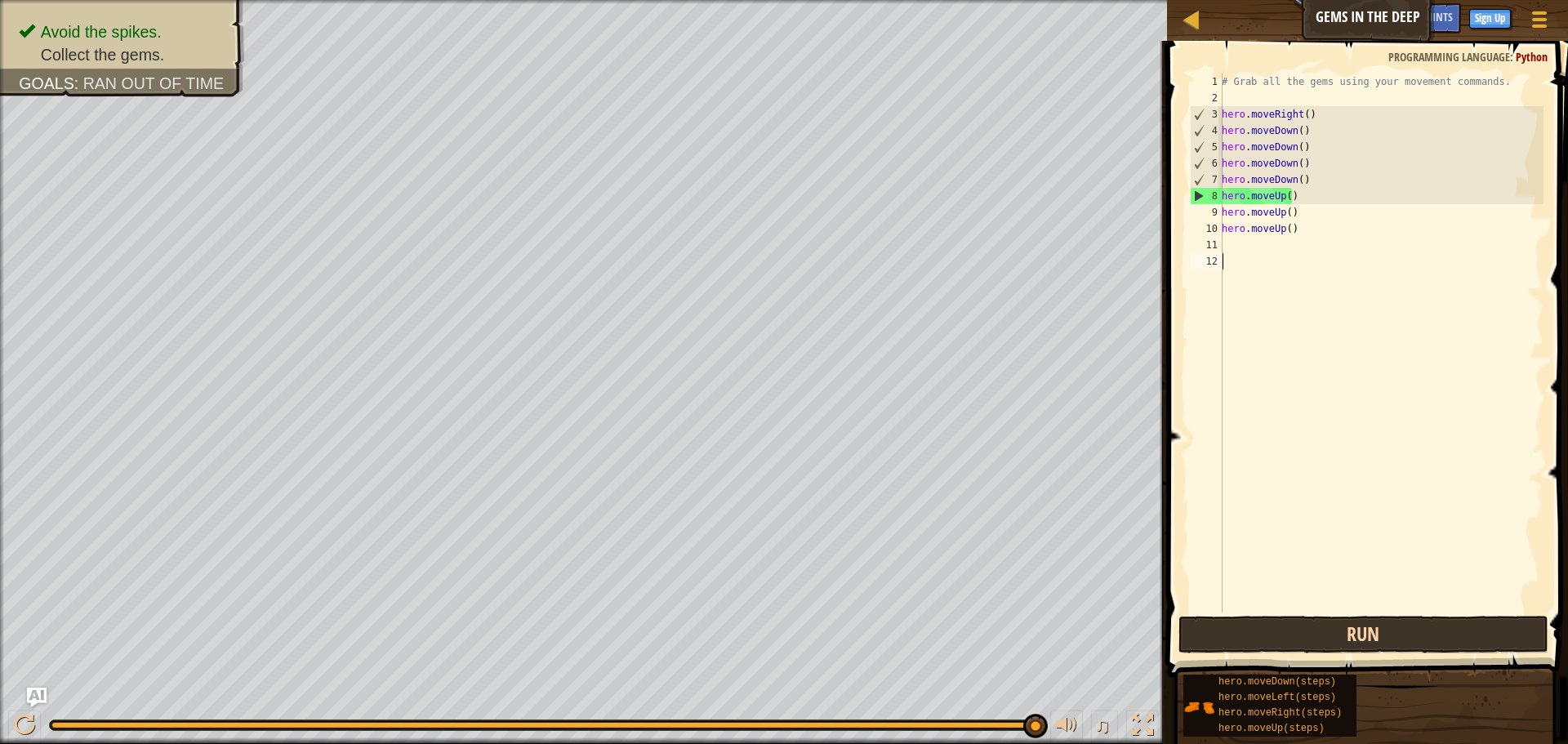
drag, startPoint x: 1350, startPoint y: 605, endPoint x: 1348, endPoint y: 621, distance: 16.1
click at [1348, 621] on div "hero.moveUp() 1 2 3 4 5 6 7 8 9 10 11 12 # Grab all the gems using your movemen…" at bounding box center [1364, 391] width 406 height 685
click at [1348, 621] on button "Run" at bounding box center [1363, 634] width 370 height 37
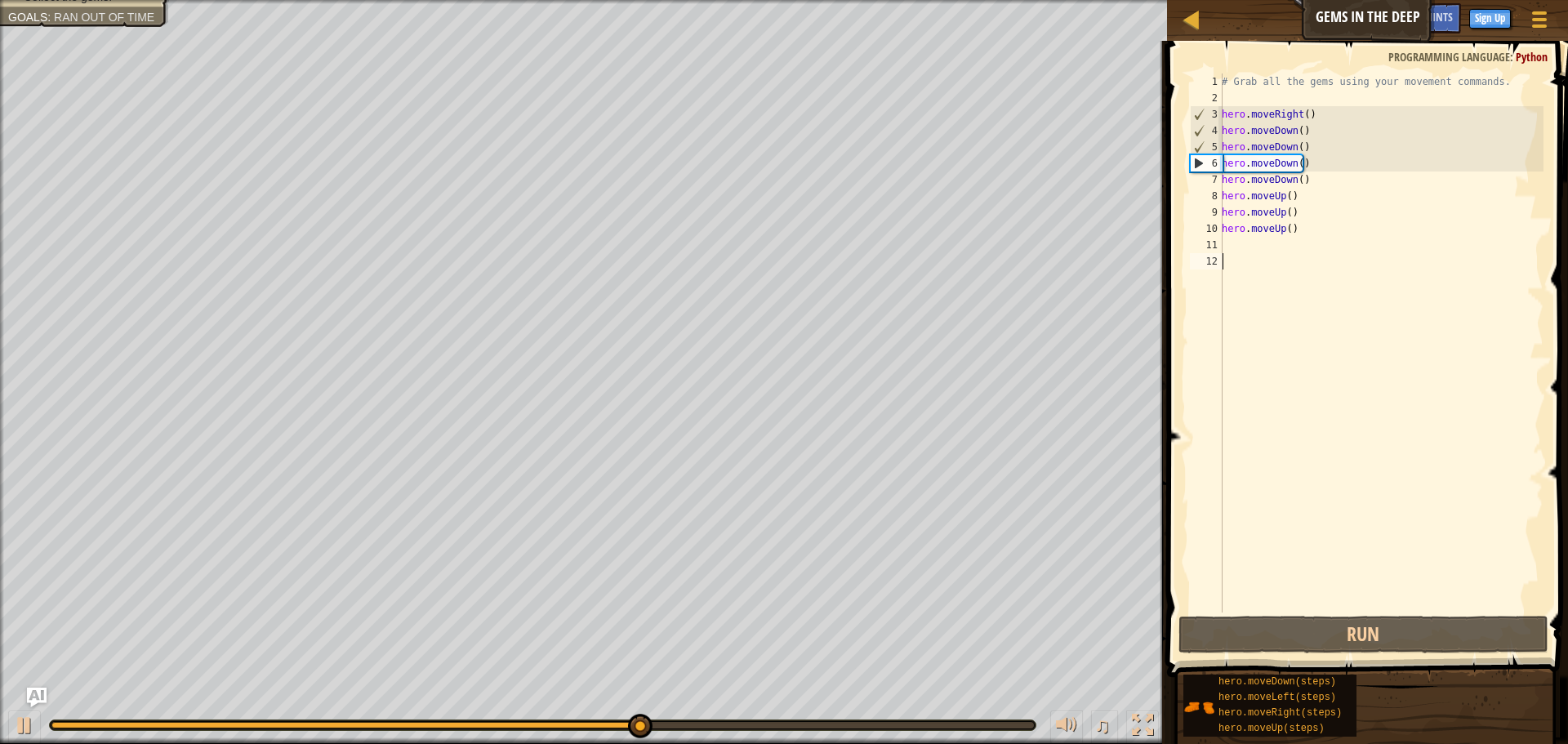
click at [1307, 182] on div "# Grab all the gems using your movement commands. hero . moveRight ( ) hero . m…" at bounding box center [1380, 360] width 325 height 572
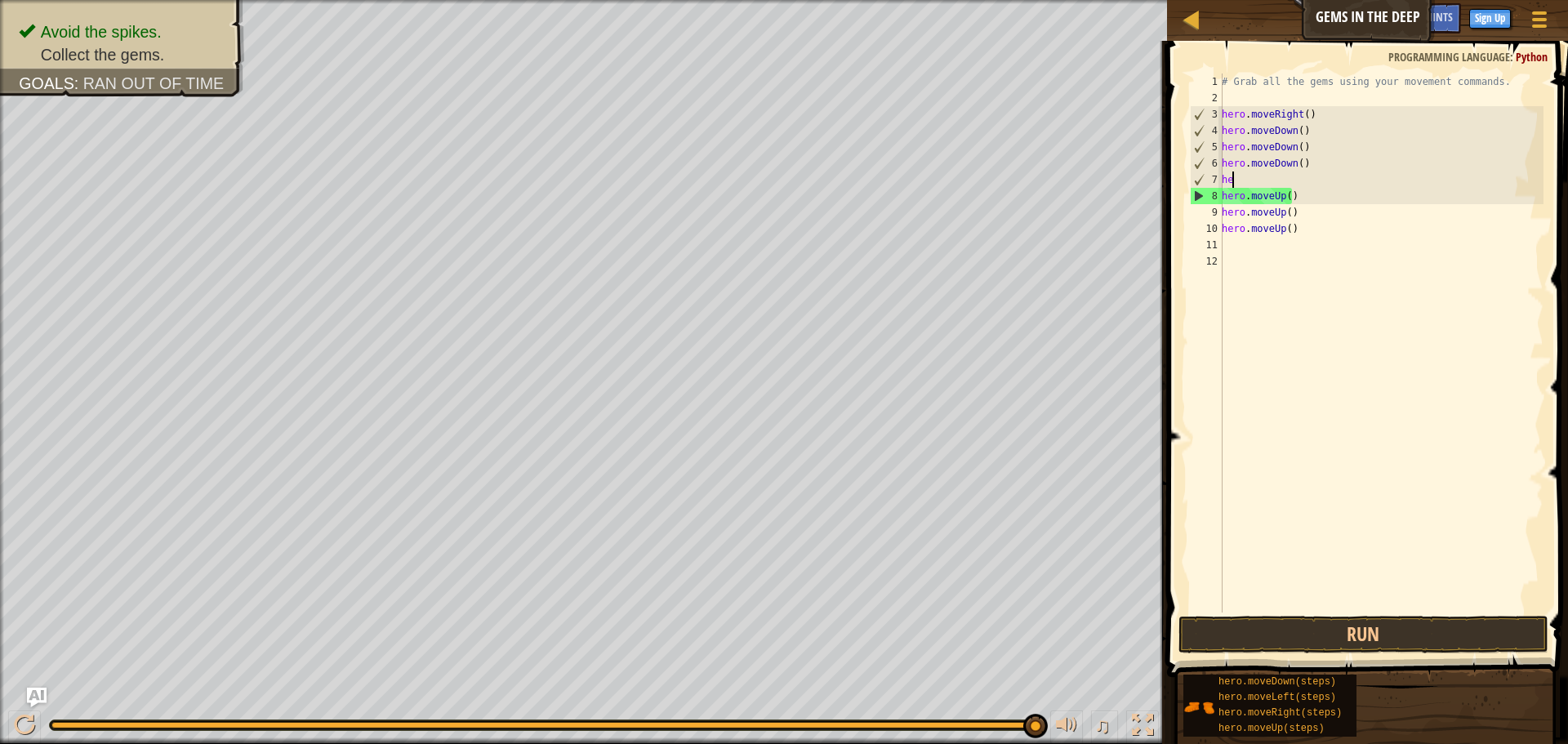
type textarea "h"
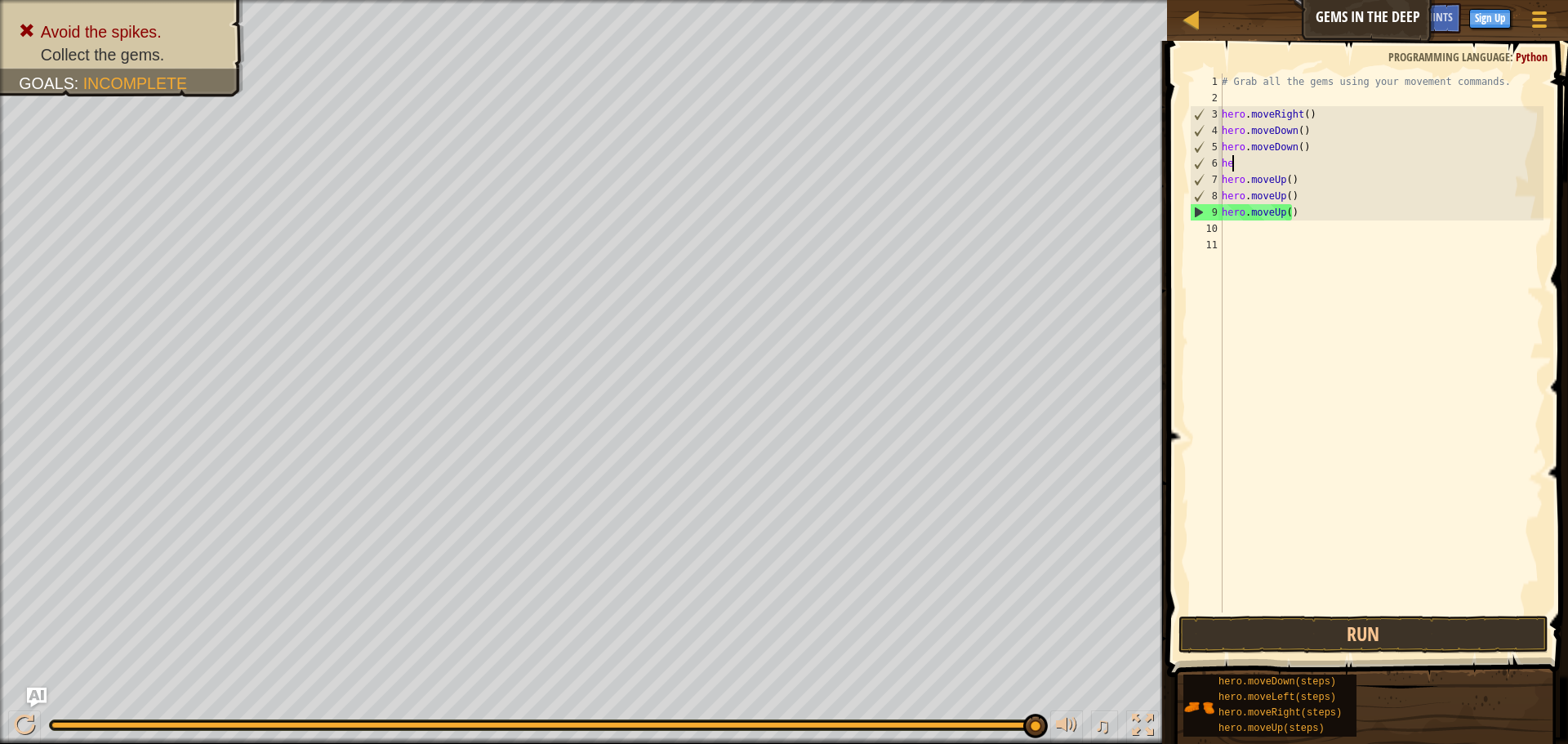
type textarea "h"
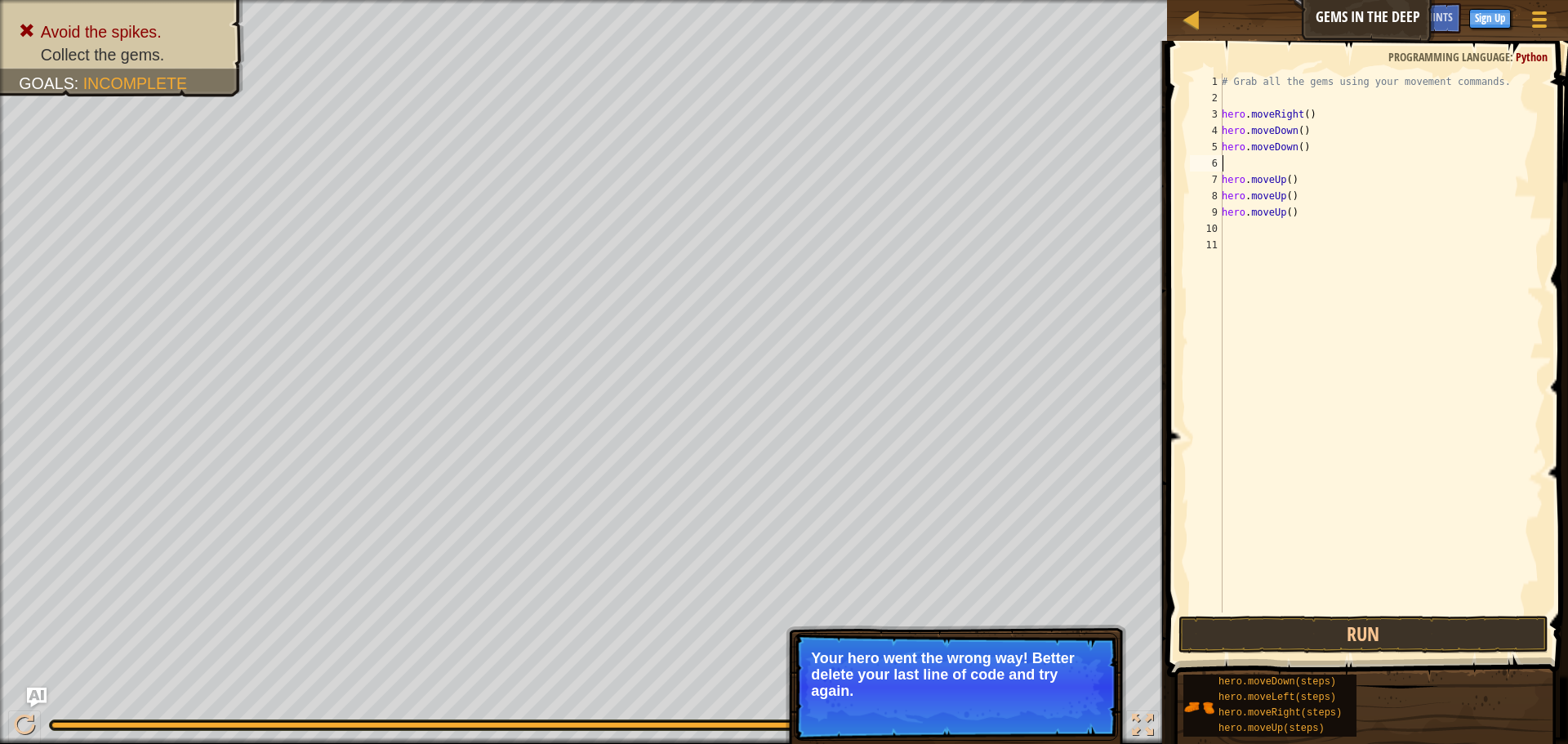
click at [1268, 230] on div "# Grab all the gems using your movement commands. hero . moveRight ( ) hero . m…" at bounding box center [1380, 360] width 325 height 572
type textarea "m"
type textarea "h"
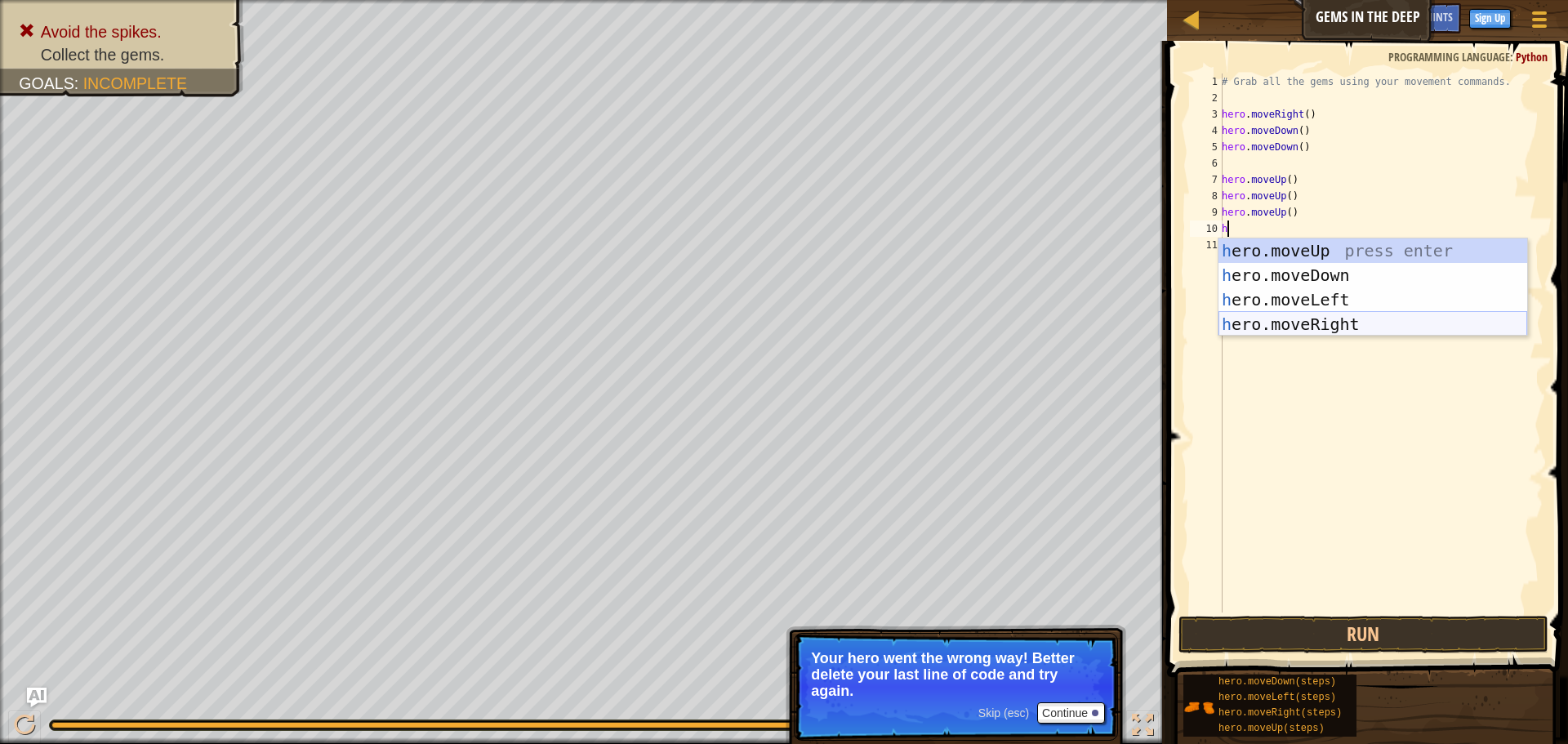
click at [1293, 318] on div "h ero.moveUp press enter h ero.moveDown press enter h ero.moveLeft press enter …" at bounding box center [1372, 312] width 309 height 147
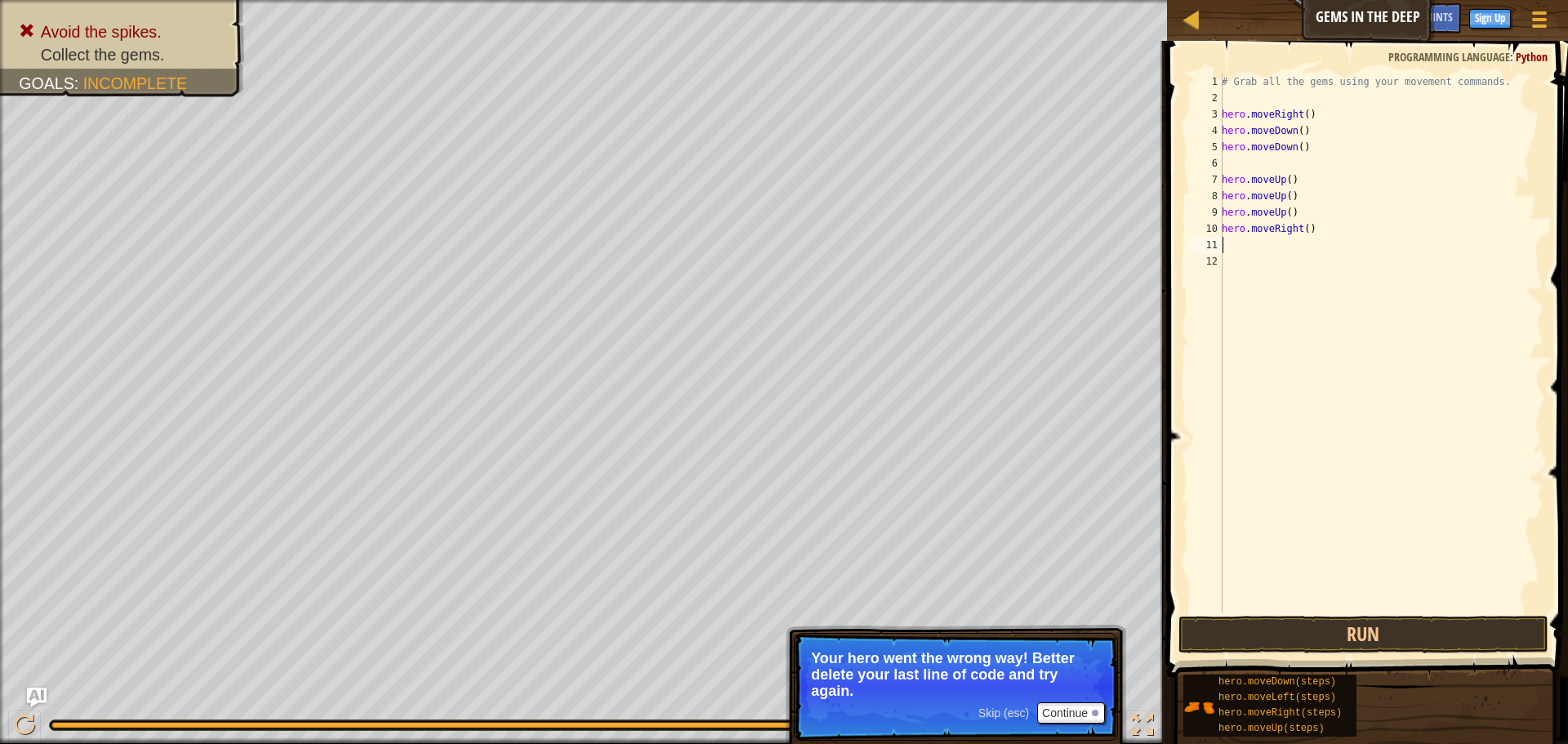
type textarea "h"
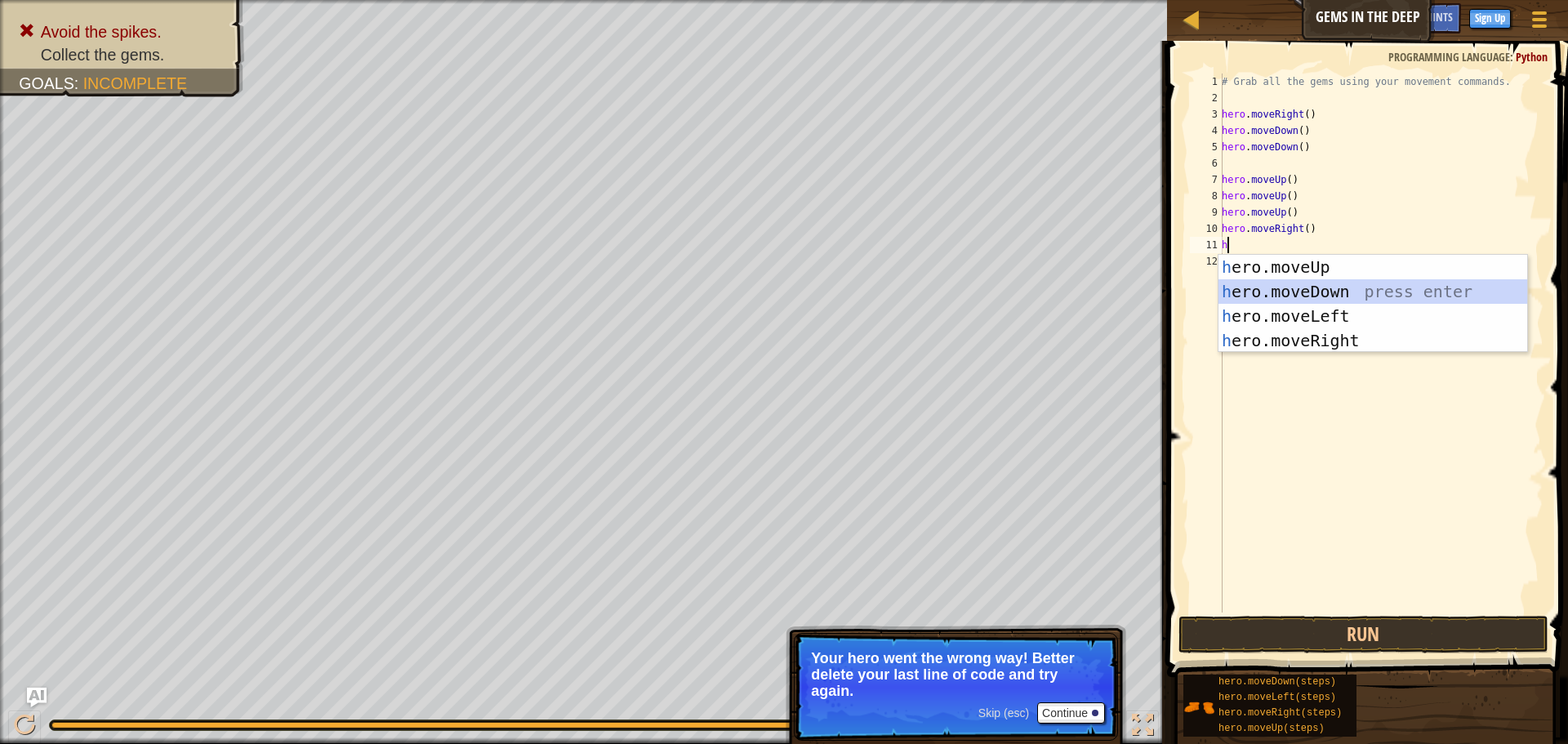
click at [1269, 293] on div "h ero.moveUp press enter h ero.moveDown press enter h ero.moveLeft press enter …" at bounding box center [1372, 329] width 309 height 147
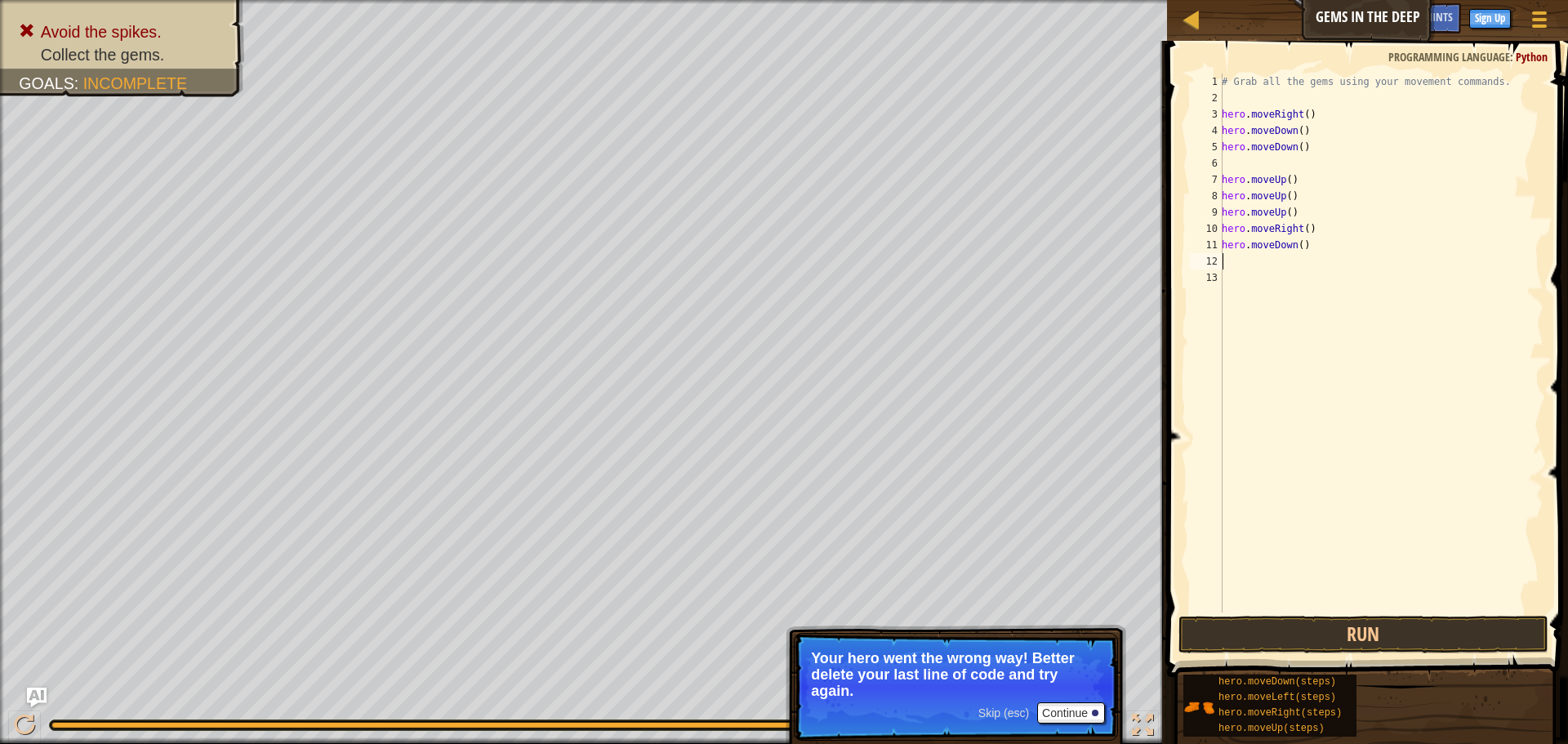
type textarea "h"
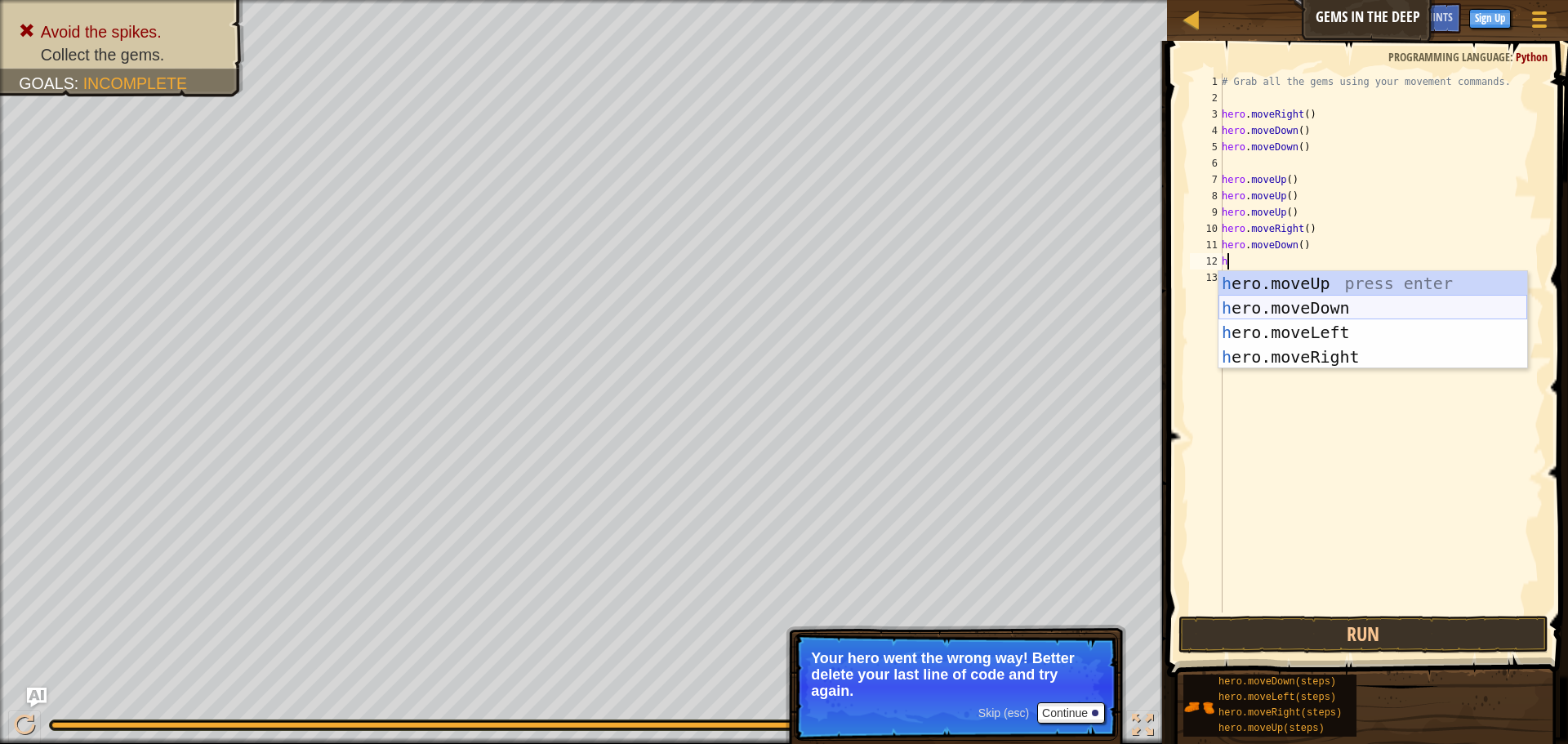
click at [1272, 299] on div "h ero.moveUp press enter h ero.moveDown press enter h ero.moveLeft press enter …" at bounding box center [1372, 345] width 309 height 147
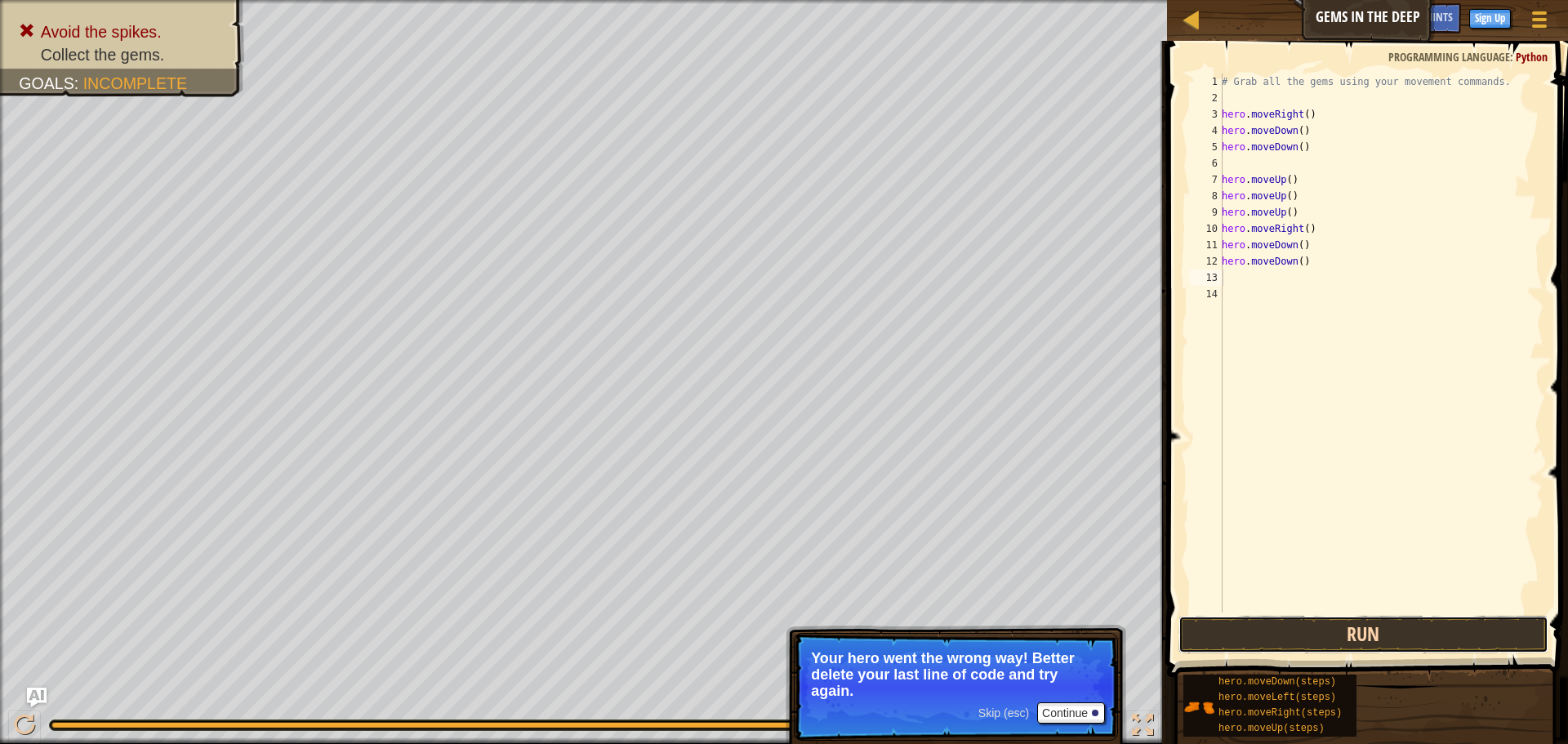
click at [1414, 638] on button "Run" at bounding box center [1363, 634] width 370 height 37
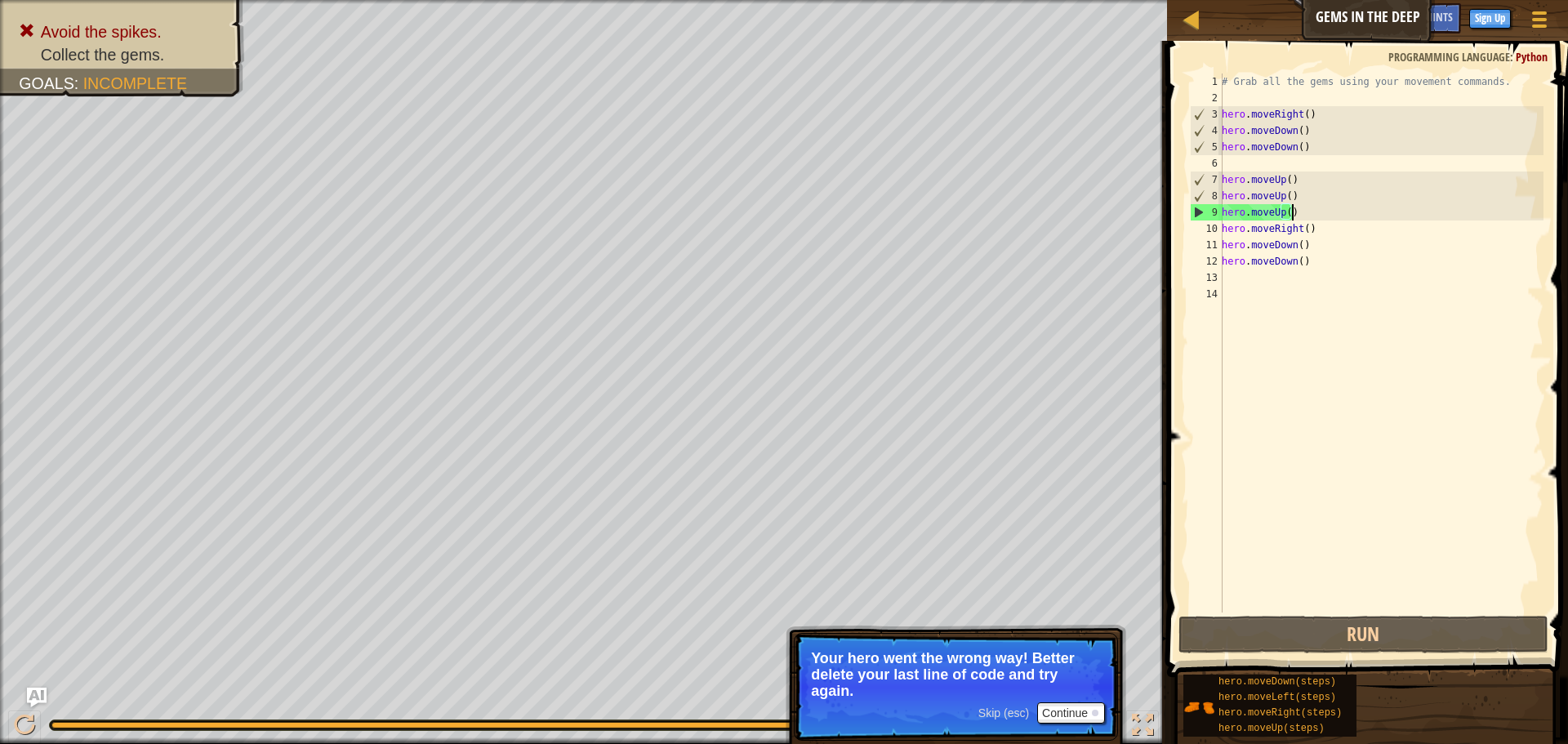
click at [1297, 219] on div "# Grab all the gems using your movement commands. hero . moveRight ( ) hero . m…" at bounding box center [1380, 360] width 325 height 572
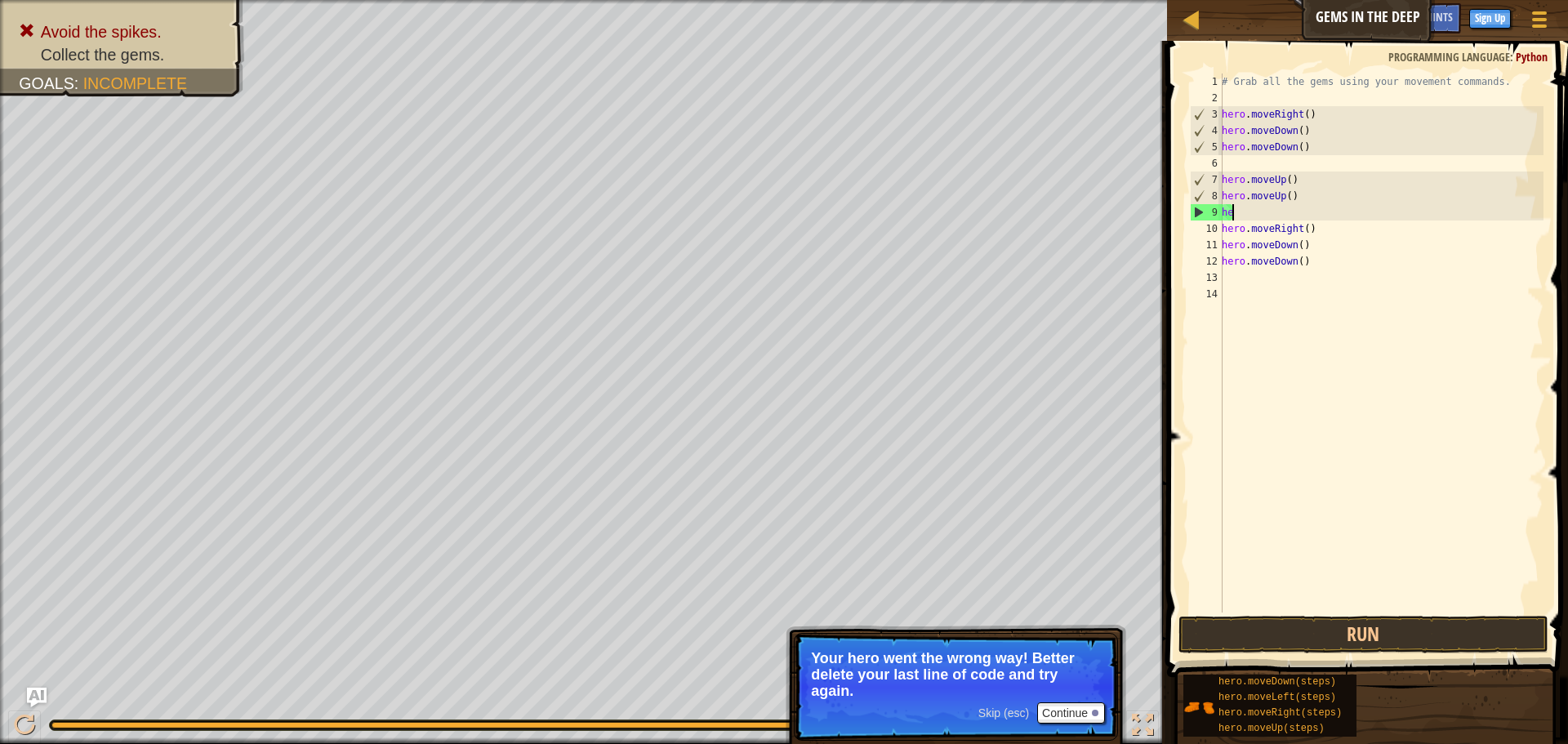
type textarea "h"
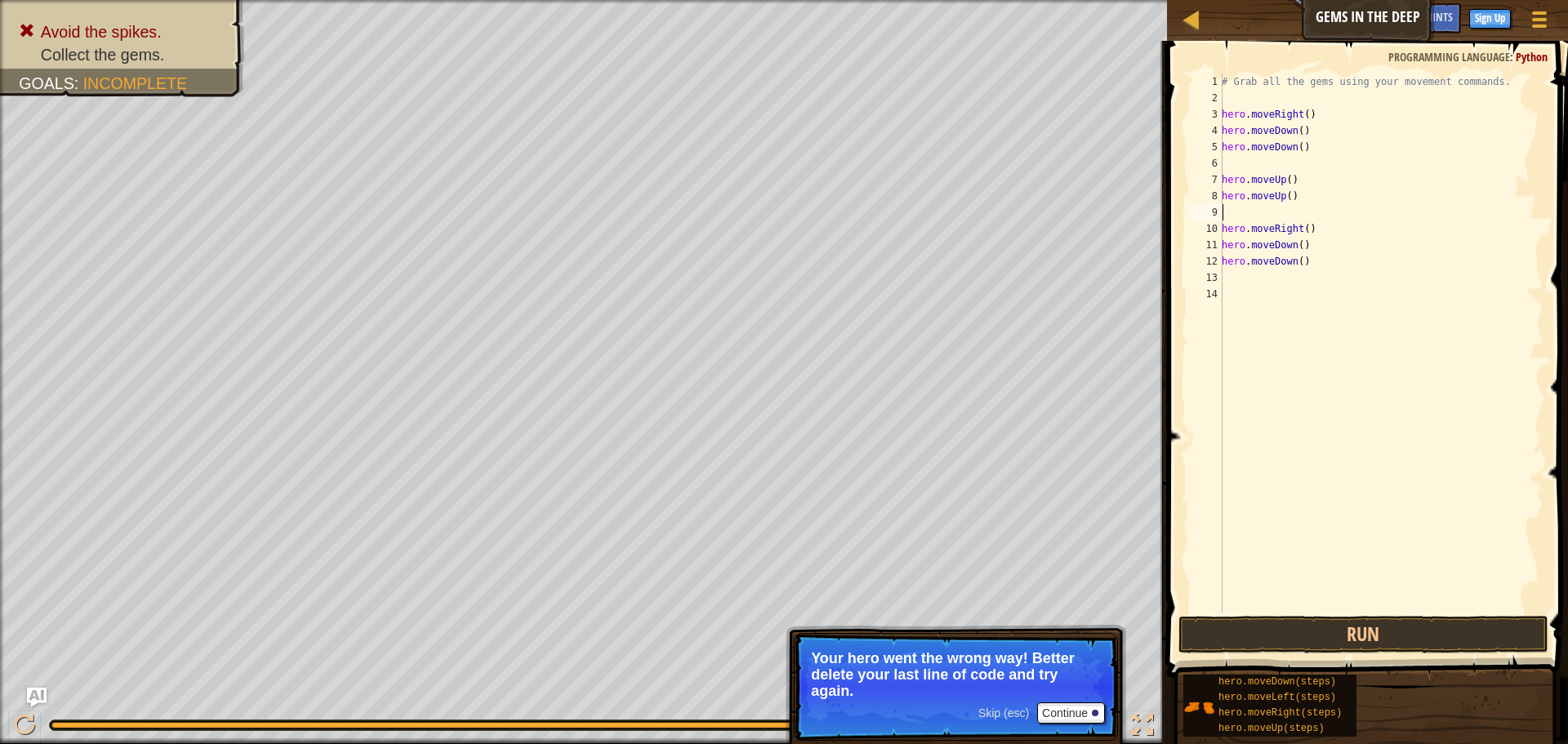
click at [1300, 179] on div "# Grab all the gems using your movement commands. hero . moveRight ( ) hero . m…" at bounding box center [1380, 360] width 325 height 572
type textarea "h"
click at [1303, 258] on div "# Grab all the gems using your movement commands. hero . moveRight ( ) hero . m…" at bounding box center [1380, 360] width 325 height 572
type textarea "h"
click at [1351, 638] on button "Run" at bounding box center [1363, 634] width 370 height 37
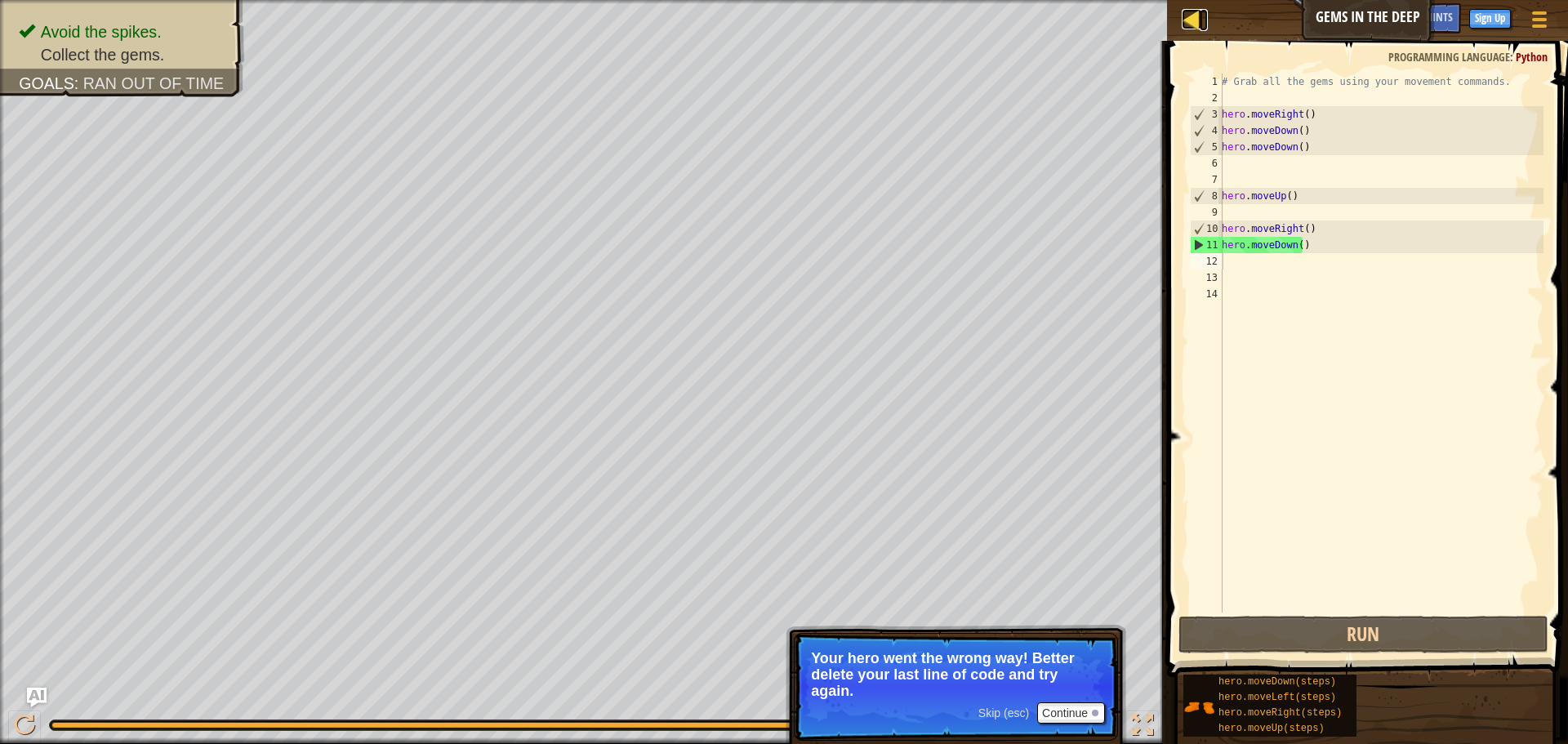
click at [1197, 19] on div at bounding box center [1192, 19] width 20 height 20
